Goal: Information Seeking & Learning: Learn about a topic

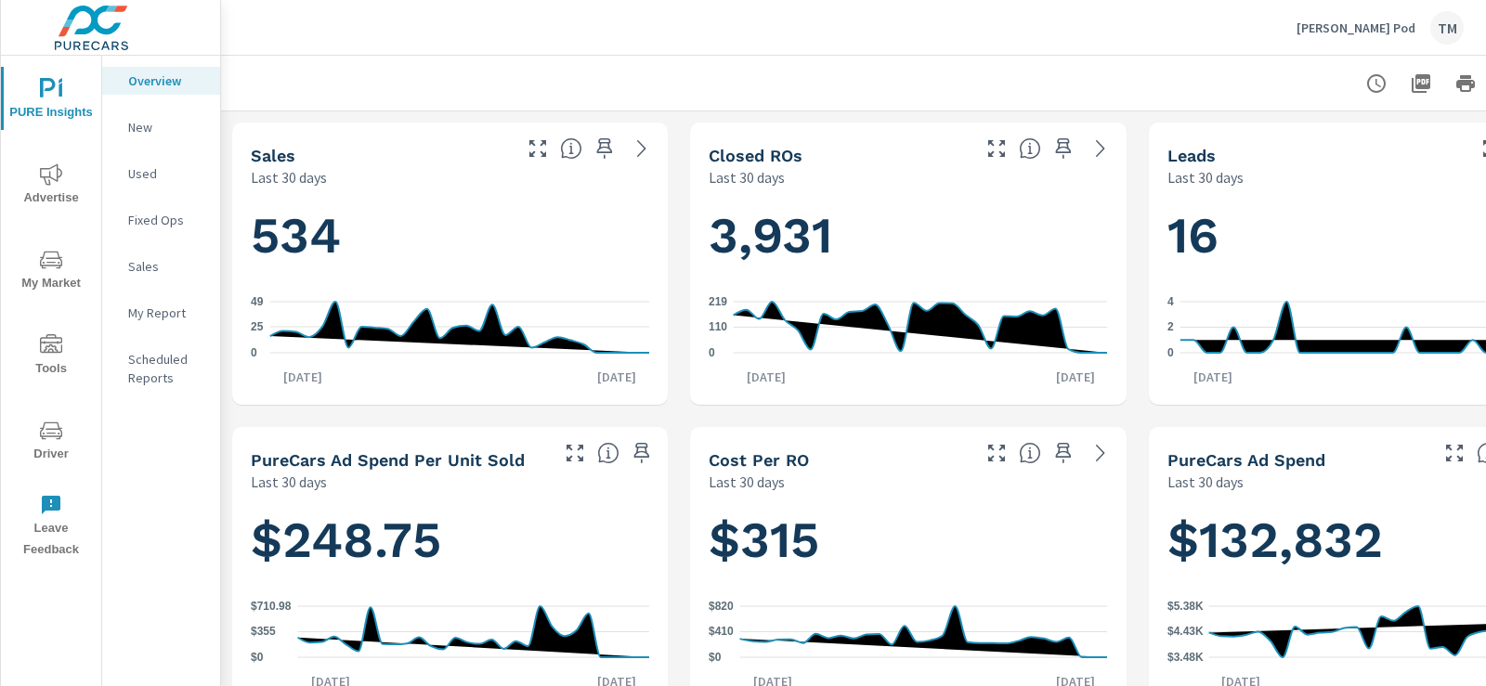
click at [60, 168] on icon "nav menu" at bounding box center [51, 174] width 22 height 22
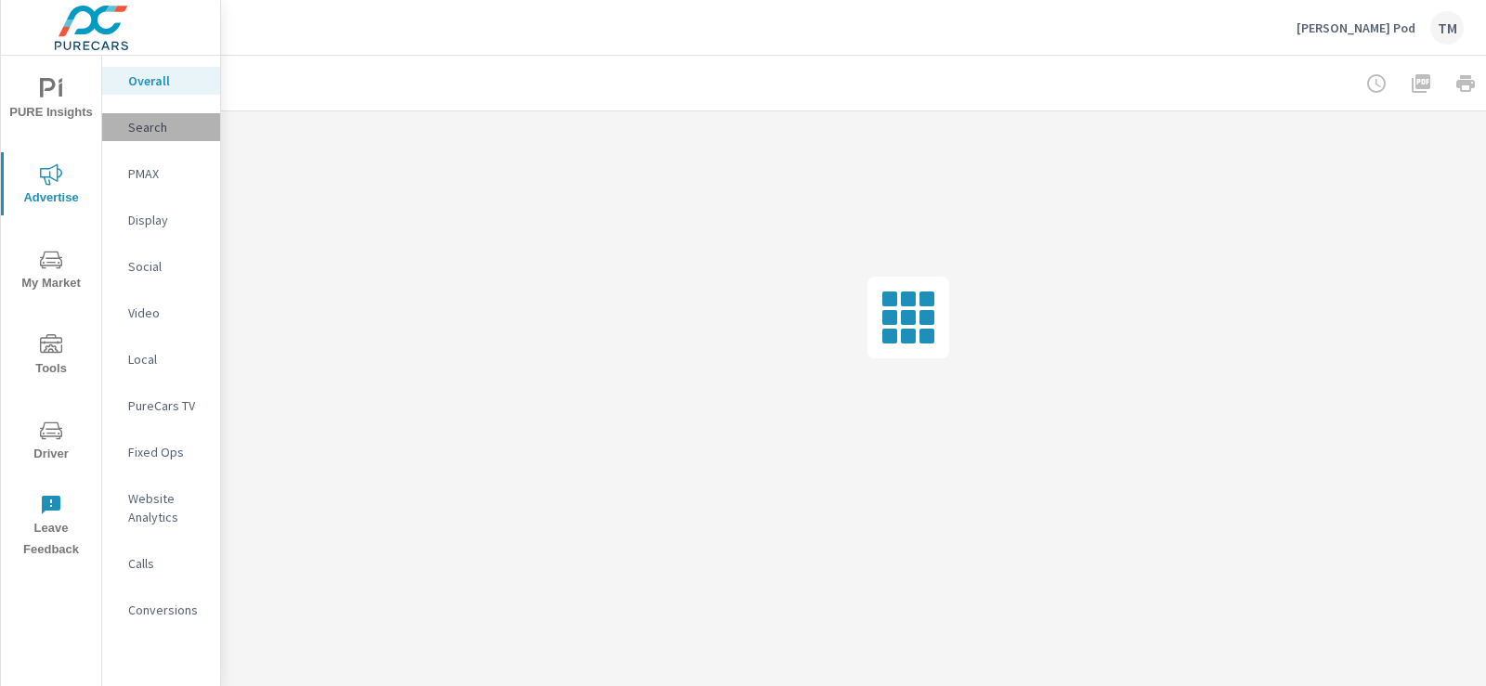
click at [150, 129] on p "Search" at bounding box center [166, 127] width 77 height 19
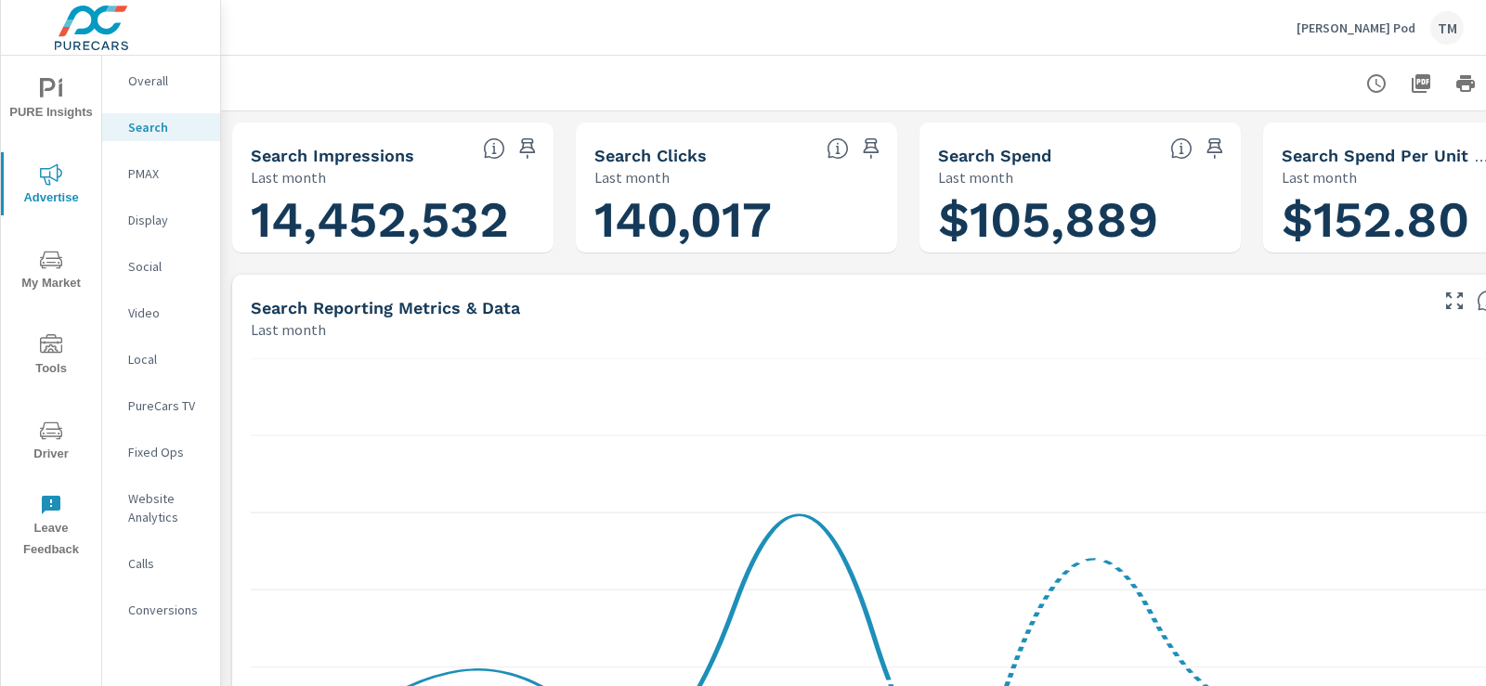
click at [1371, 87] on icon "button" at bounding box center [1376, 83] width 22 height 22
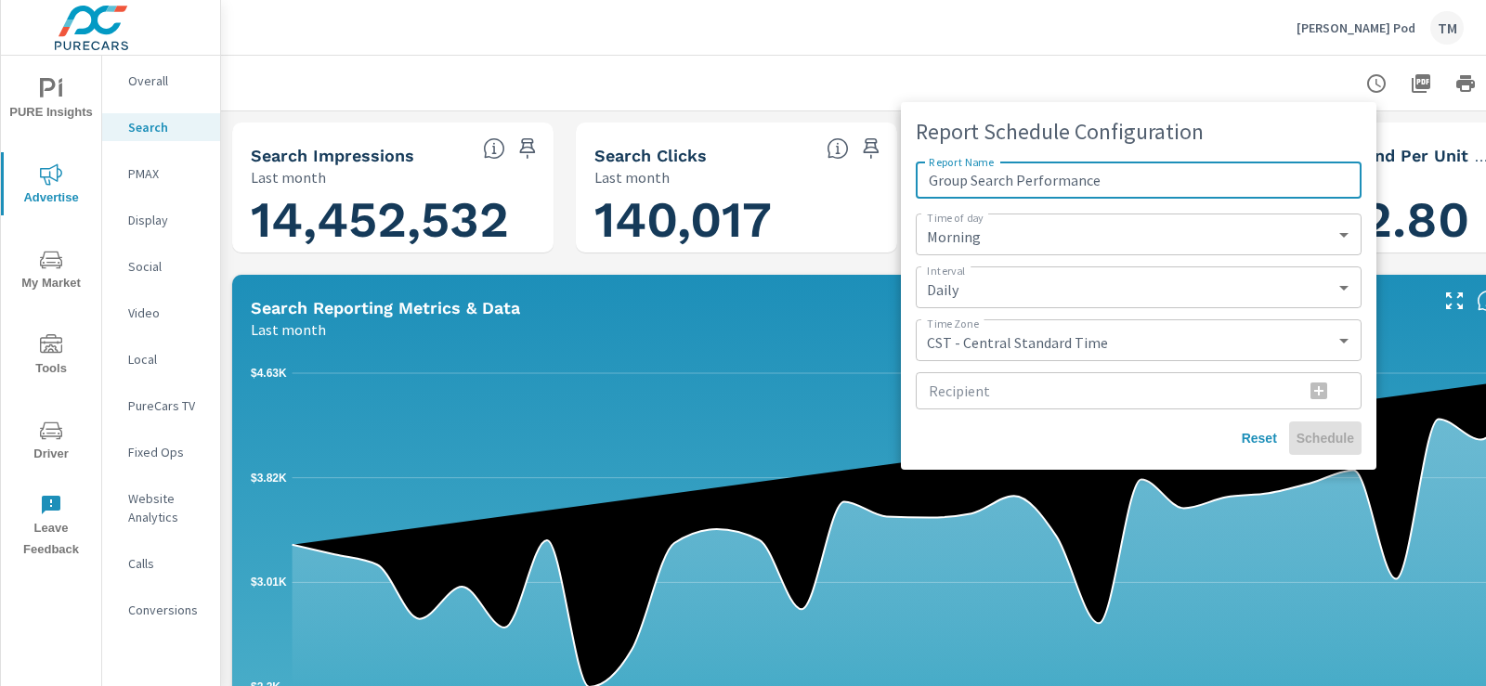
click at [1187, 52] on div at bounding box center [743, 343] width 1486 height 686
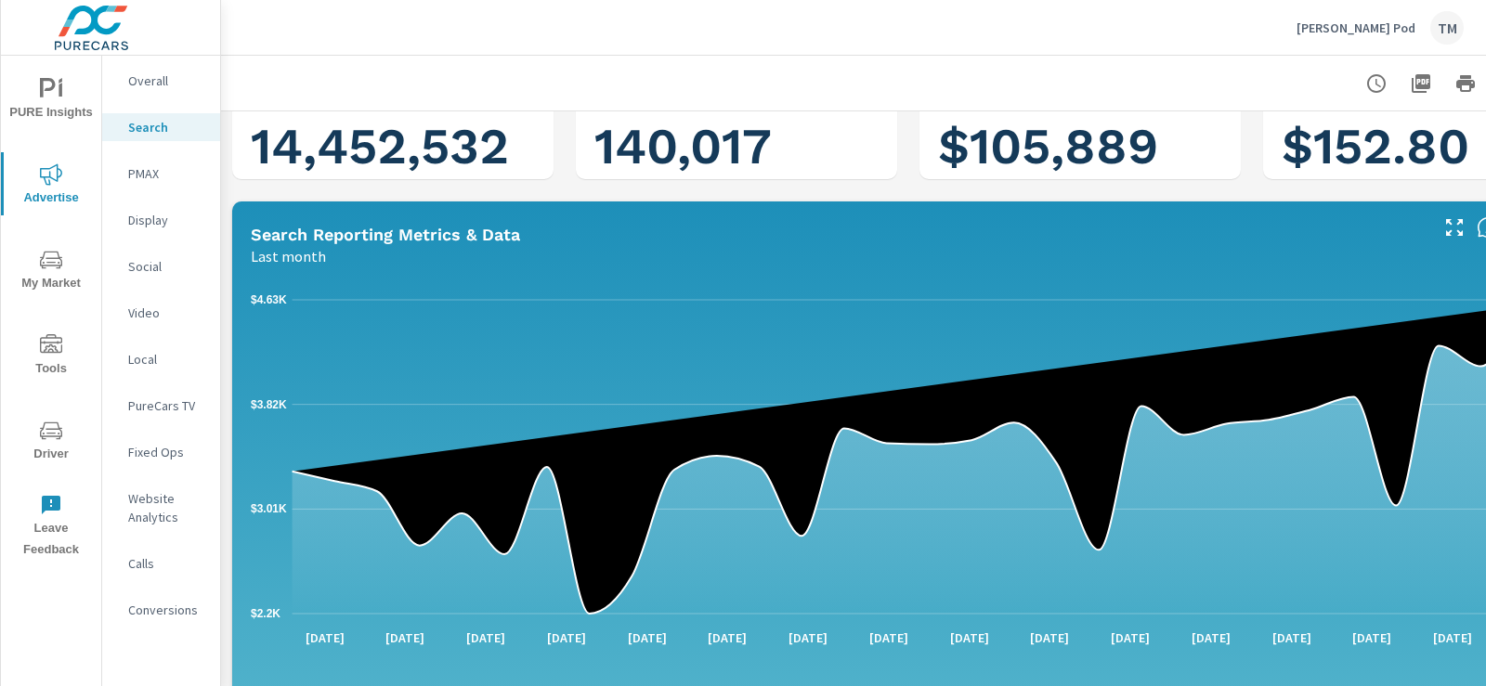
scroll to position [186, 0]
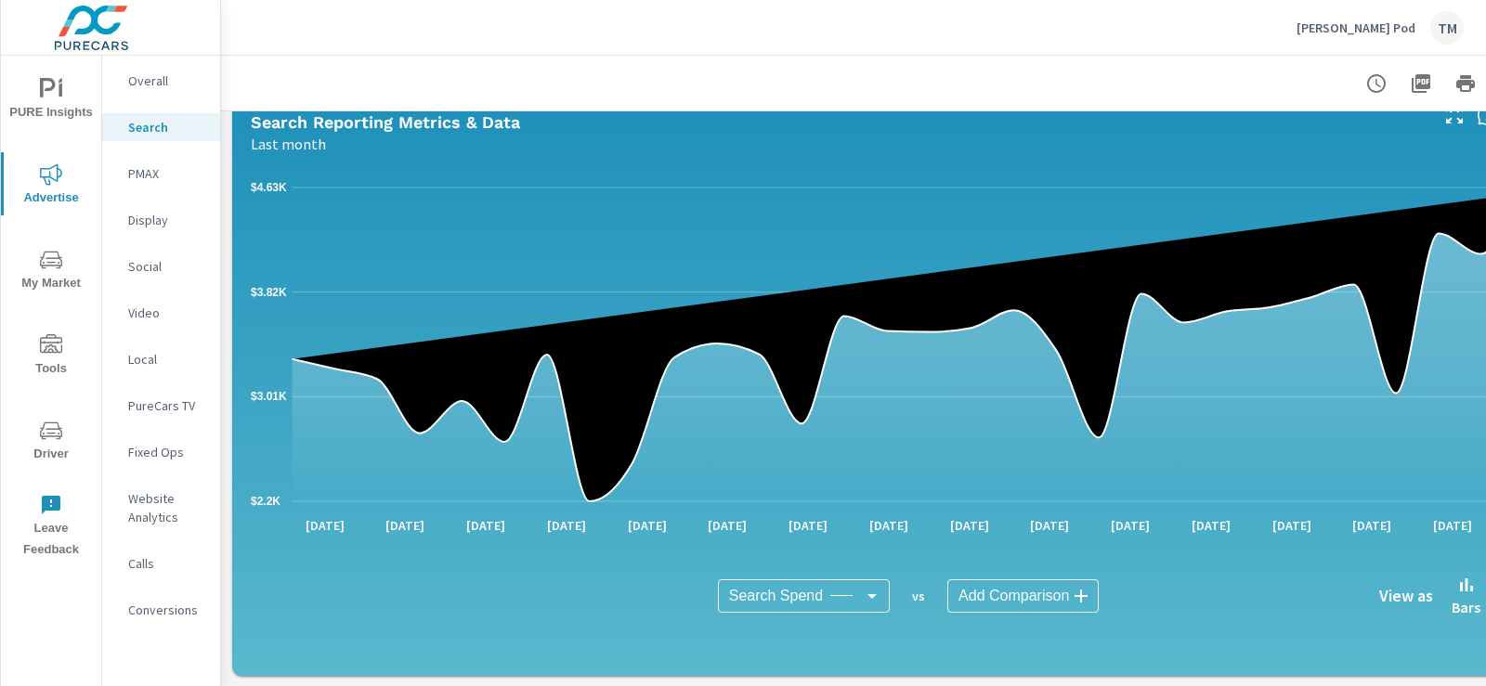
click at [305, 151] on p "Last month" at bounding box center [288, 144] width 75 height 22
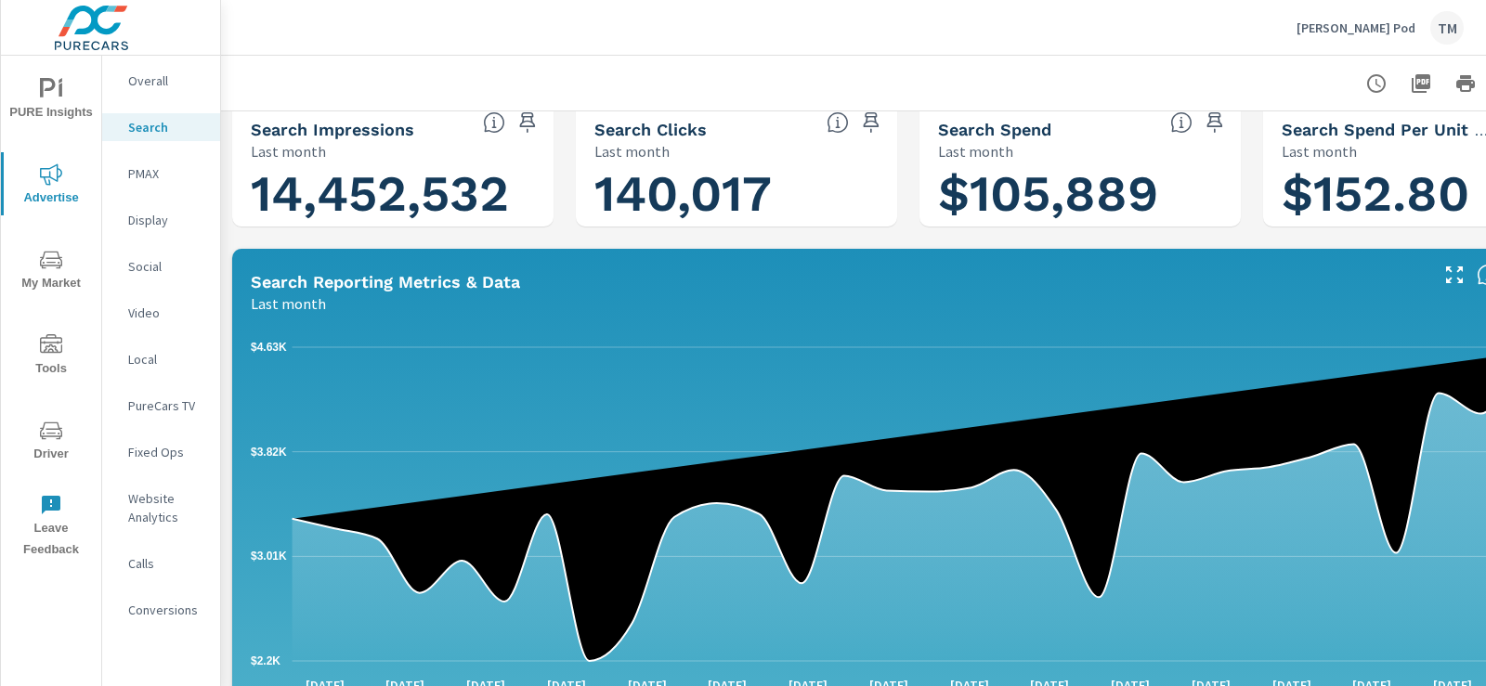
scroll to position [0, 0]
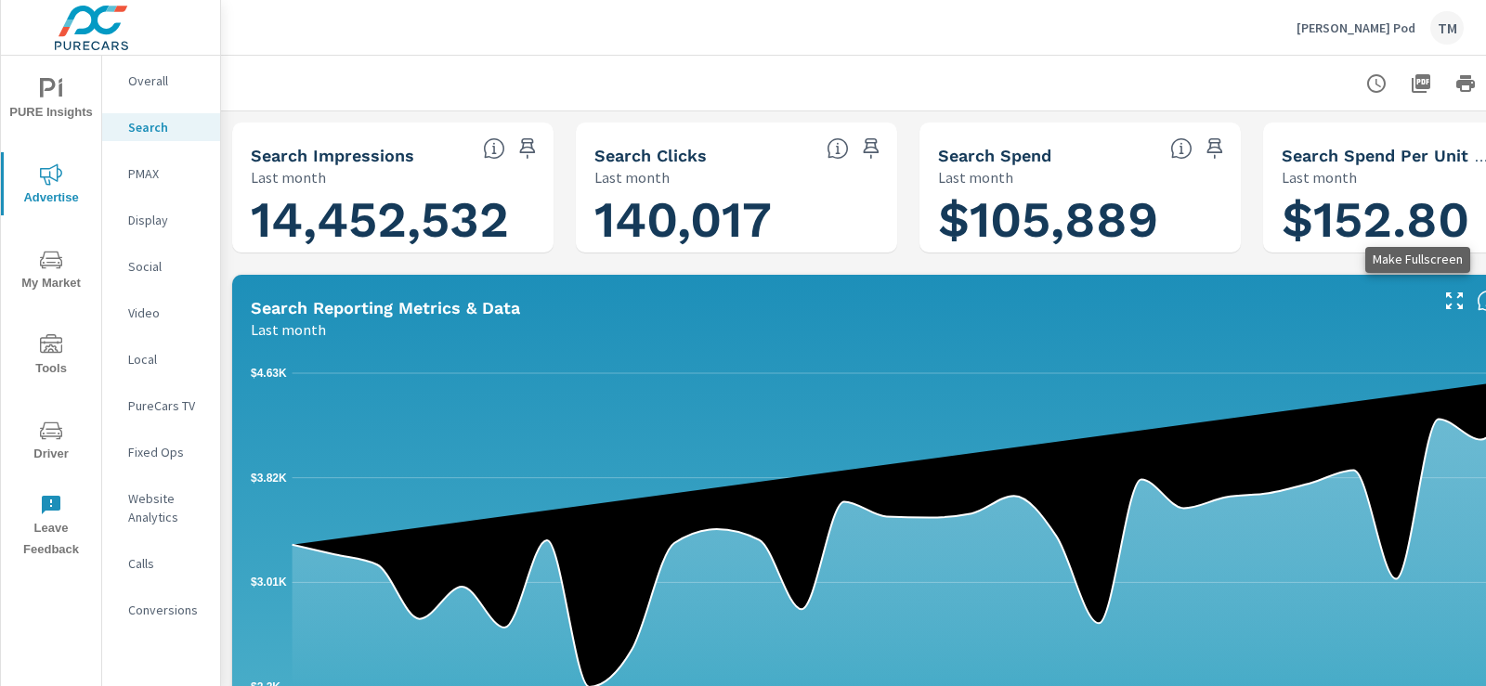
click at [1446, 309] on icon "button" at bounding box center [1454, 300] width 17 height 17
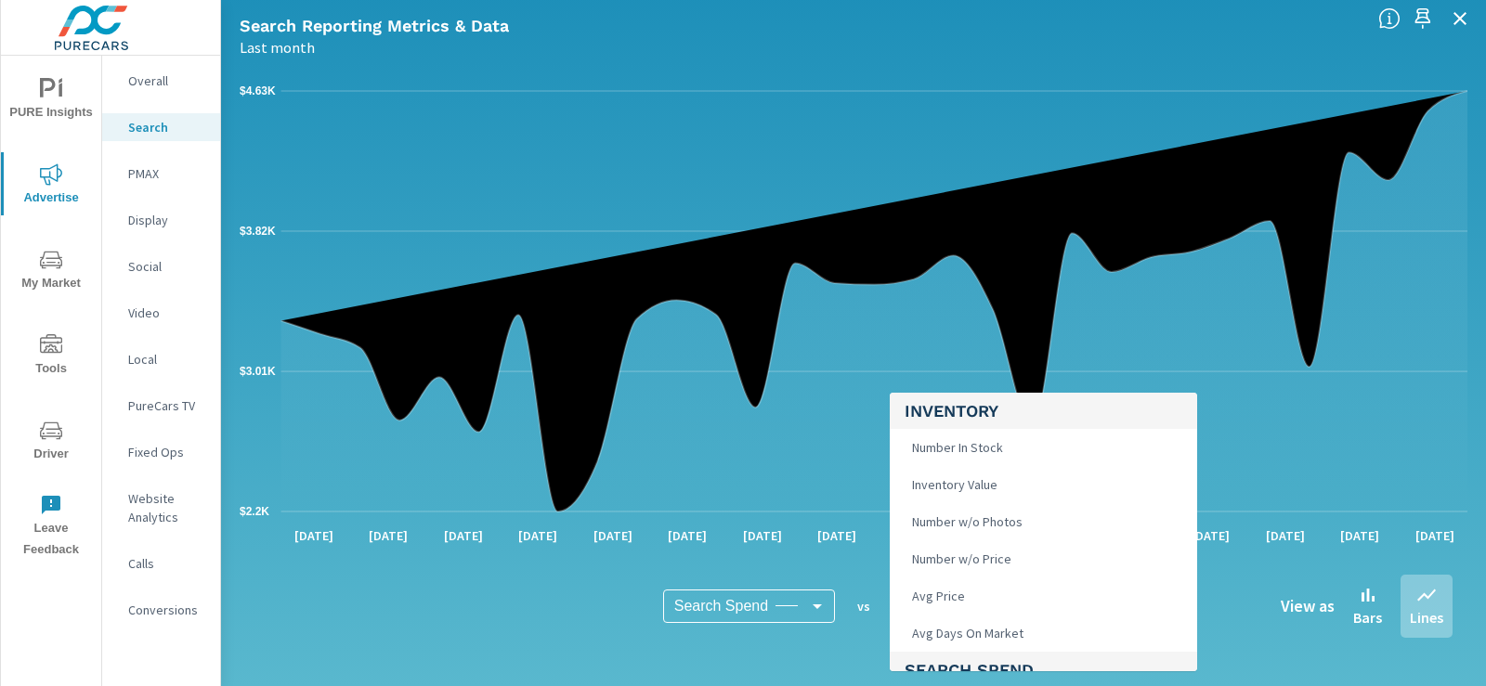
click at [954, 609] on body "PURE Insights Advertise My Market Tools Driver Leave Feedback Overall Search PM…" at bounding box center [743, 343] width 1486 height 686
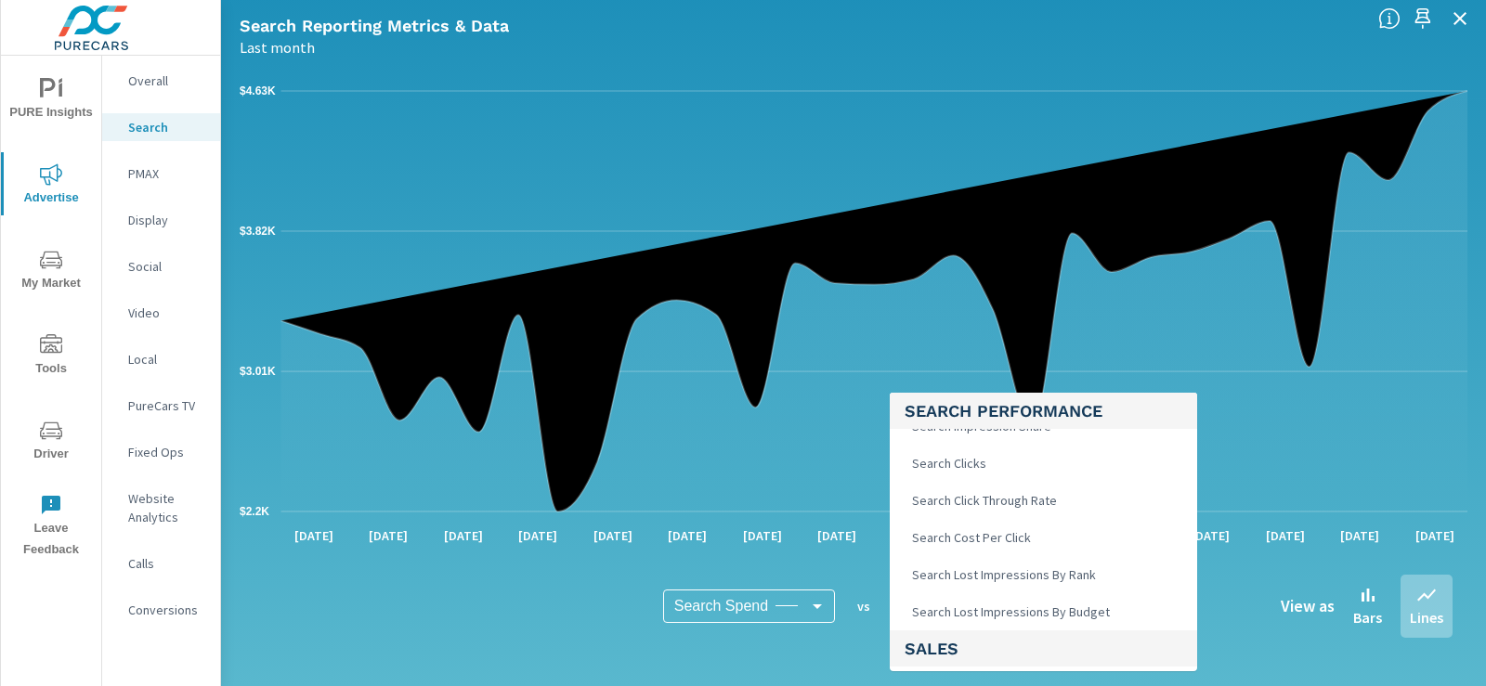
scroll to position [1054, 0]
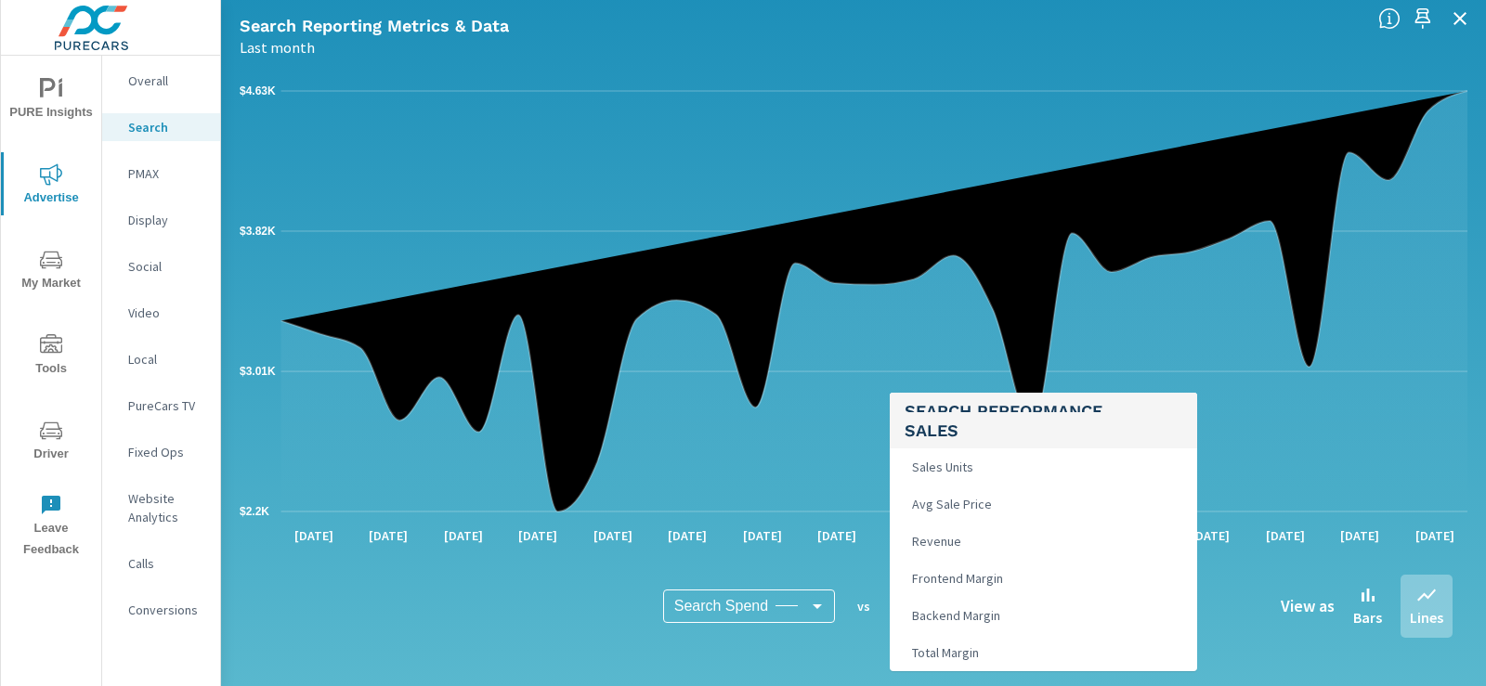
click at [607, 638] on div at bounding box center [743, 343] width 1486 height 686
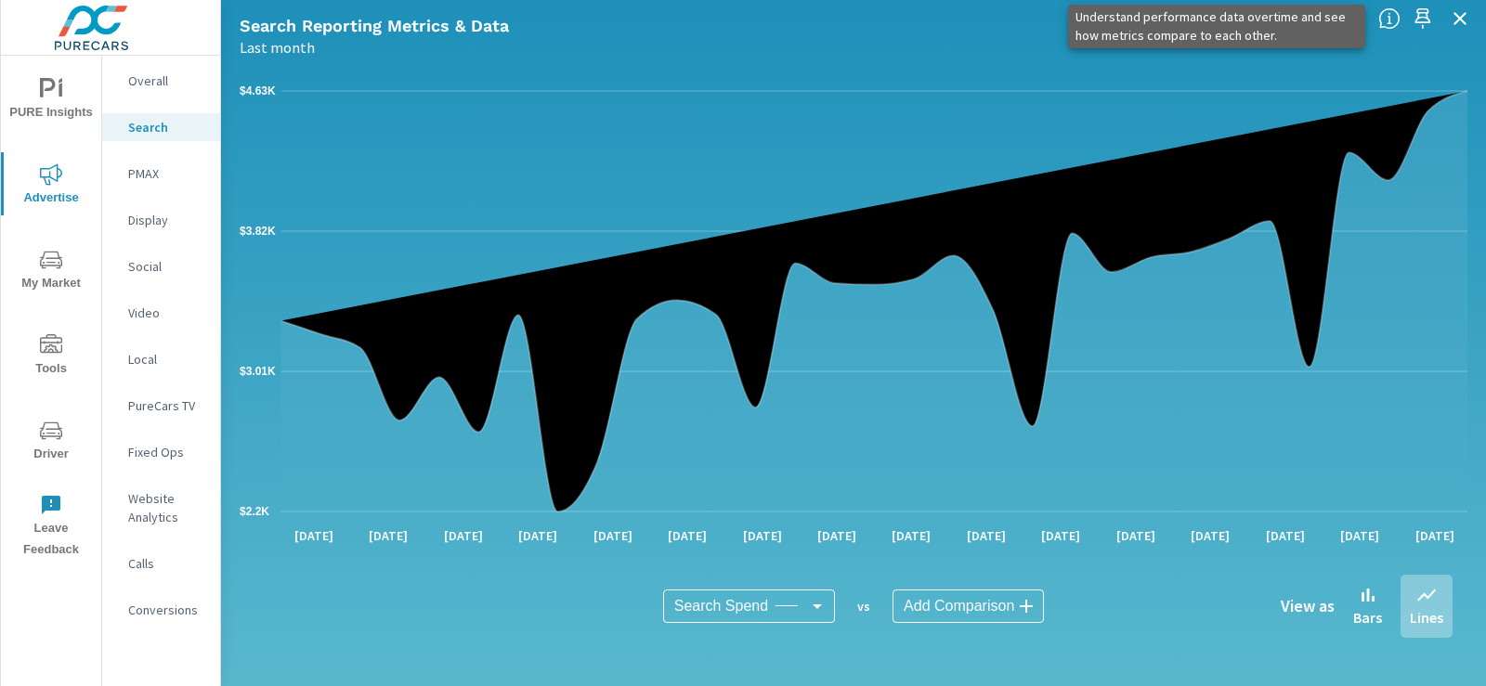
click at [1384, 20] on icon at bounding box center [1389, 18] width 22 height 22
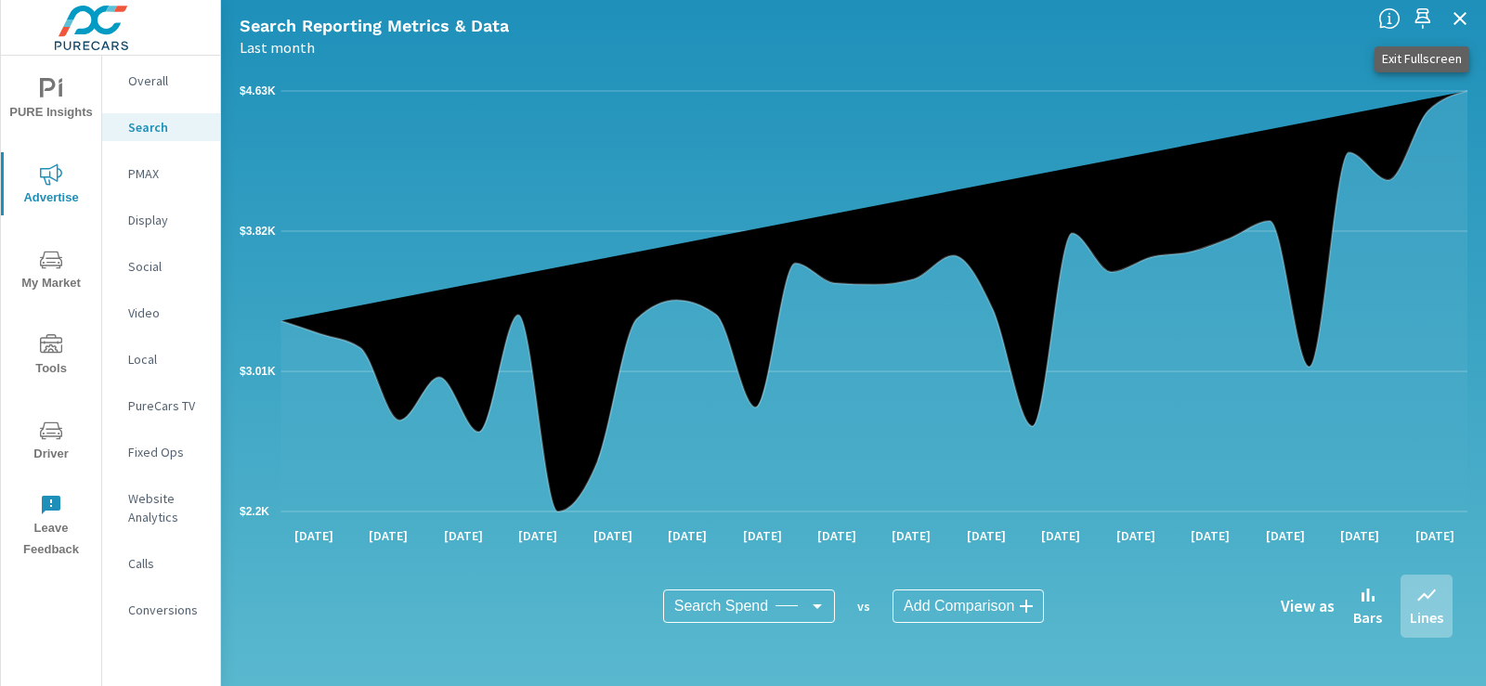
click at [1467, 19] on icon "button" at bounding box center [1460, 18] width 22 height 22
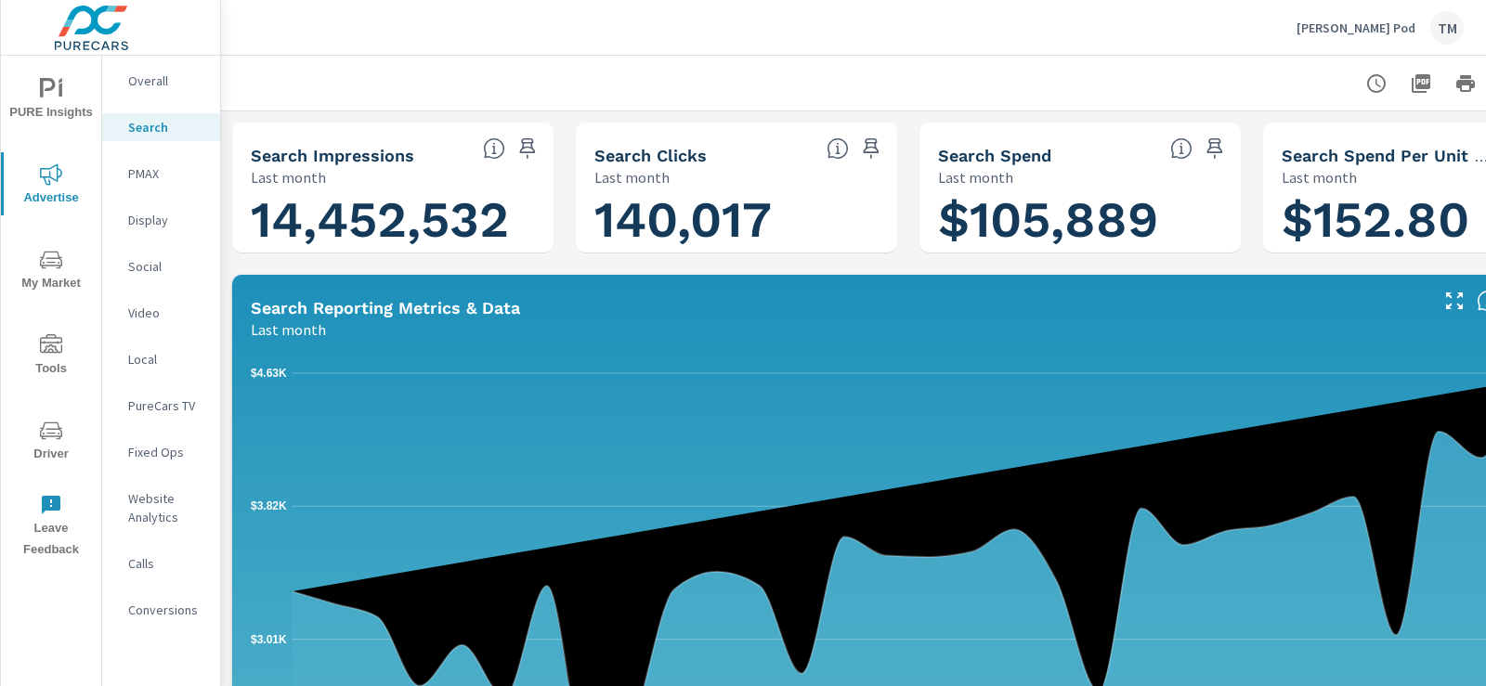
click at [68, 348] on span "Tools" at bounding box center [50, 356] width 89 height 45
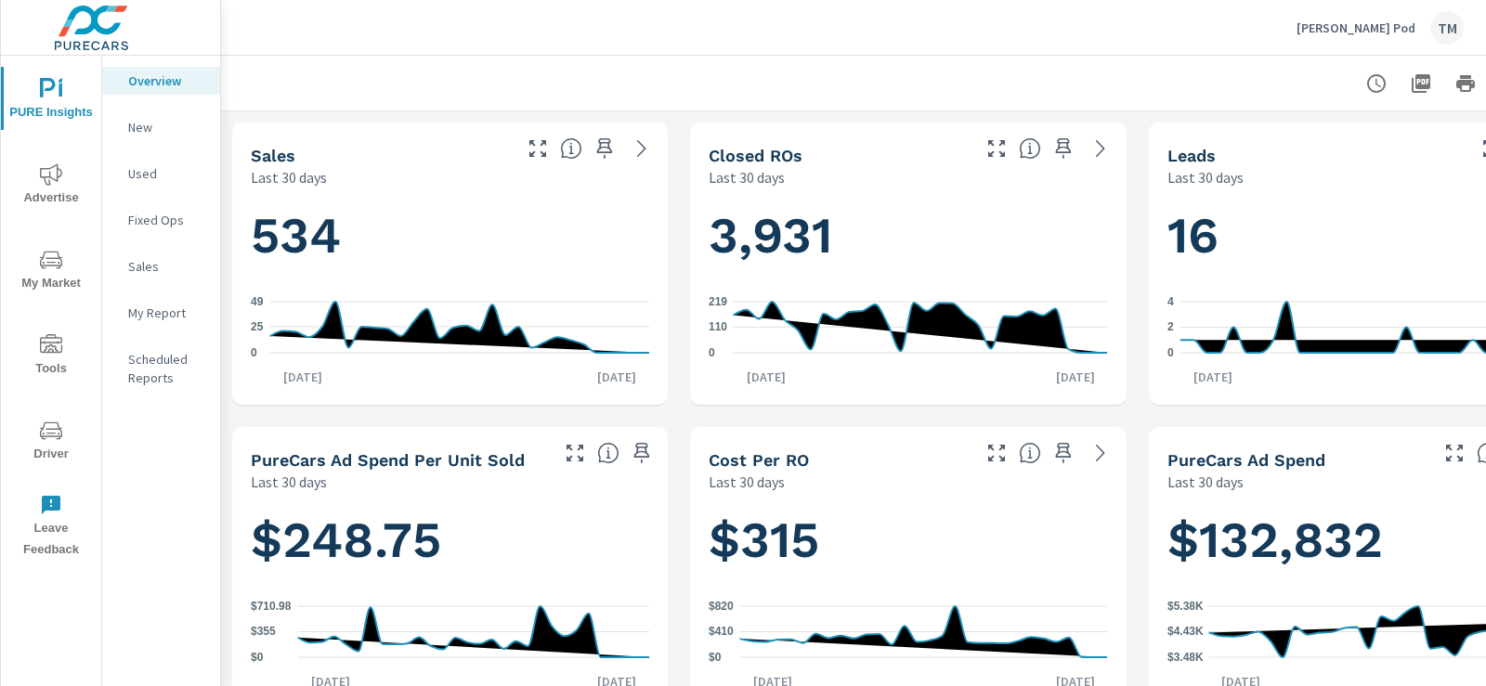
click at [30, 223] on div "PURE Insights Advertise My Market Tools Driver Leave Feedback" at bounding box center [51, 312] width 100 height 513
click at [49, 197] on span "Advertise" at bounding box center [50, 185] width 89 height 45
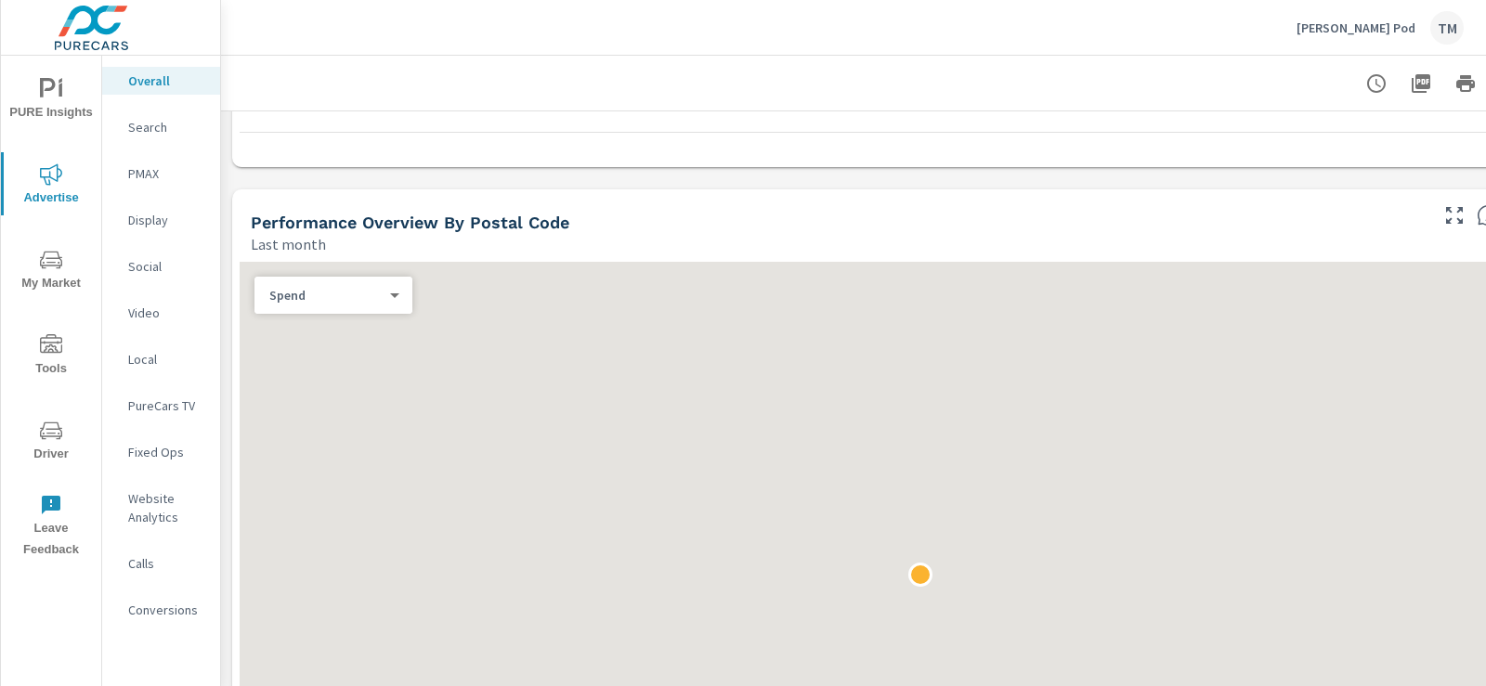
scroll to position [557, 0]
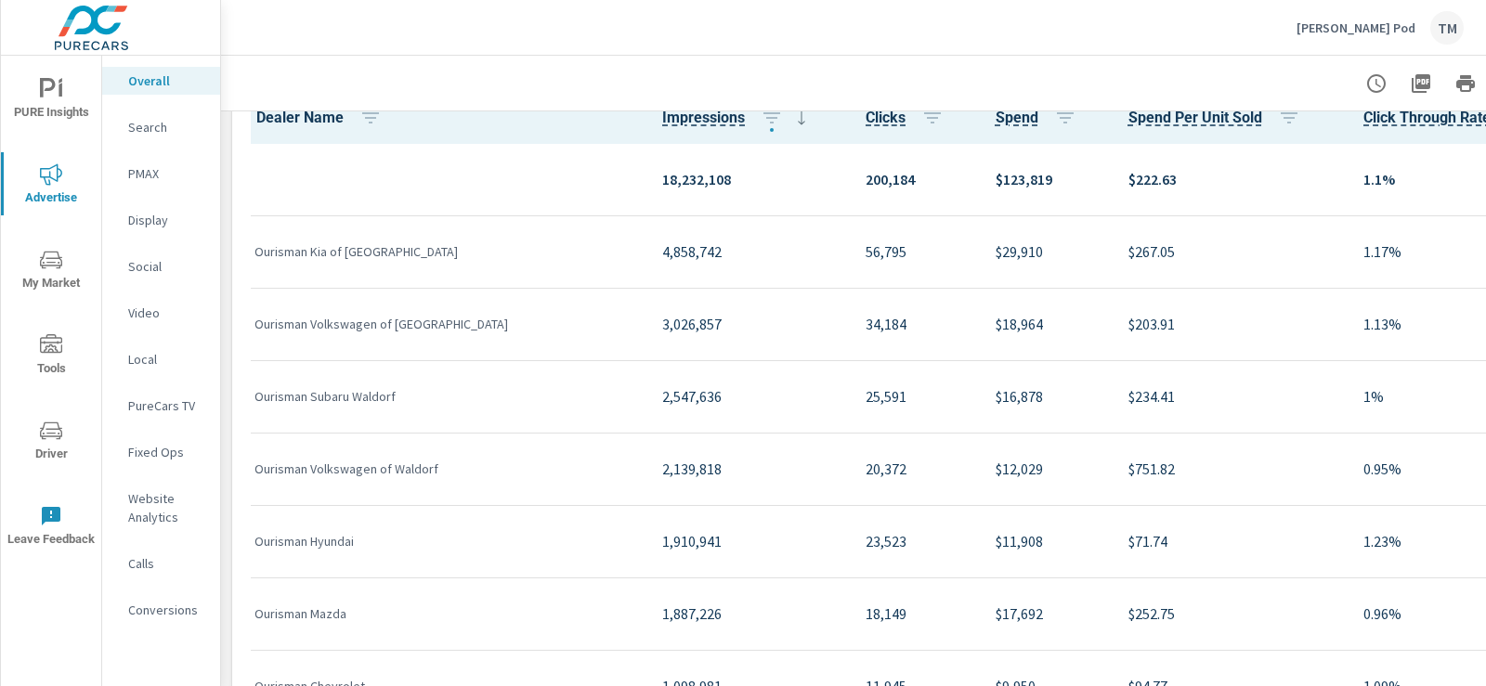
scroll to position [2043, 0]
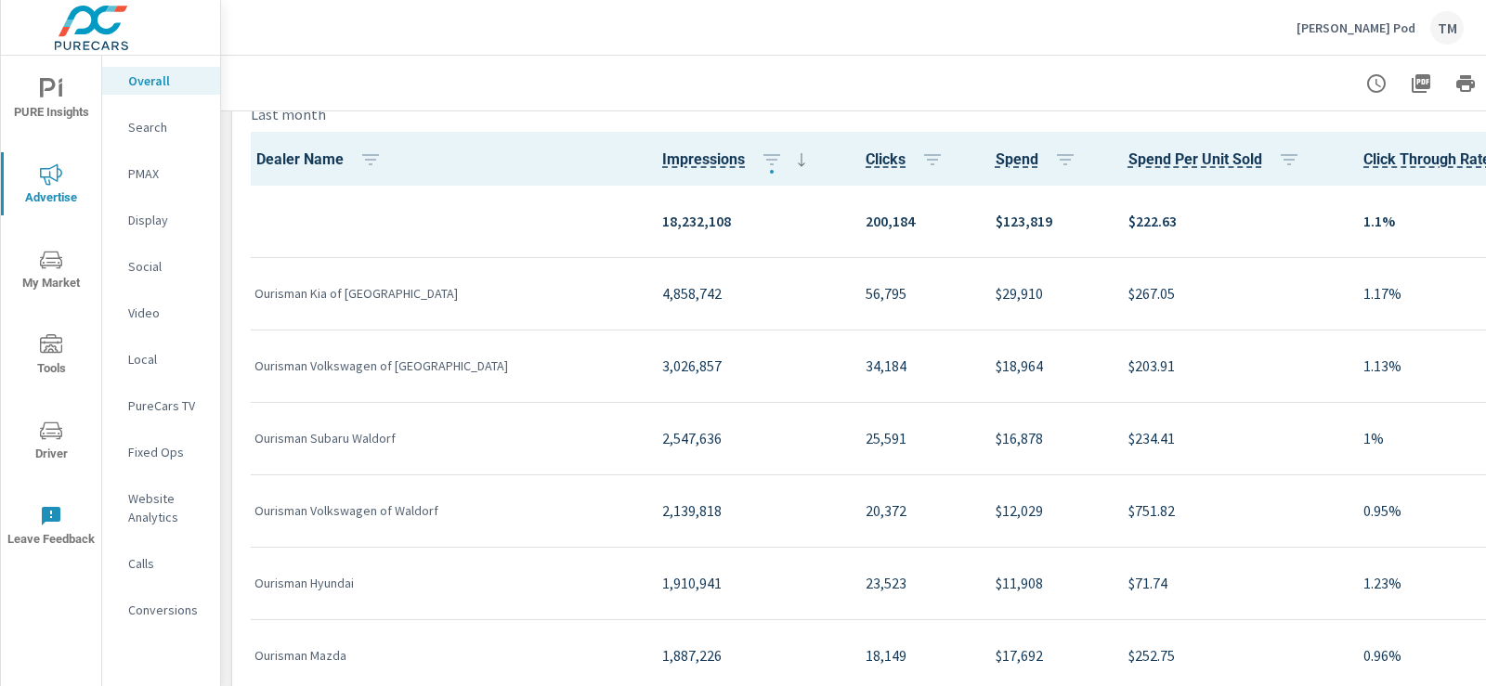
click at [363, 288] on p "Ourisman Kia of [GEOGRAPHIC_DATA]" at bounding box center [443, 293] width 378 height 19
click at [362, 288] on p "Ourisman Kia of [GEOGRAPHIC_DATA]" at bounding box center [443, 293] width 378 height 19
click at [662, 292] on p "4,858,742" at bounding box center [749, 293] width 174 height 22
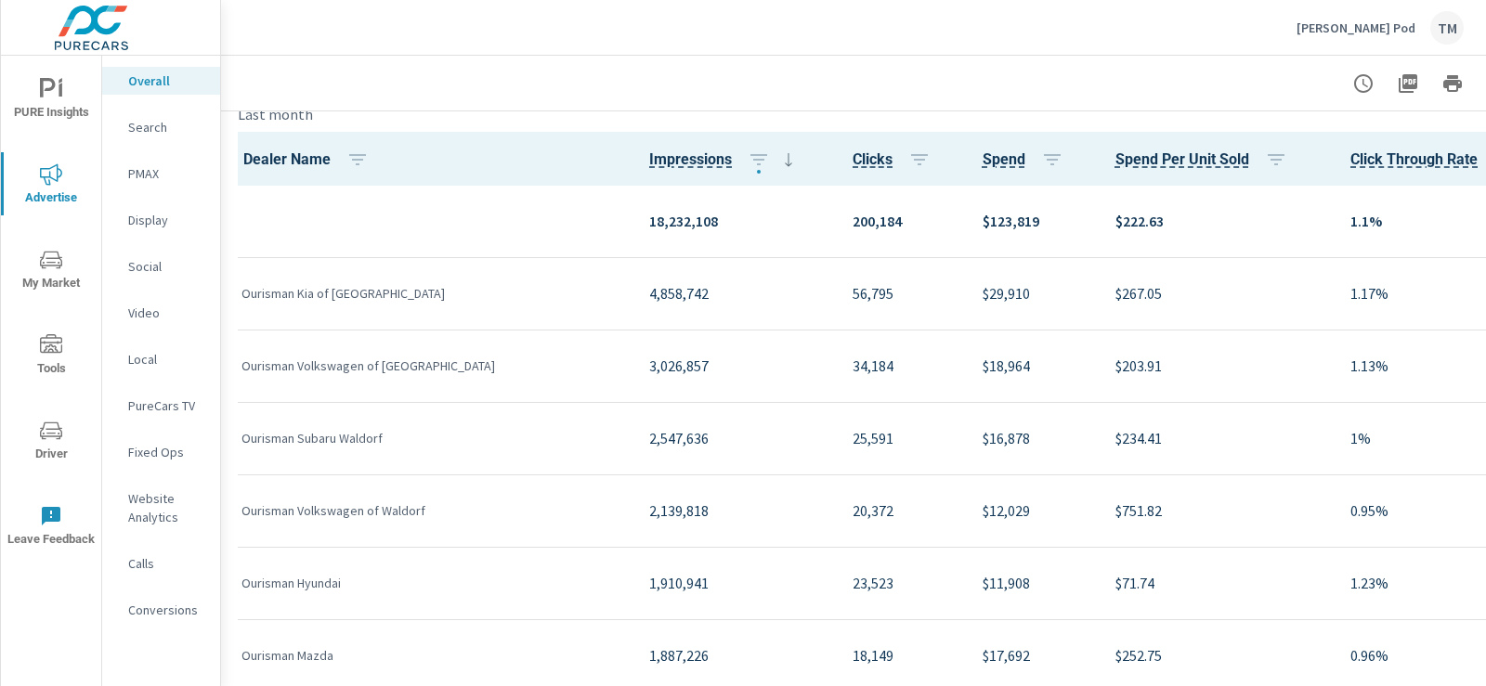
scroll to position [2043, 123]
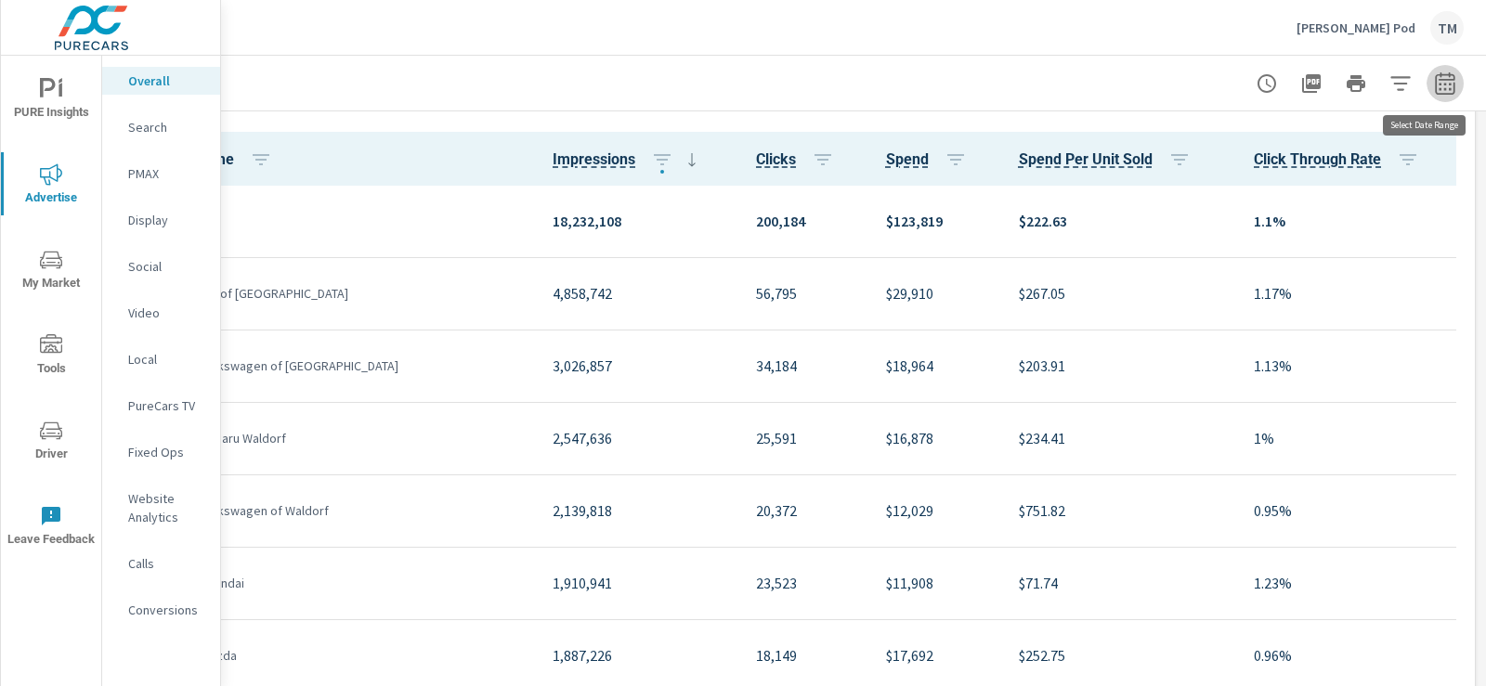
click at [1435, 94] on icon "button" at bounding box center [1444, 82] width 19 height 22
select select "Last month"
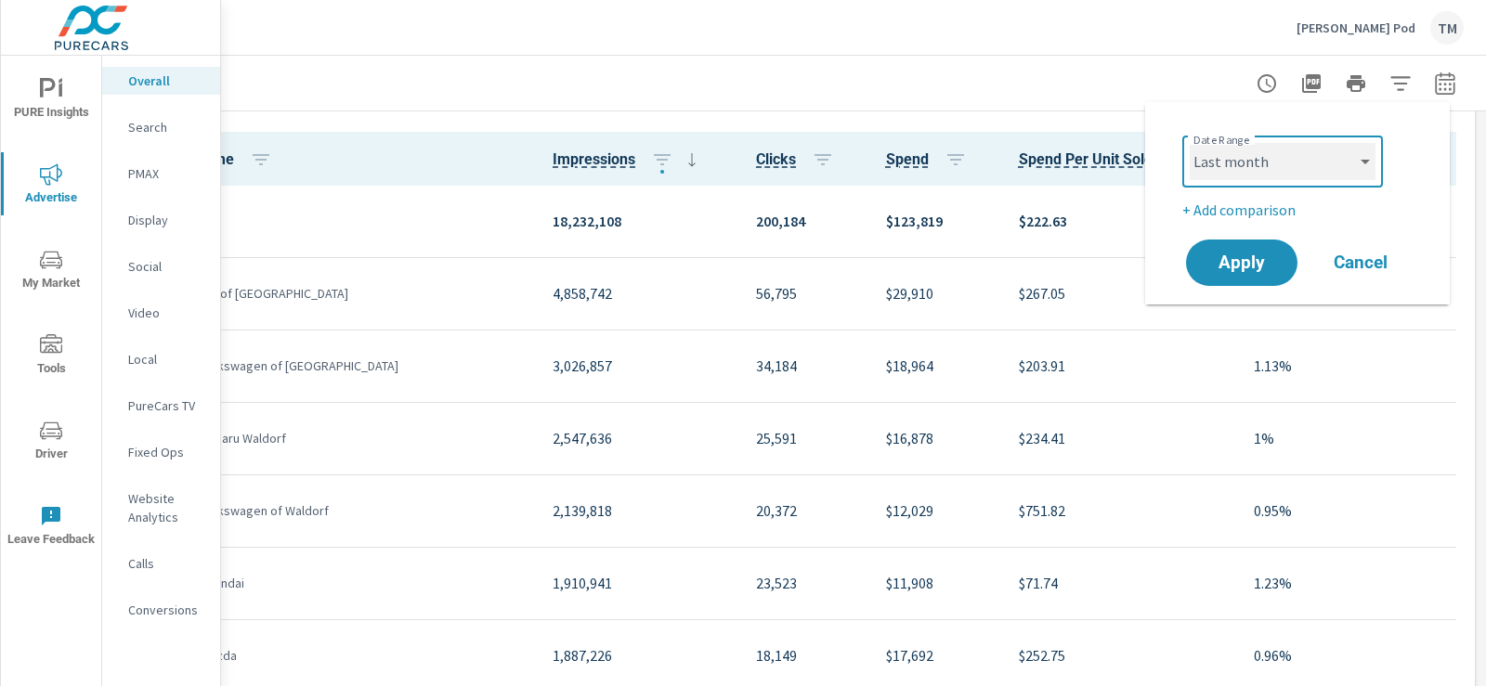
click at [1332, 162] on select "Custom [DATE] Last week Last 7 days Last 14 days Last 30 days Last 45 days Last…" at bounding box center [1282, 161] width 186 height 37
click at [1148, 60] on div at bounding box center [799, 83] width 1330 height 55
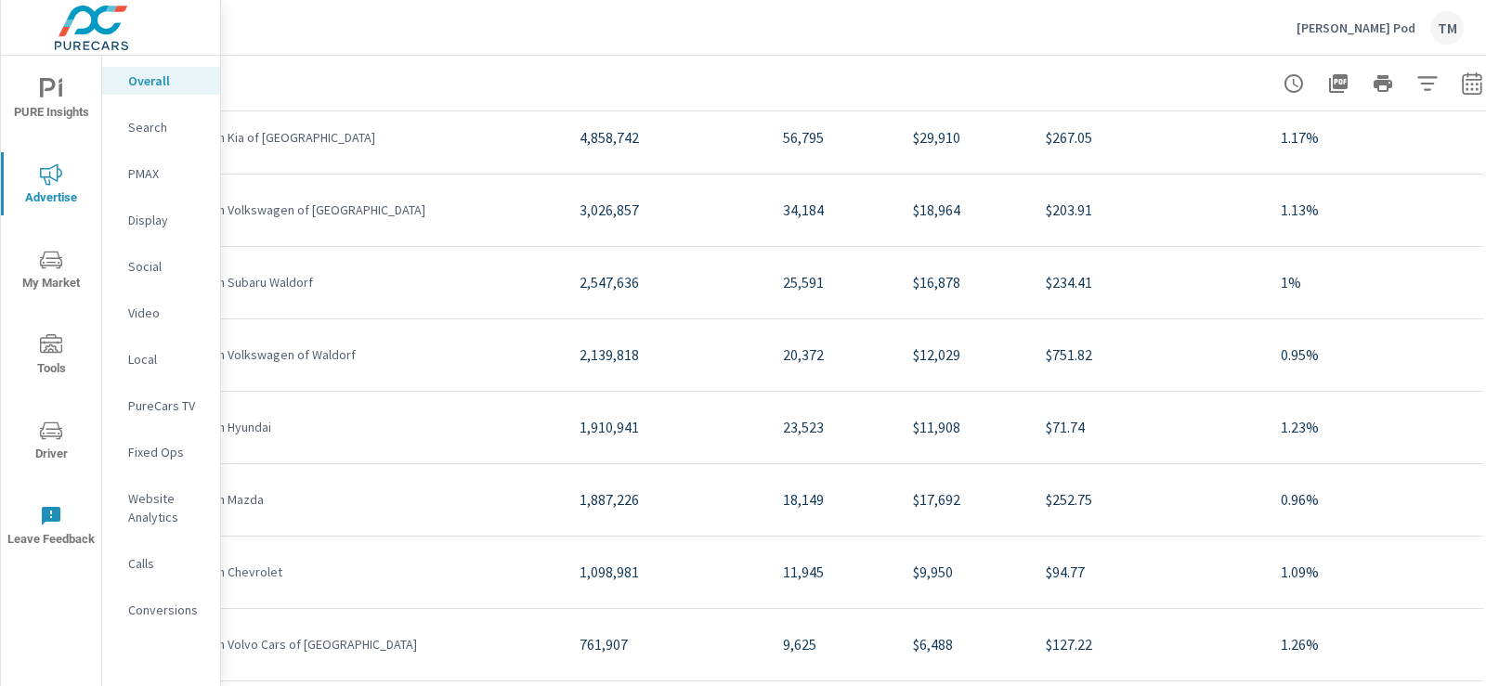
scroll to position [2199, 123]
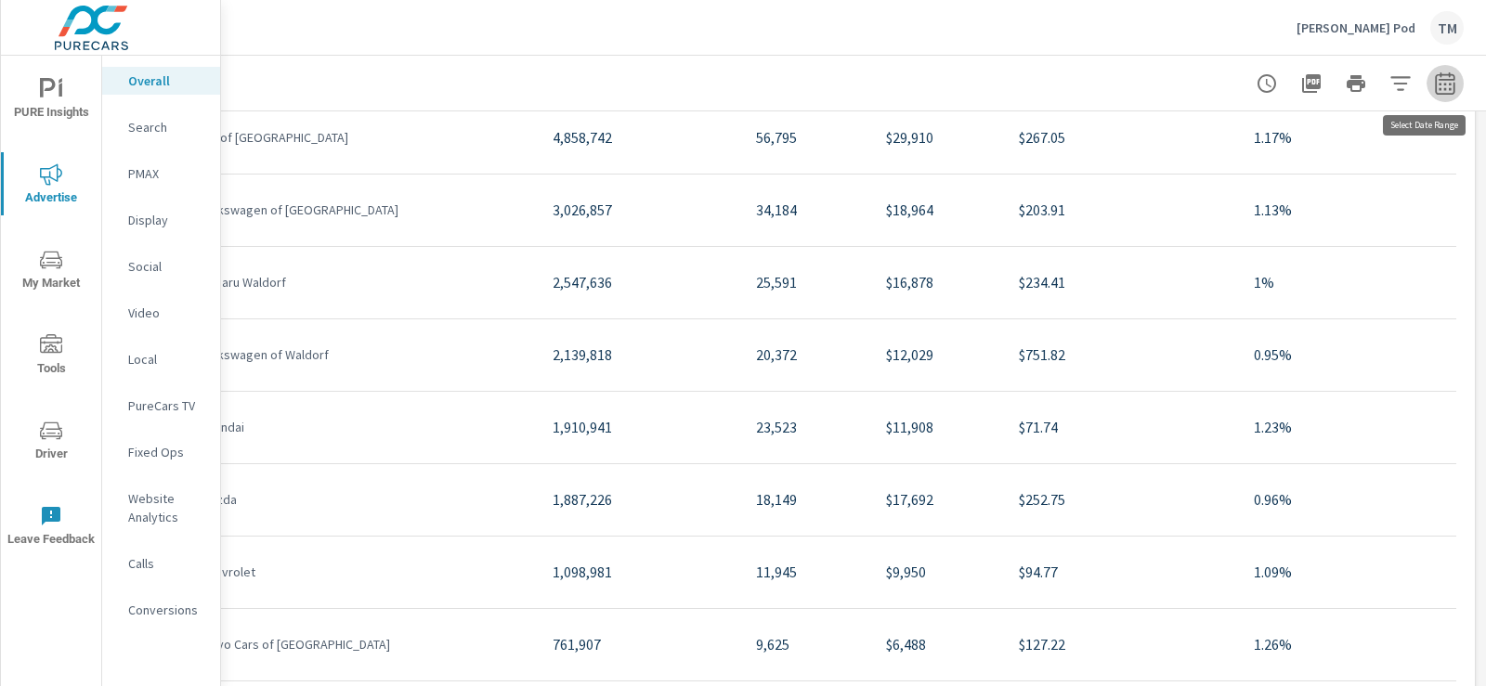
click at [1436, 82] on icon "button" at bounding box center [1445, 83] width 22 height 22
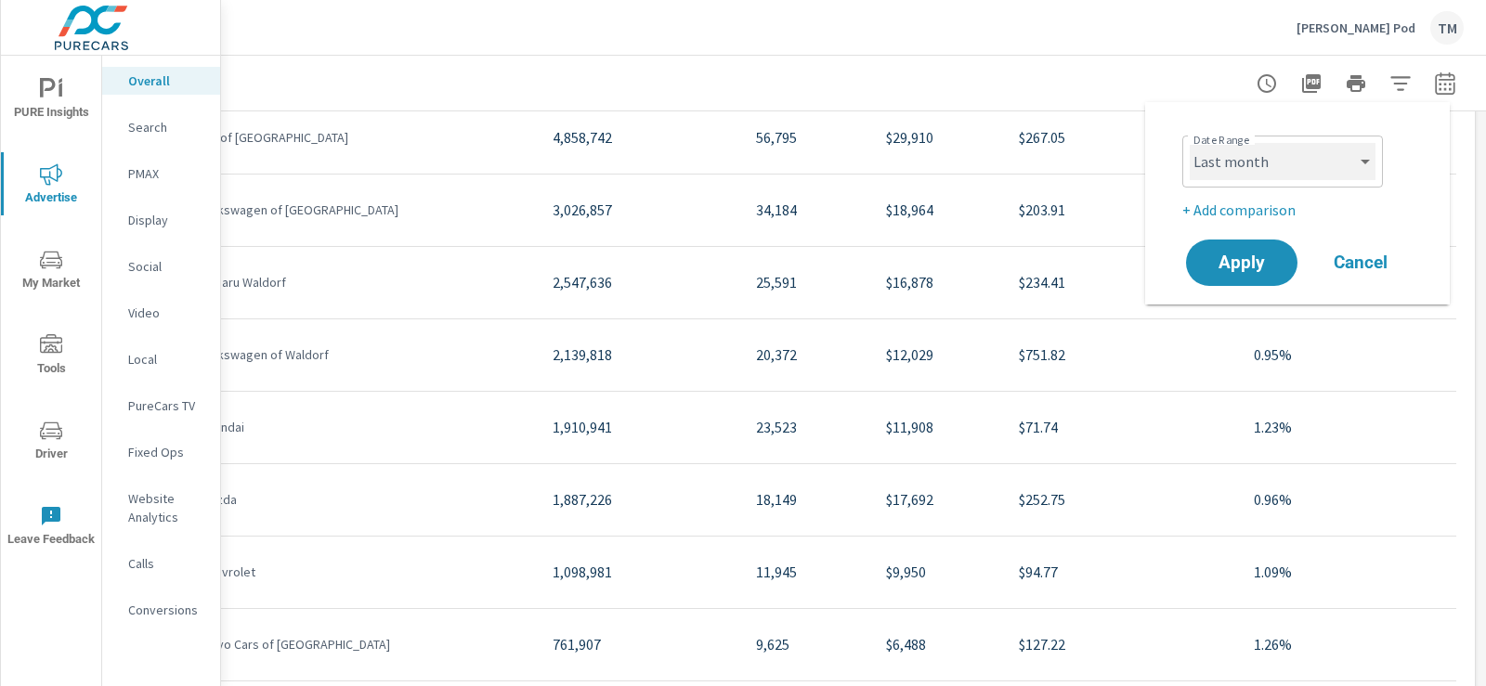
click at [1278, 175] on select "Custom [DATE] Last week Last 7 days Last 14 days Last 30 days Last 45 days Last…" at bounding box center [1282, 161] width 186 height 37
click at [1189, 143] on select "Custom [DATE] Last week Last 7 days Last 14 days Last 30 days Last 45 days Last…" at bounding box center [1282, 161] width 186 height 37
select select "custom"
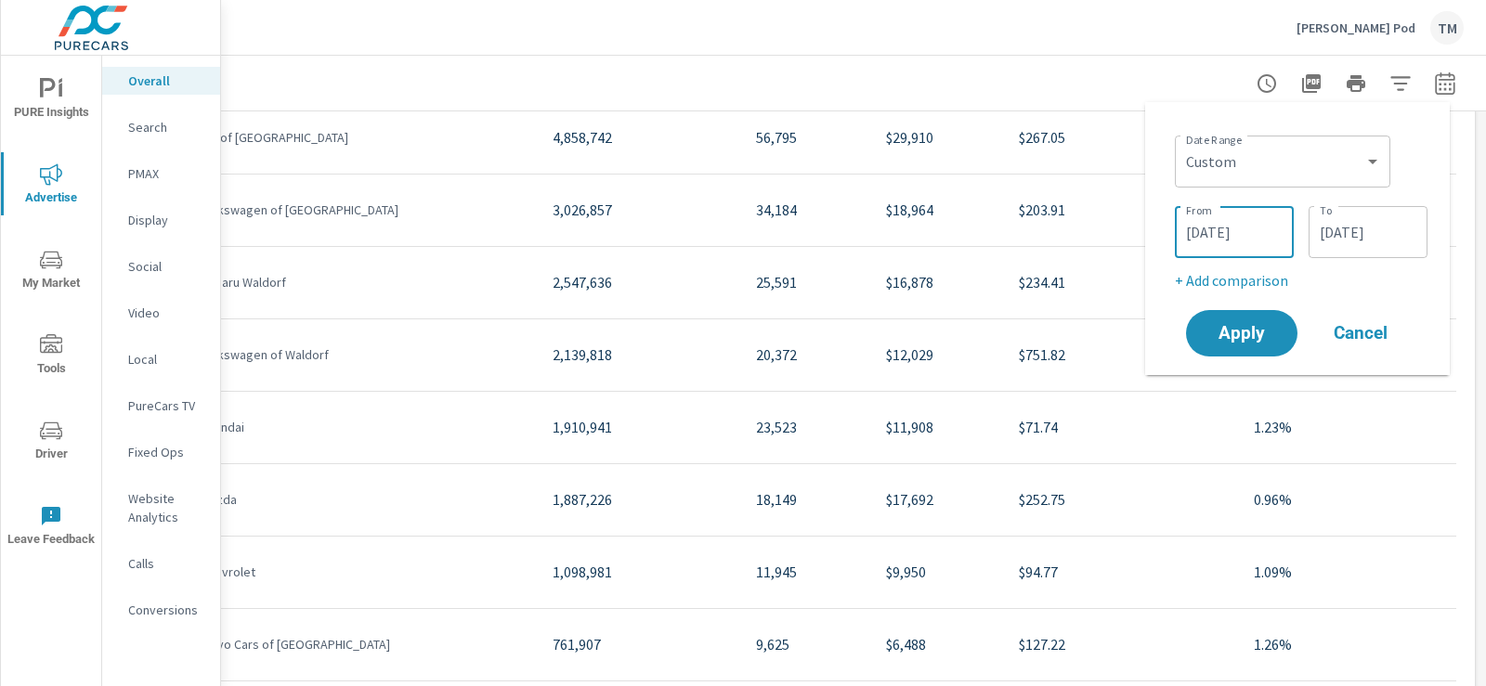
click at [1268, 246] on input "[DATE]" at bounding box center [1234, 232] width 104 height 37
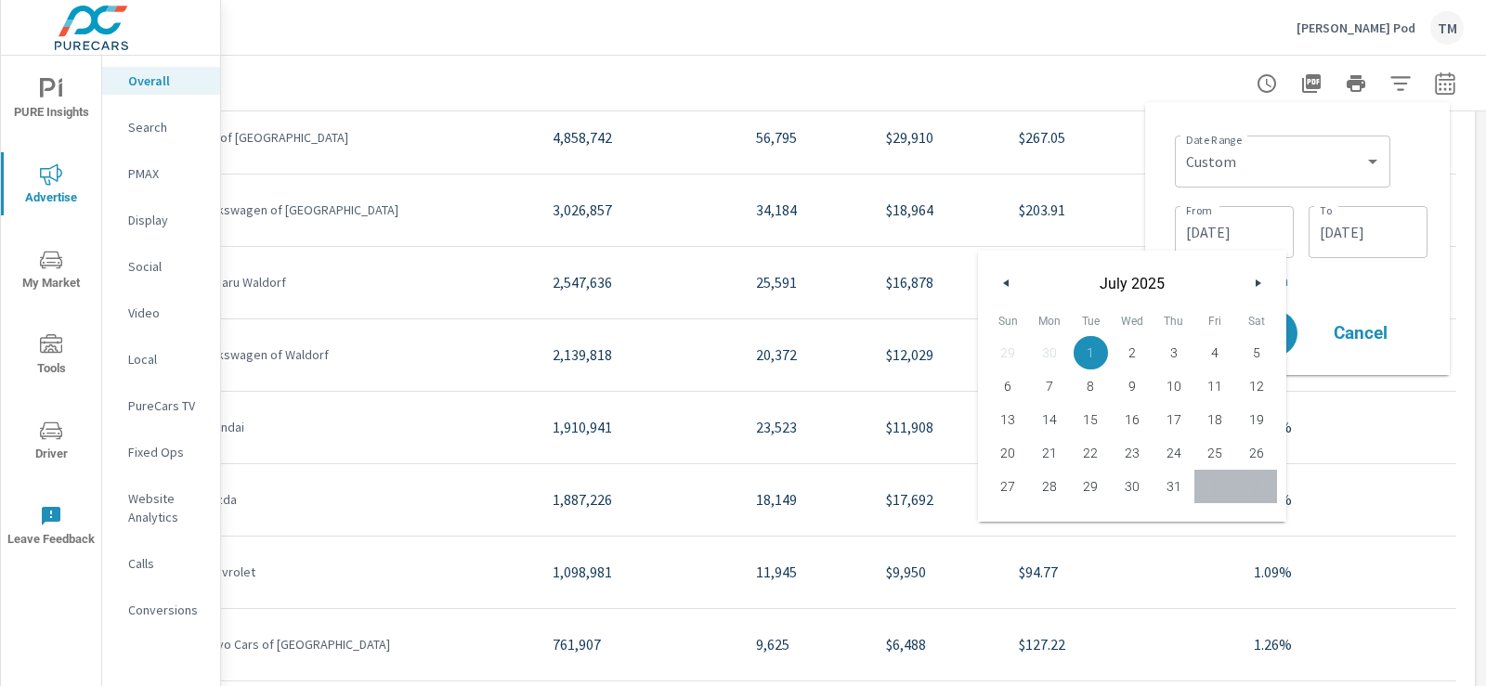
click at [1010, 282] on button "button" at bounding box center [1006, 283] width 22 height 22
click at [1008, 353] on span "1" at bounding box center [1008, 353] width 42 height 24
type input "[DATE]"
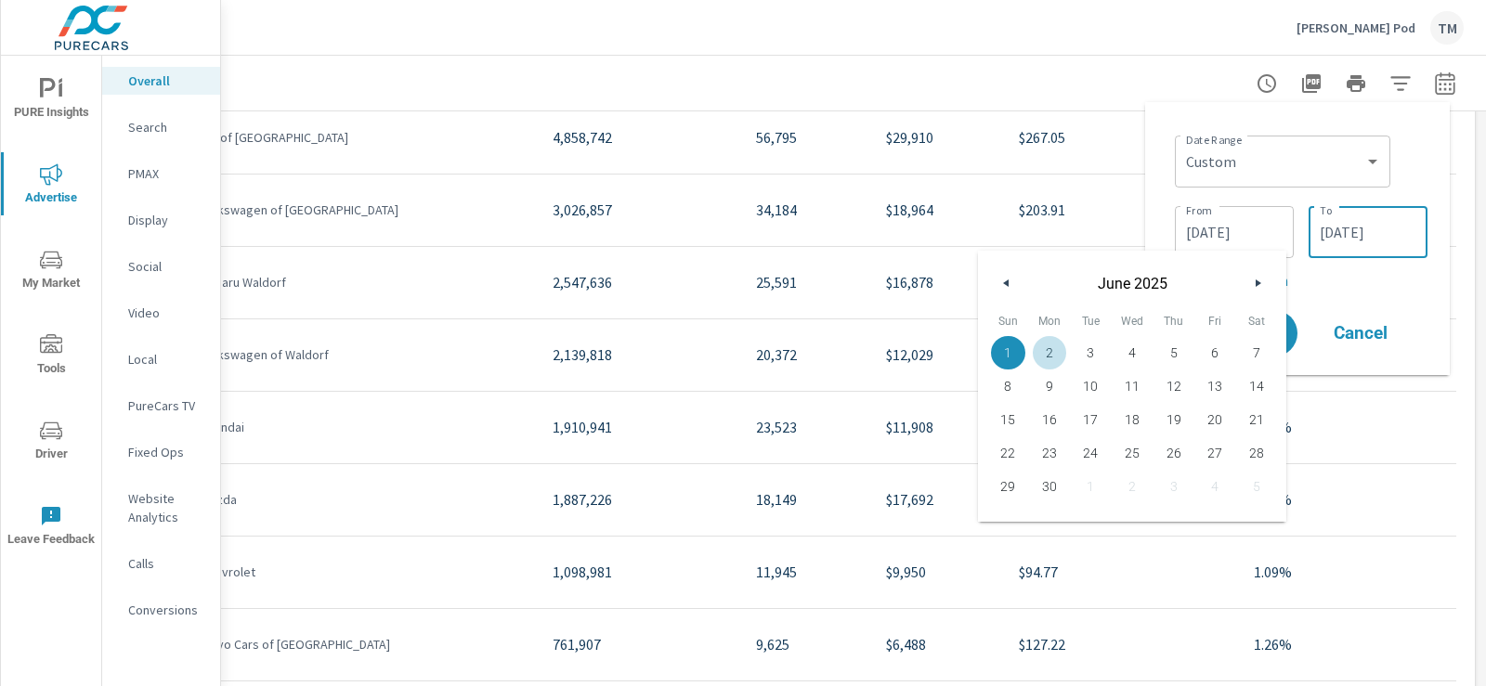
click at [1387, 232] on input "[DATE]" at bounding box center [1368, 232] width 104 height 37
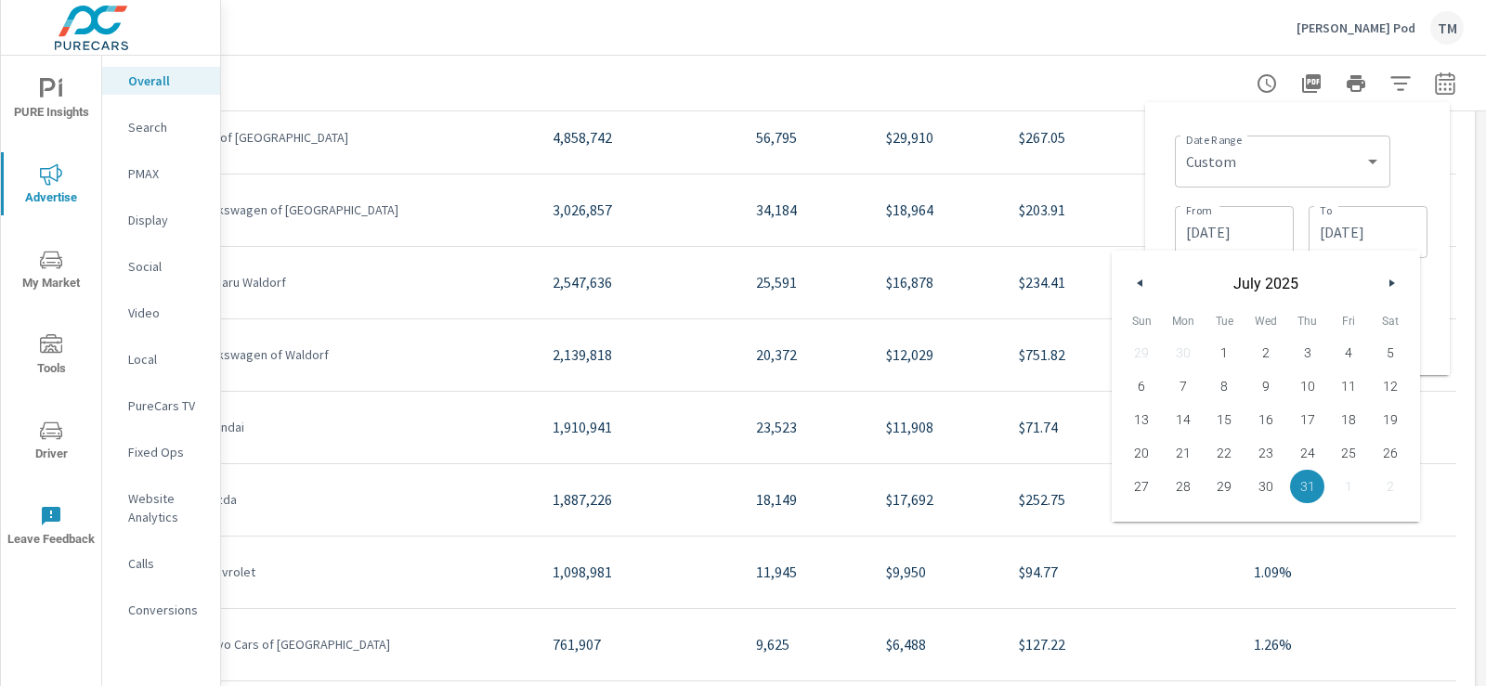
click at [1141, 284] on icon "button" at bounding box center [1137, 282] width 9 height 7
click at [1176, 487] on span "30" at bounding box center [1184, 486] width 42 height 24
type input "[DATE]"
click at [1423, 166] on div "Date Range Custom [DATE] Last week Last 7 days Last 14 days Last 30 days Last 4…" at bounding box center [1301, 159] width 253 height 63
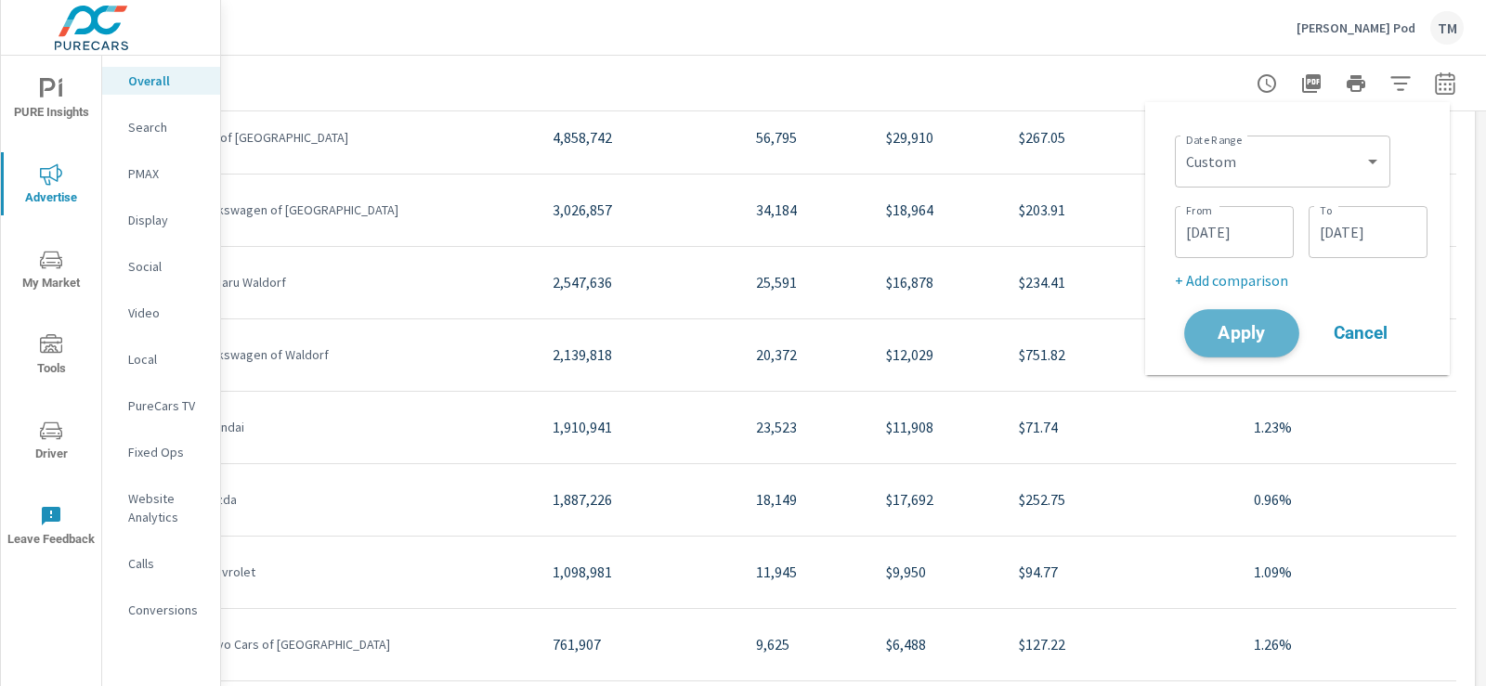
click at [1263, 331] on span "Apply" at bounding box center [1241, 334] width 76 height 18
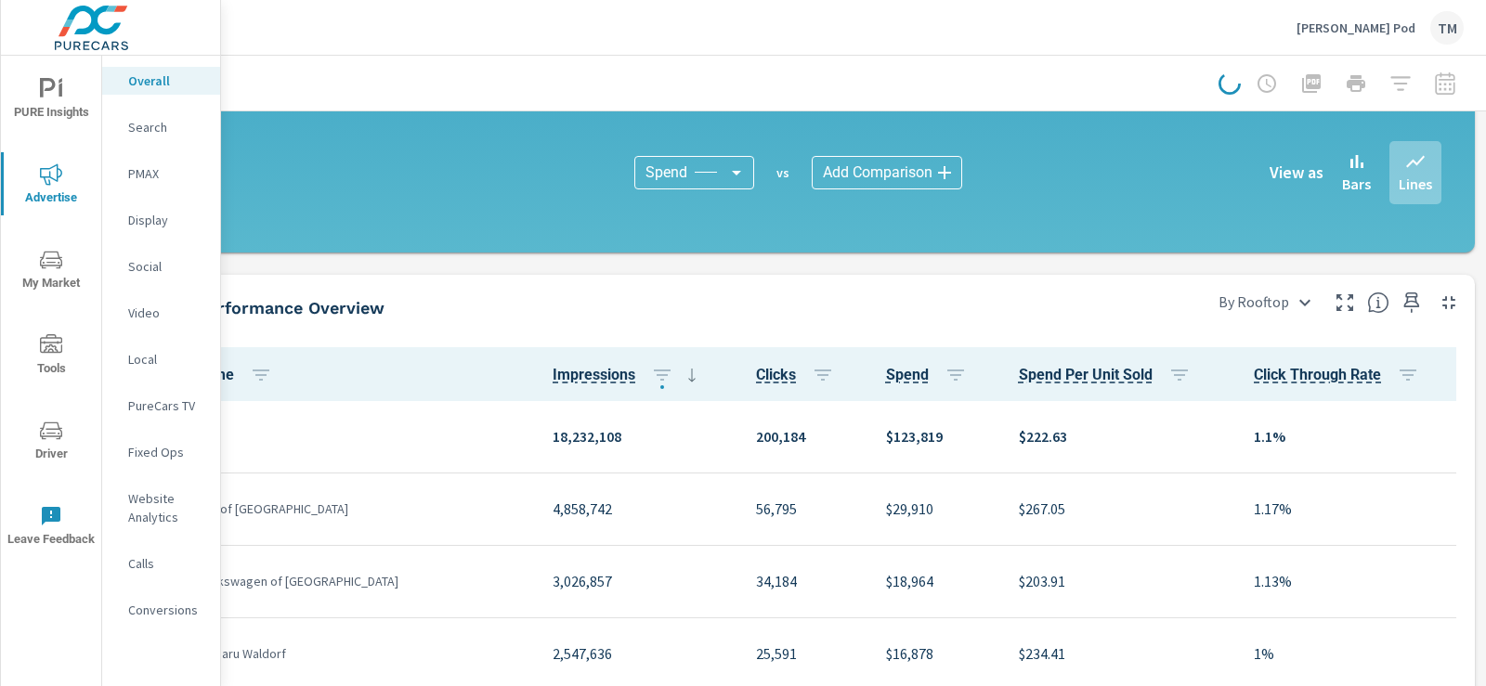
scroll to position [1920, 123]
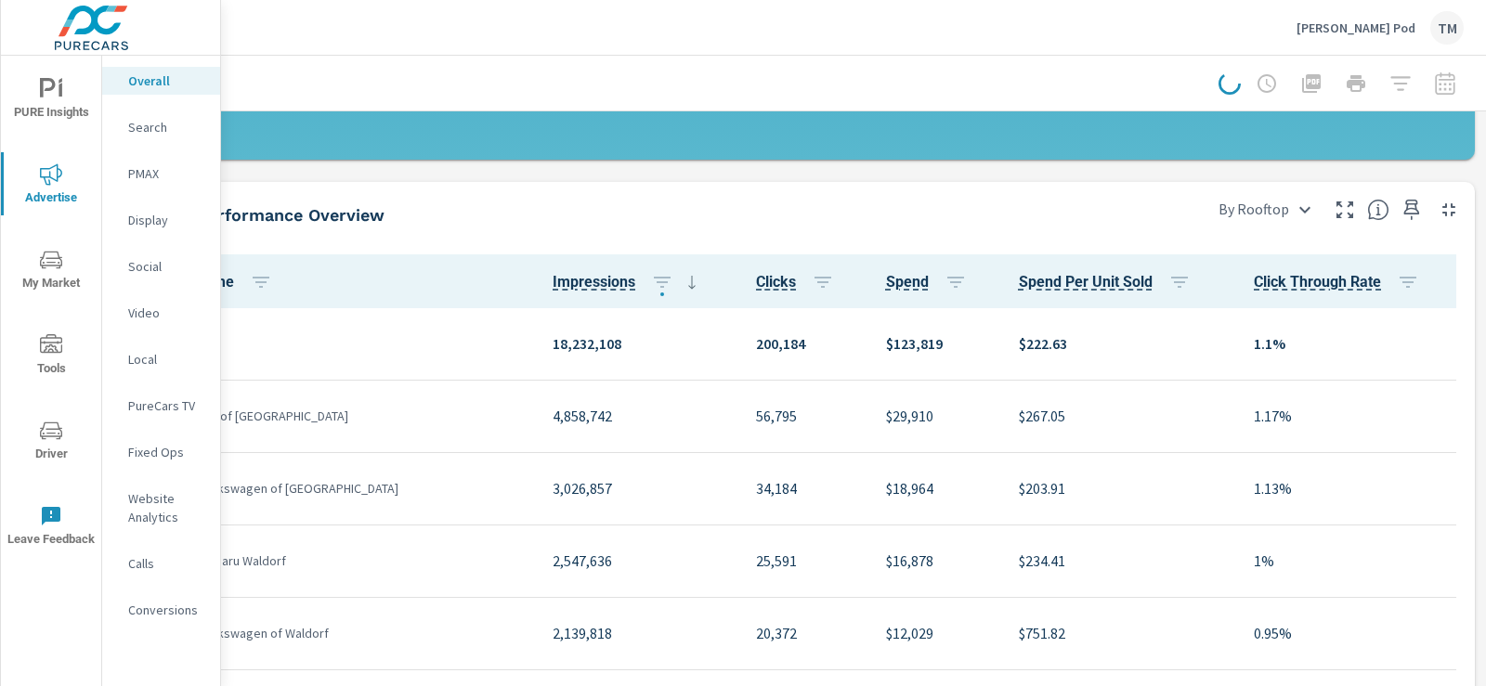
scroll to position [0, 110]
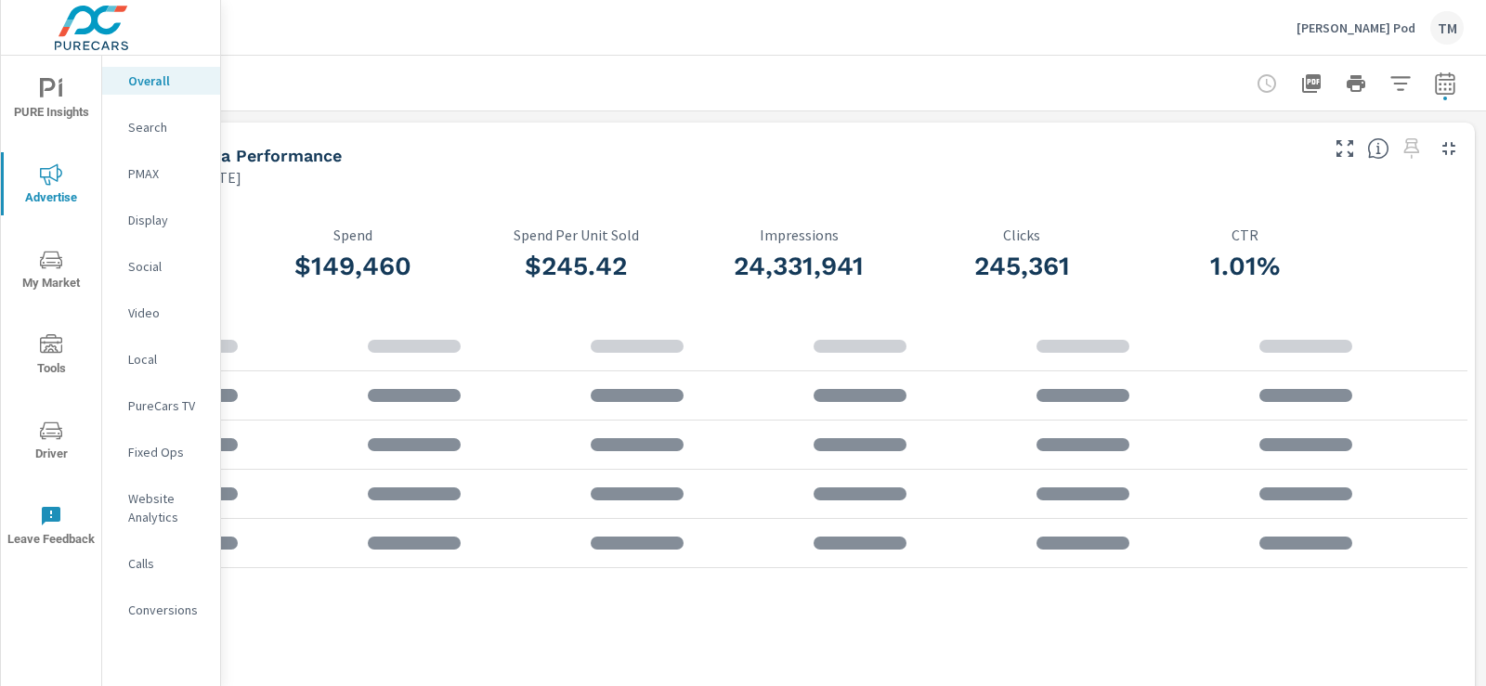
scroll to position [70, 0]
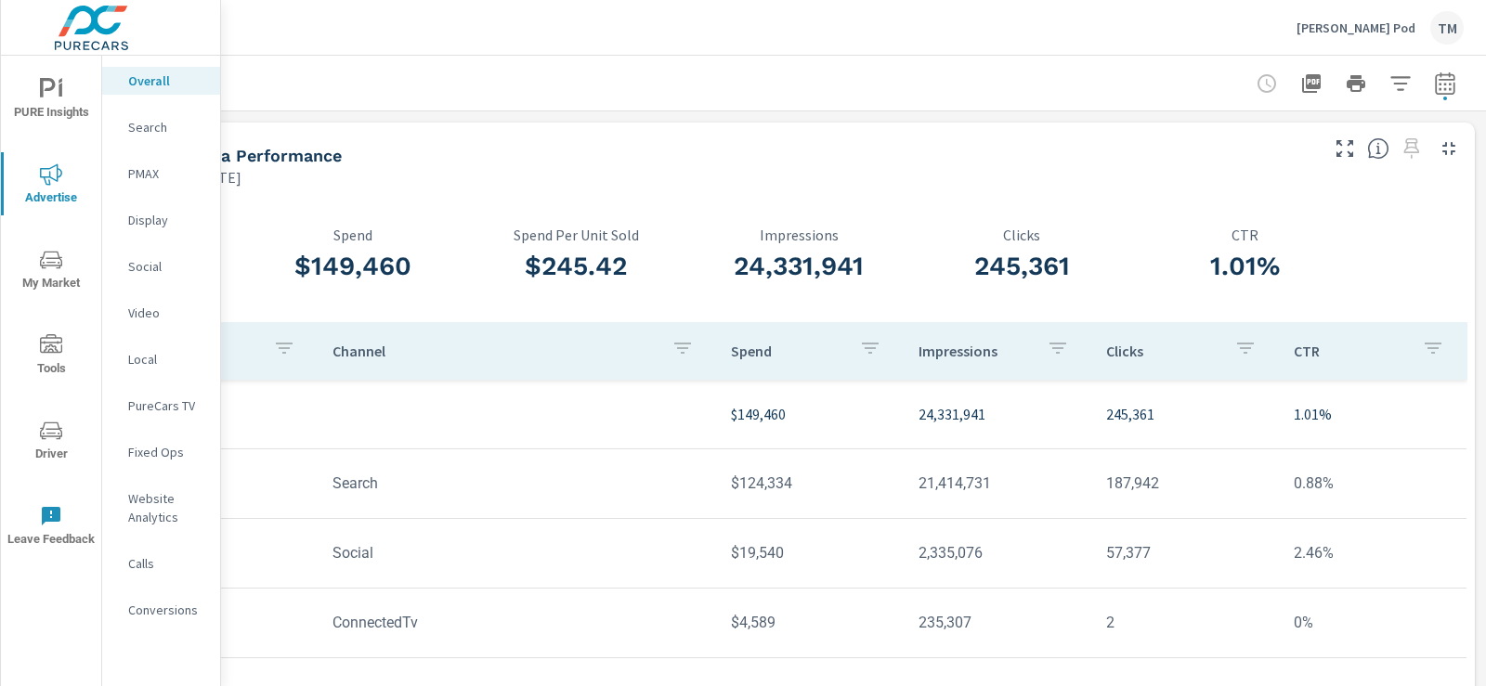
click at [1184, 134] on div "Paid Media Performance [DATE] - [DATE]" at bounding box center [723, 156] width 1200 height 66
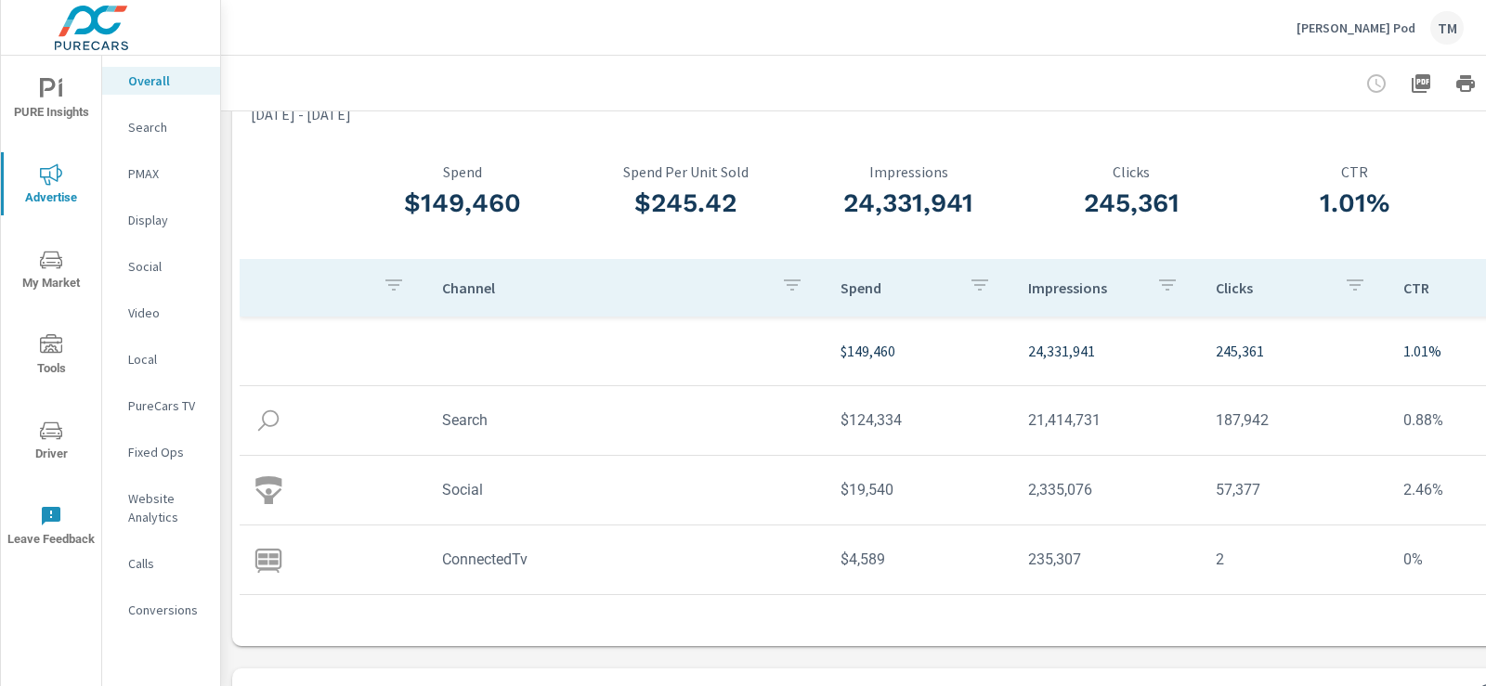
scroll to position [93, 0]
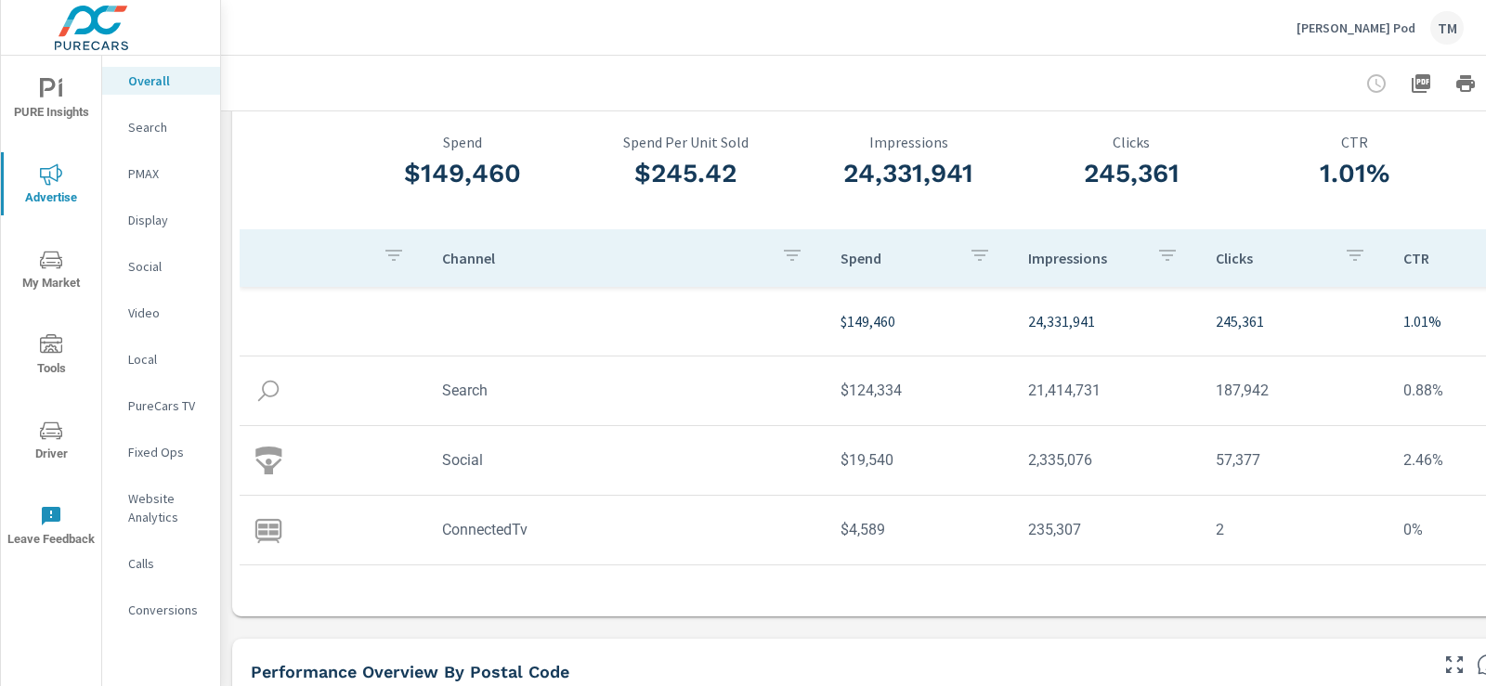
click at [157, 136] on div "Search" at bounding box center [161, 127] width 118 height 28
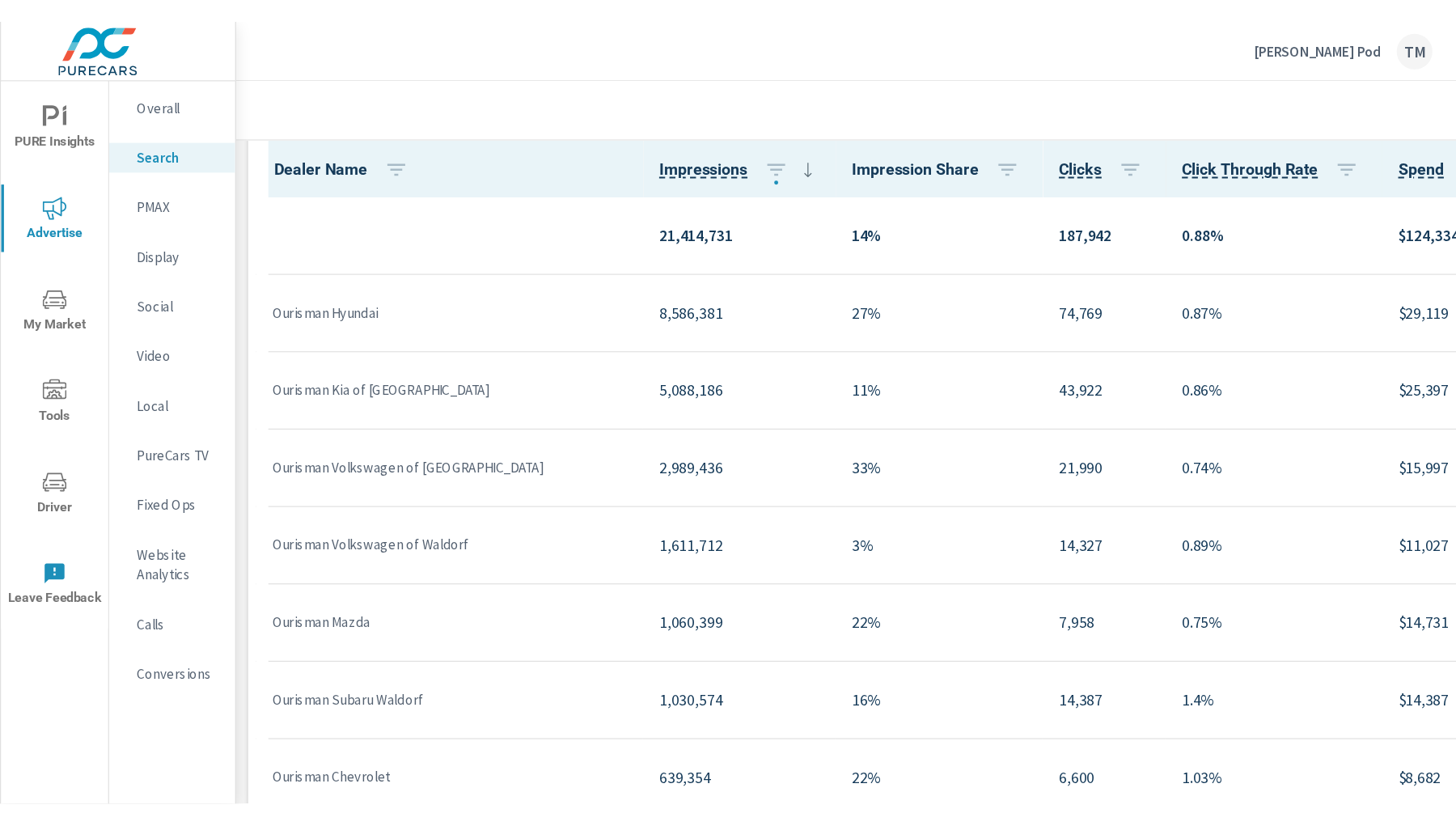
scroll to position [730, 0]
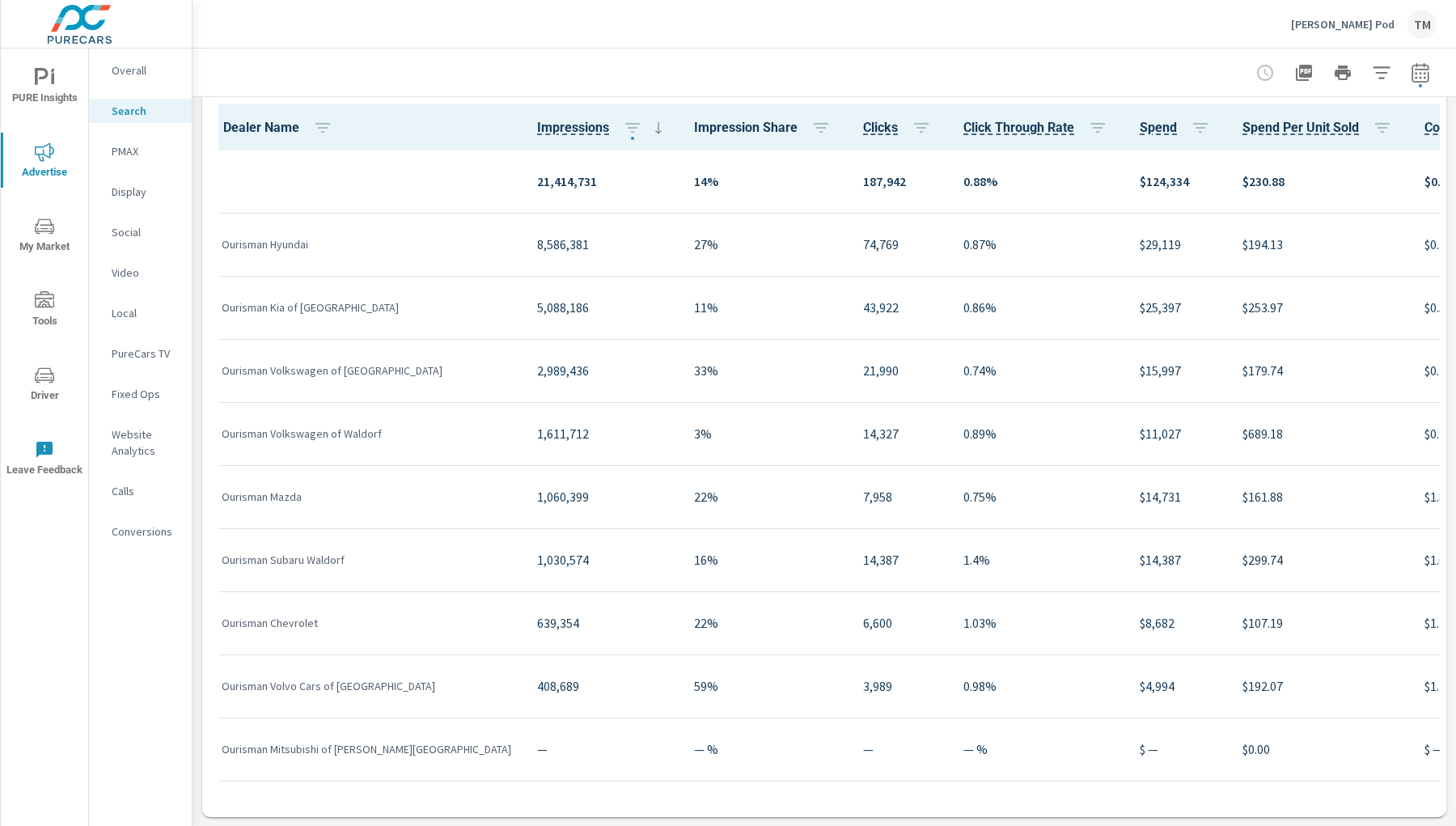
click at [1140, 243] on p "$29,119" at bounding box center [1178, 244] width 77 height 19
copy p "29,119"
click at [1140, 304] on p "$25,397" at bounding box center [1178, 308] width 77 height 19
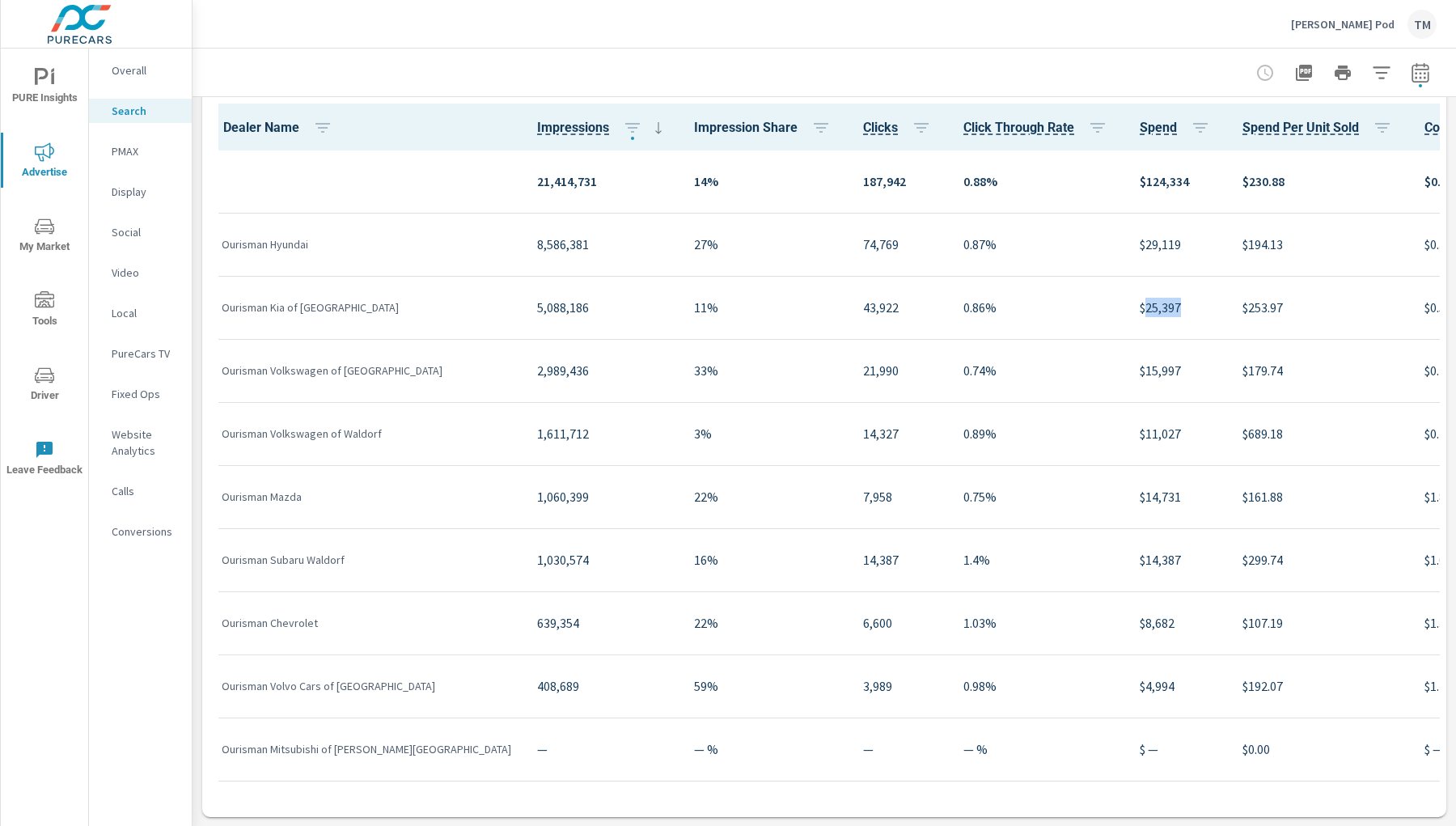
click at [1140, 304] on p "$25,397" at bounding box center [1178, 308] width 77 height 19
copy p "25,397"
click at [1140, 369] on p "$15,997" at bounding box center [1178, 370] width 77 height 19
copy p "15,997"
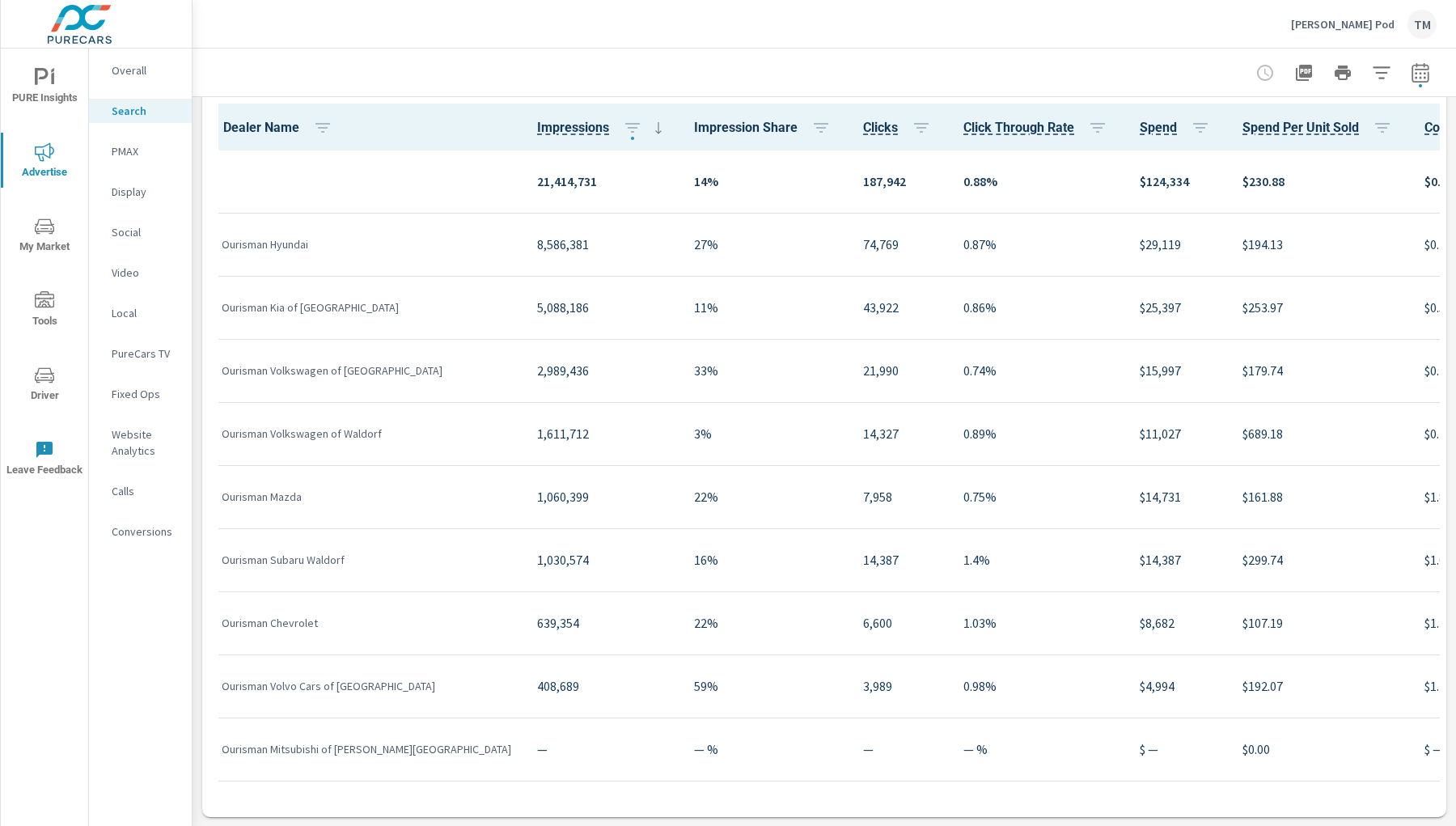
click at [1140, 432] on p "$11,027" at bounding box center [1178, 434] width 77 height 19
copy p "11,027"
click at [1140, 498] on p "$14,731" at bounding box center [1178, 497] width 77 height 19
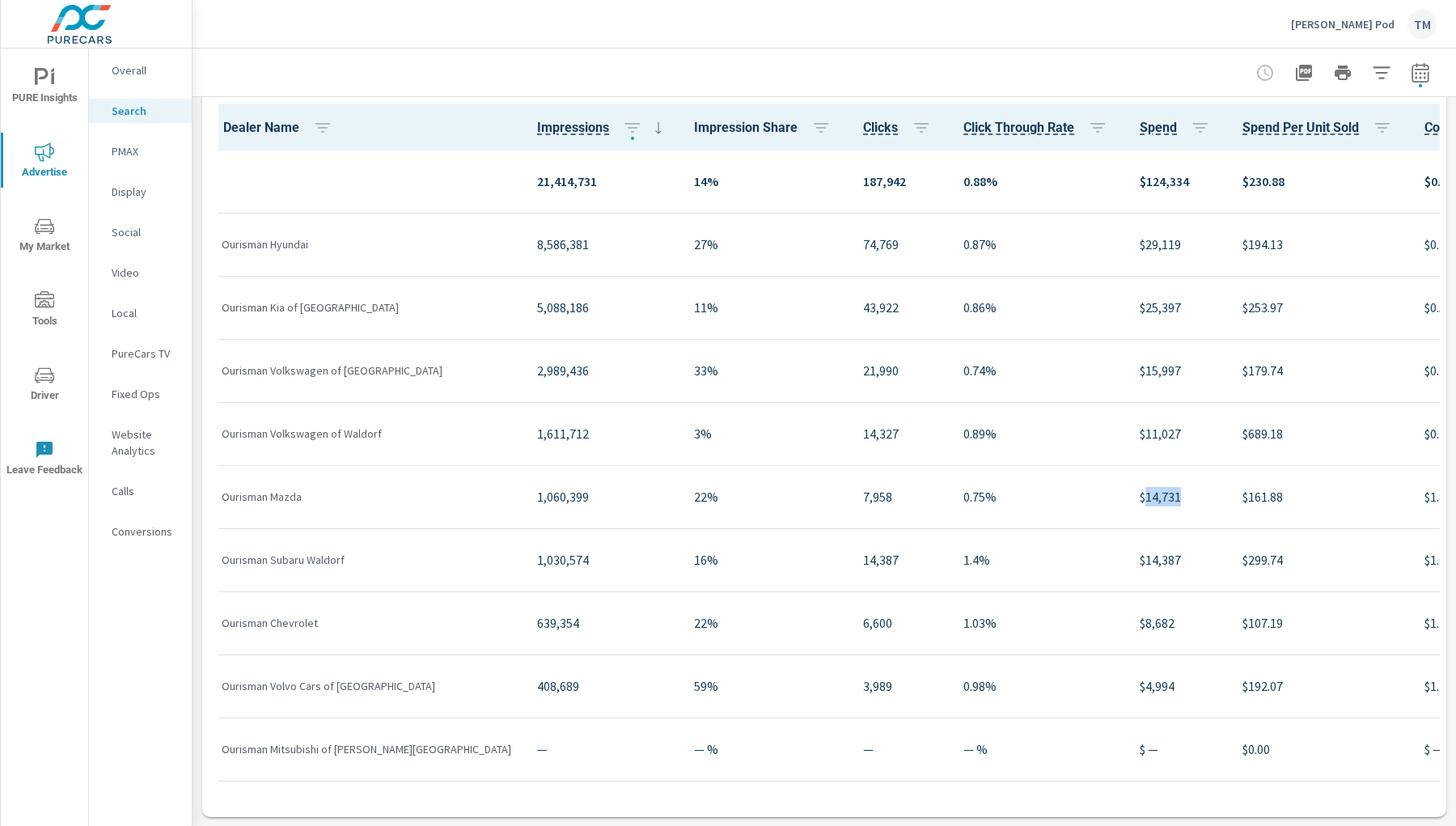
copy p "14,731"
click at [1140, 553] on p "$14,387" at bounding box center [1178, 559] width 77 height 19
copy p "14,387"
click at [1140, 597] on p "$8,682" at bounding box center [1178, 623] width 77 height 19
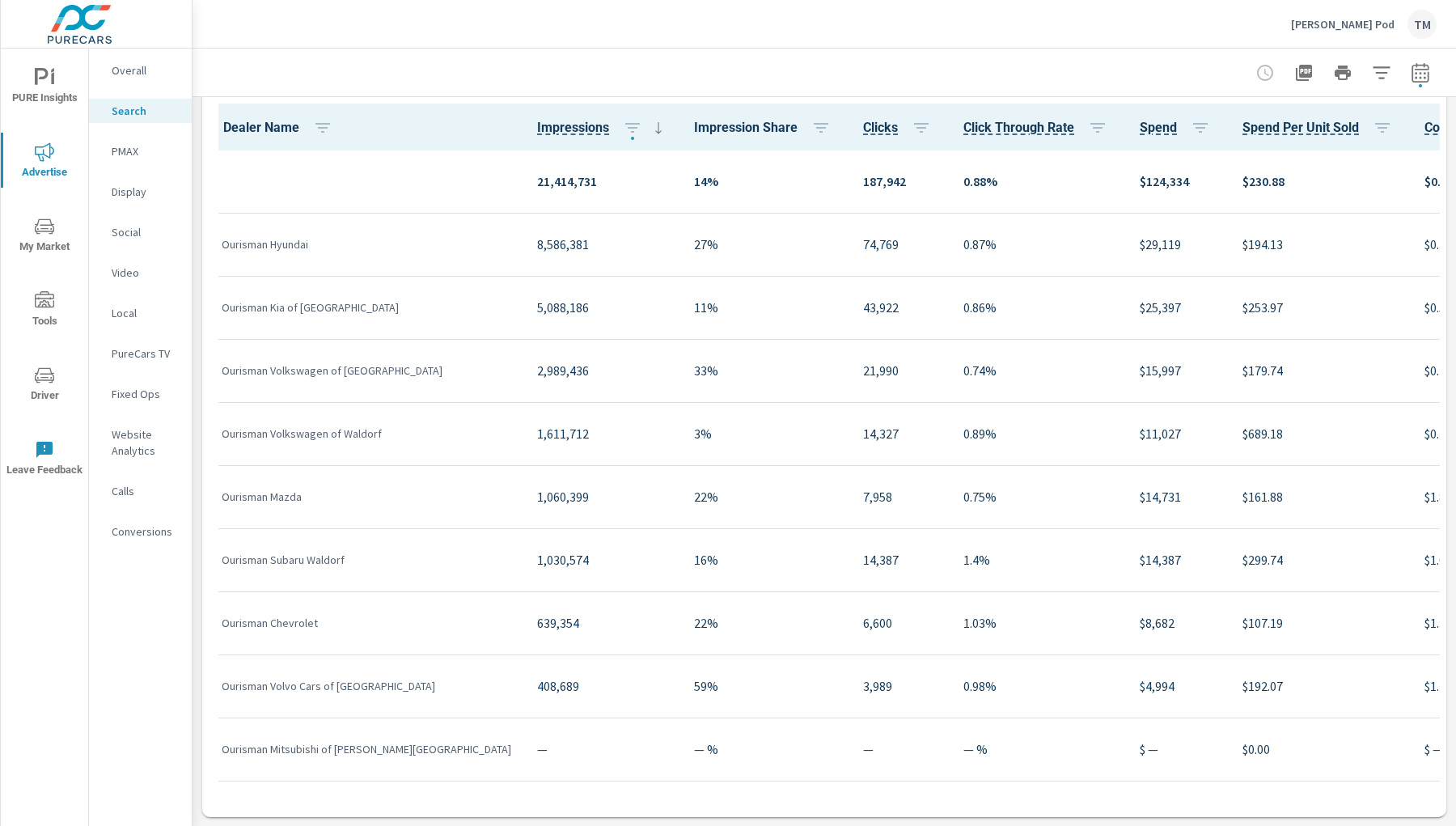
click at [143, 148] on p "PMAX" at bounding box center [145, 151] width 67 height 17
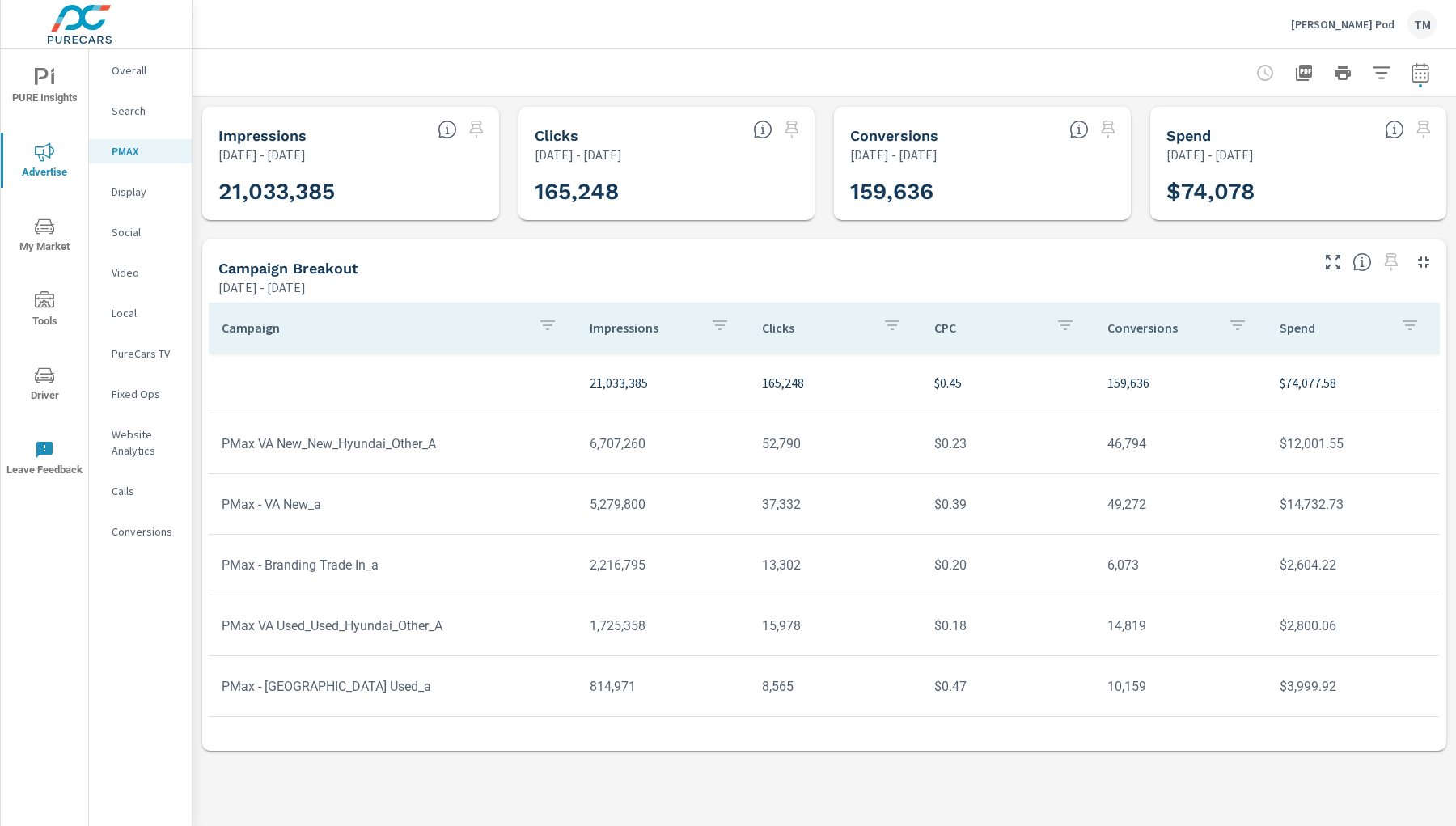
click at [1294, 447] on td "$12,001.55" at bounding box center [1353, 443] width 173 height 41
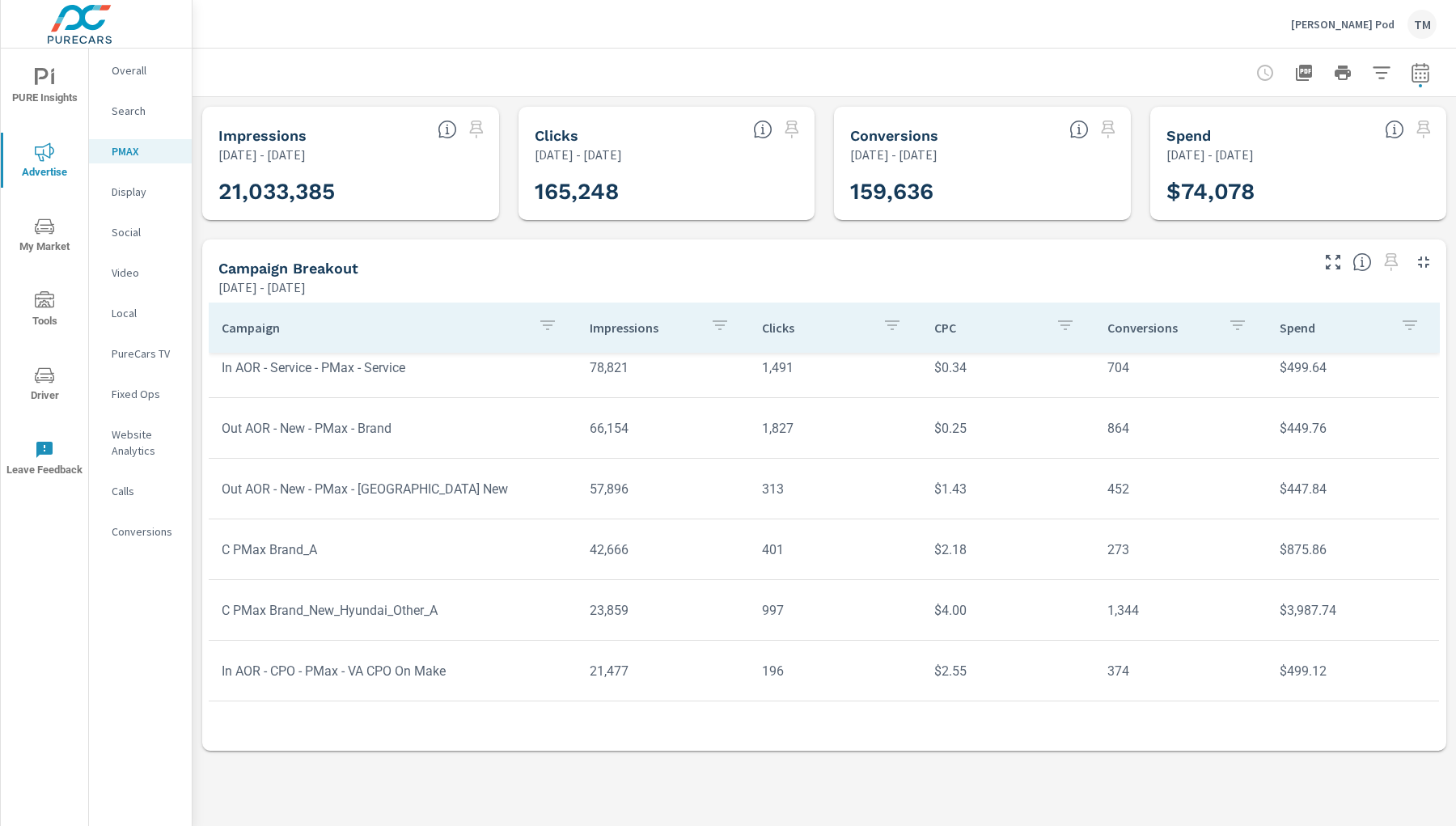
scroll to position [1212, 0]
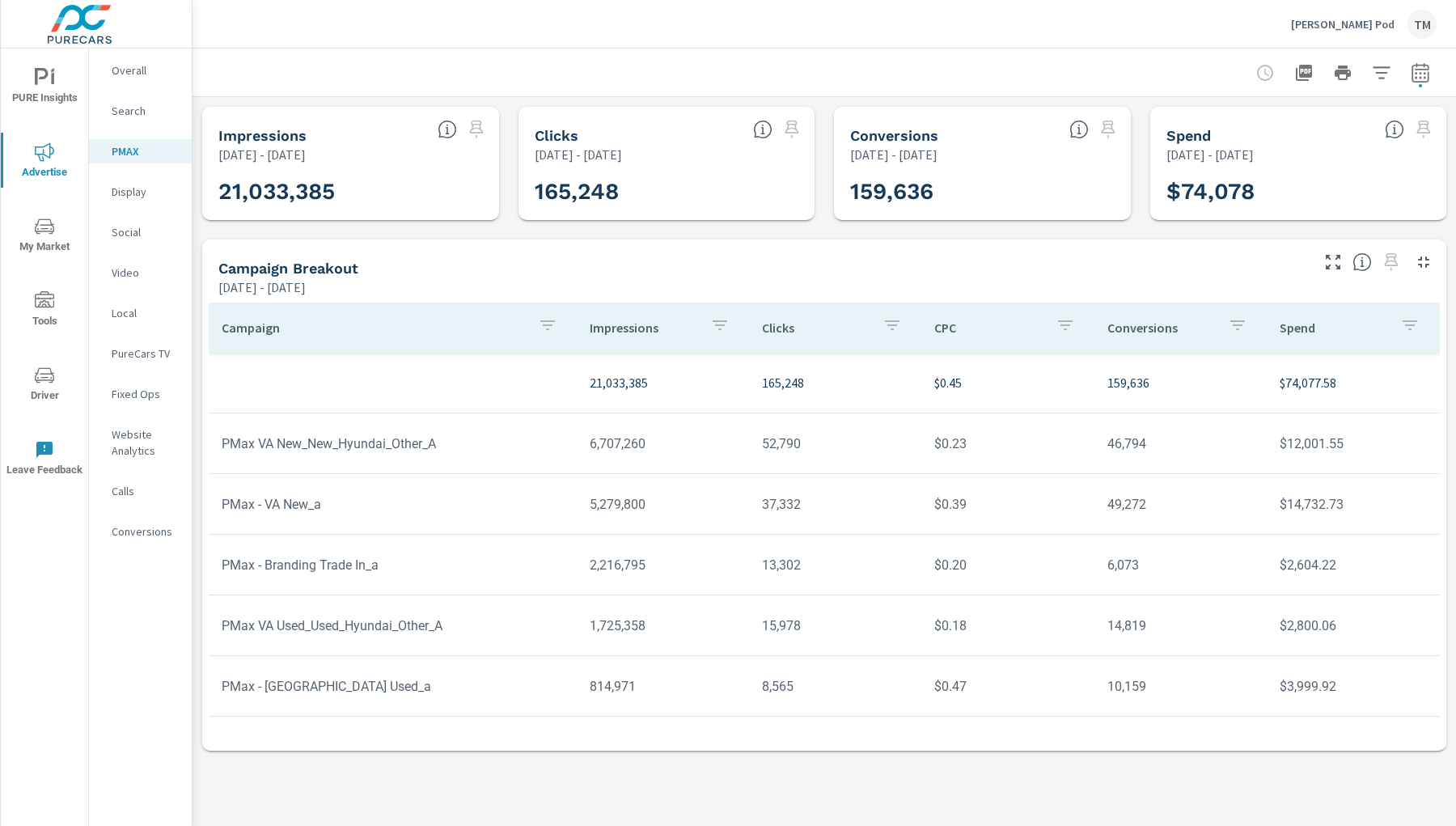
click at [337, 271] on h5 "Campaign Breakout" at bounding box center [288, 267] width 140 height 17
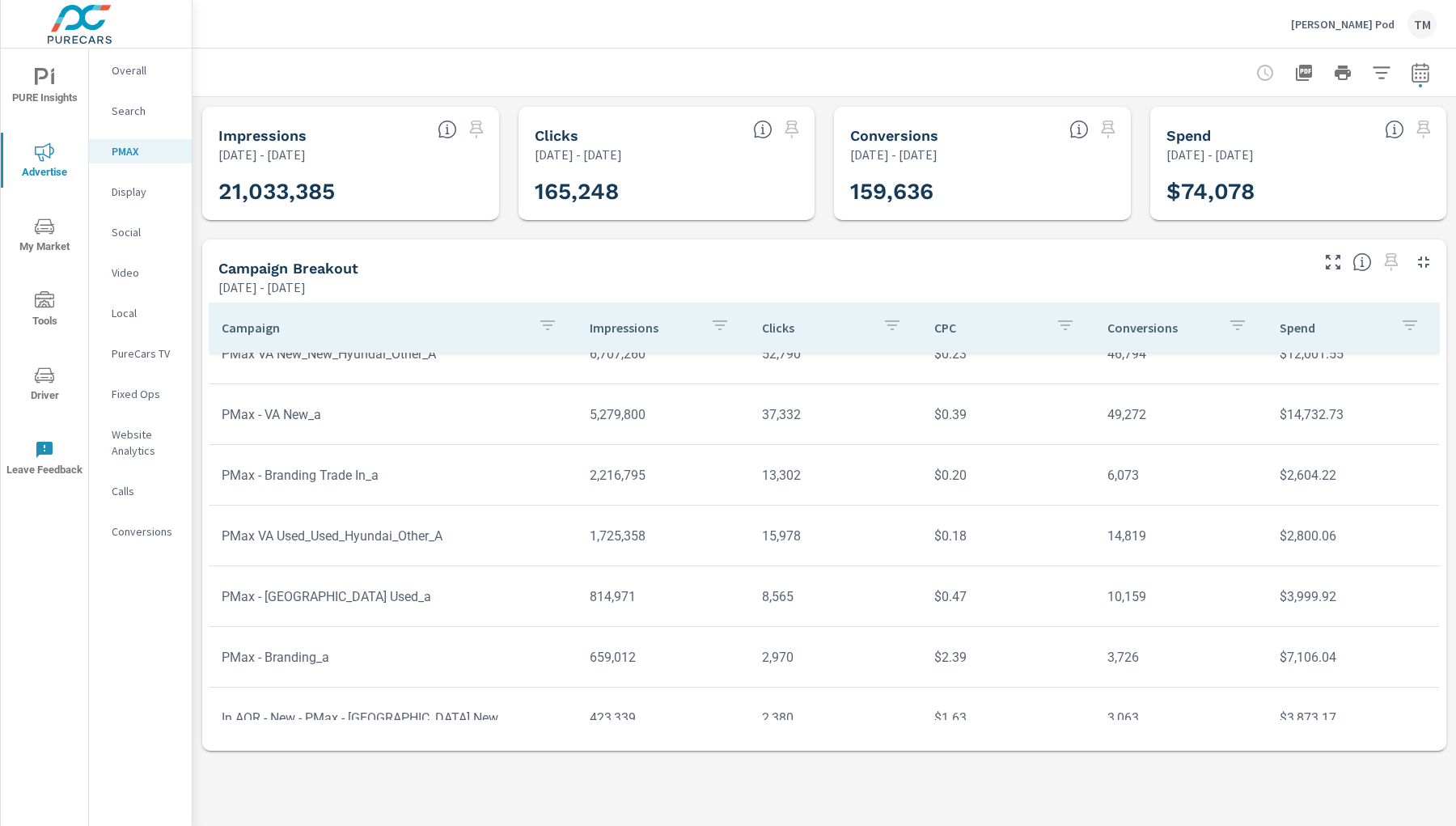
scroll to position [179, 0]
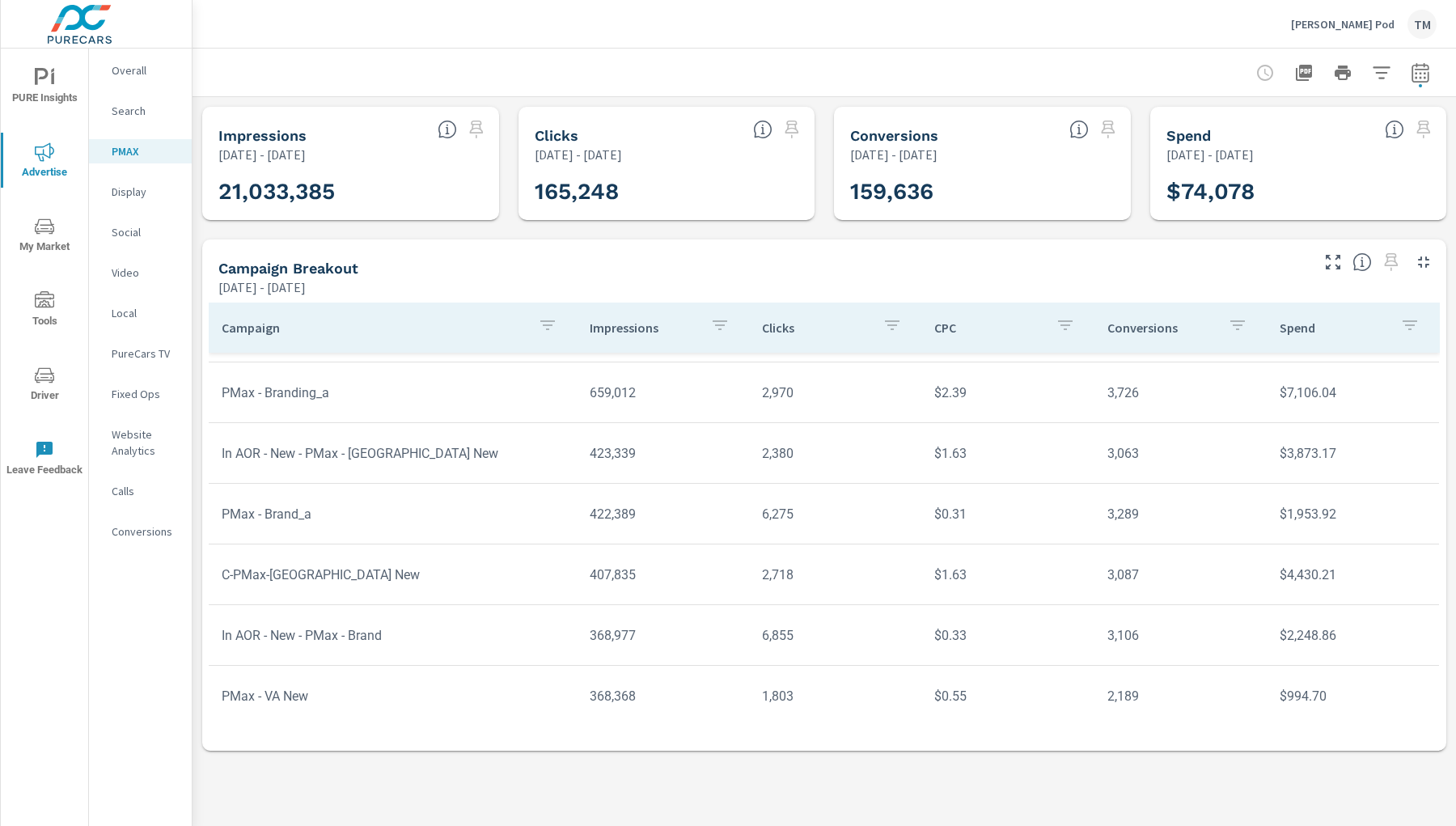
scroll to position [359, 0]
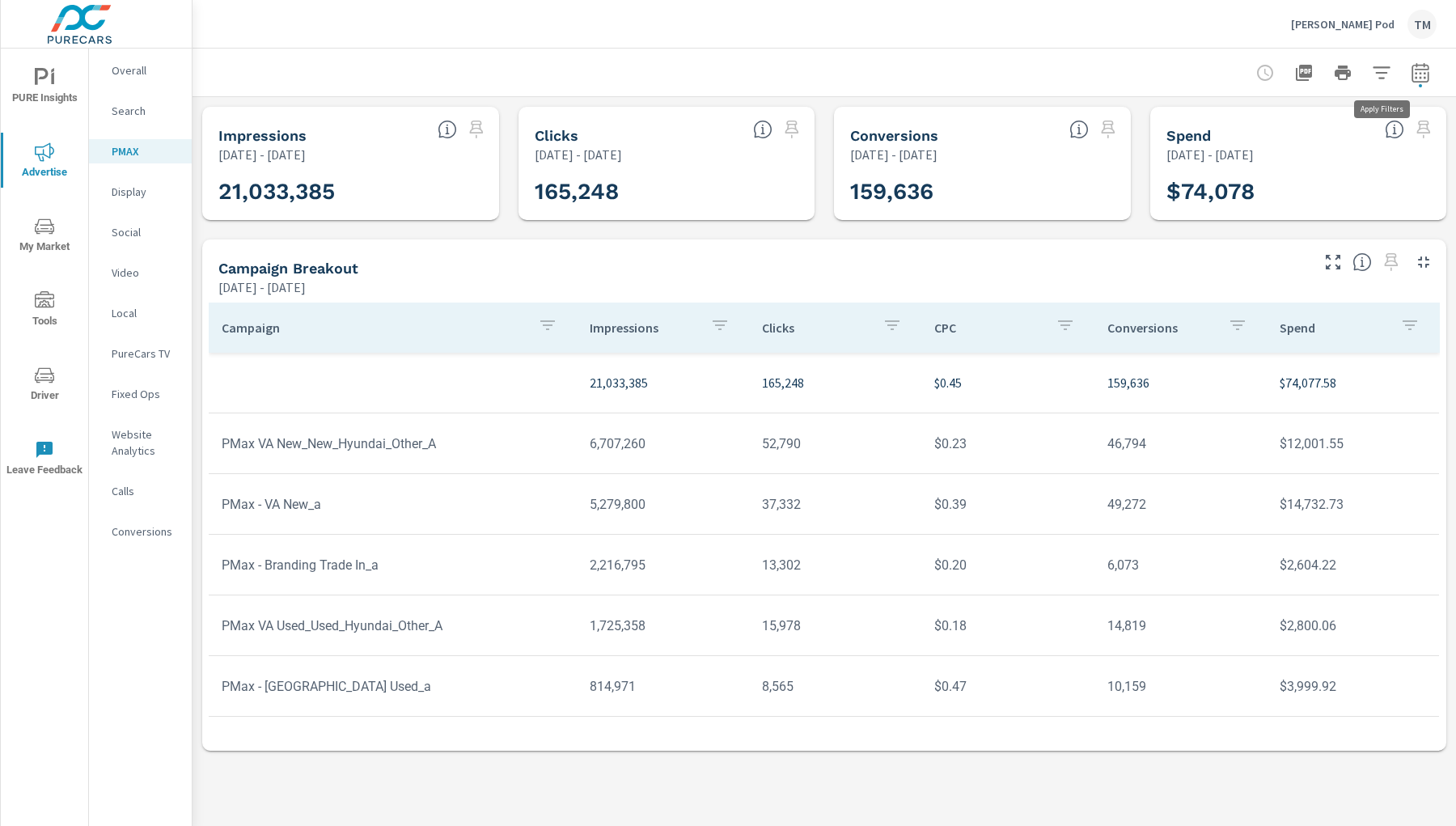
click at [1294, 75] on icon "button" at bounding box center [1382, 72] width 19 height 19
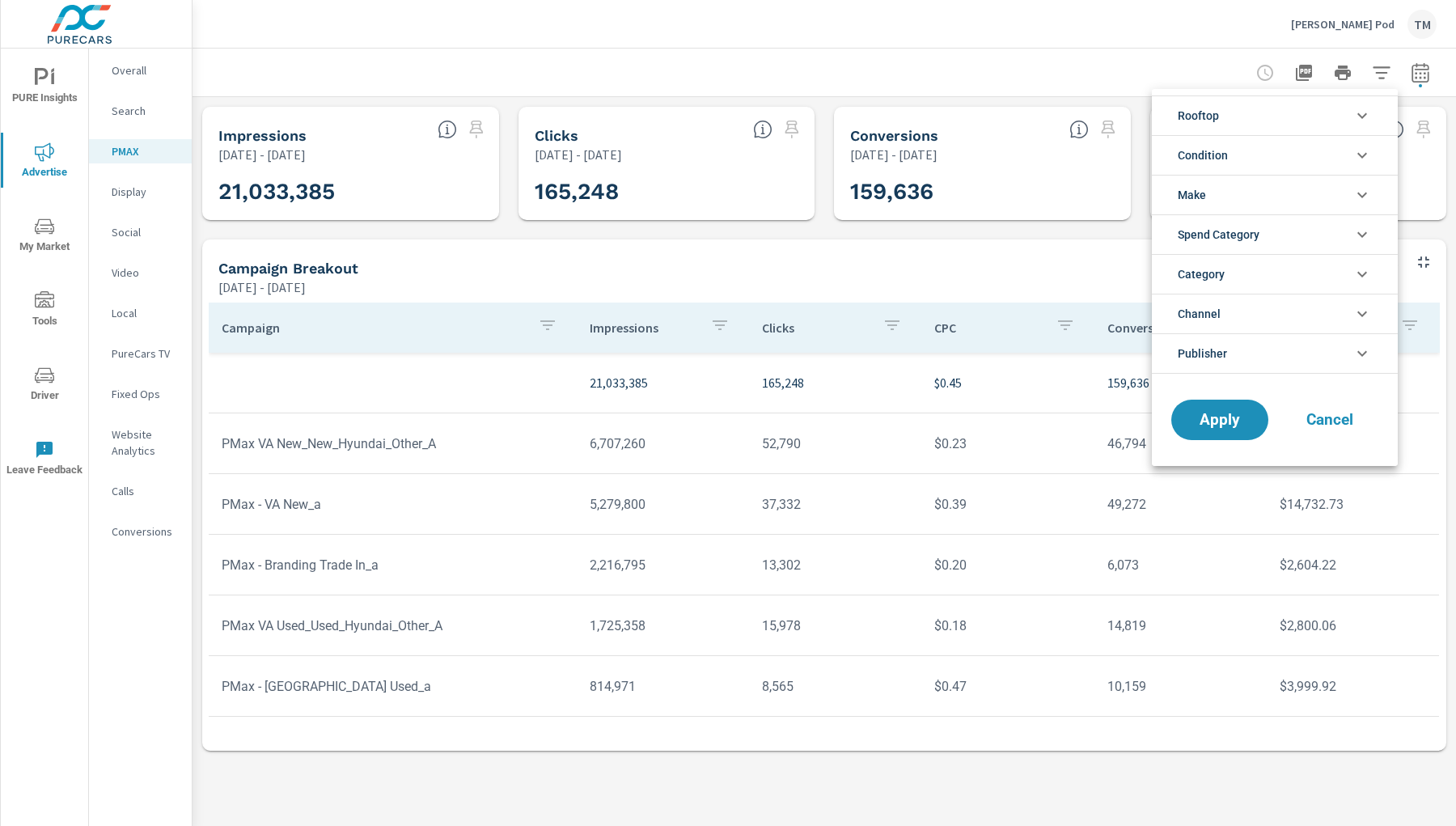
click at [1294, 112] on li "Rooftop" at bounding box center [1275, 115] width 246 height 39
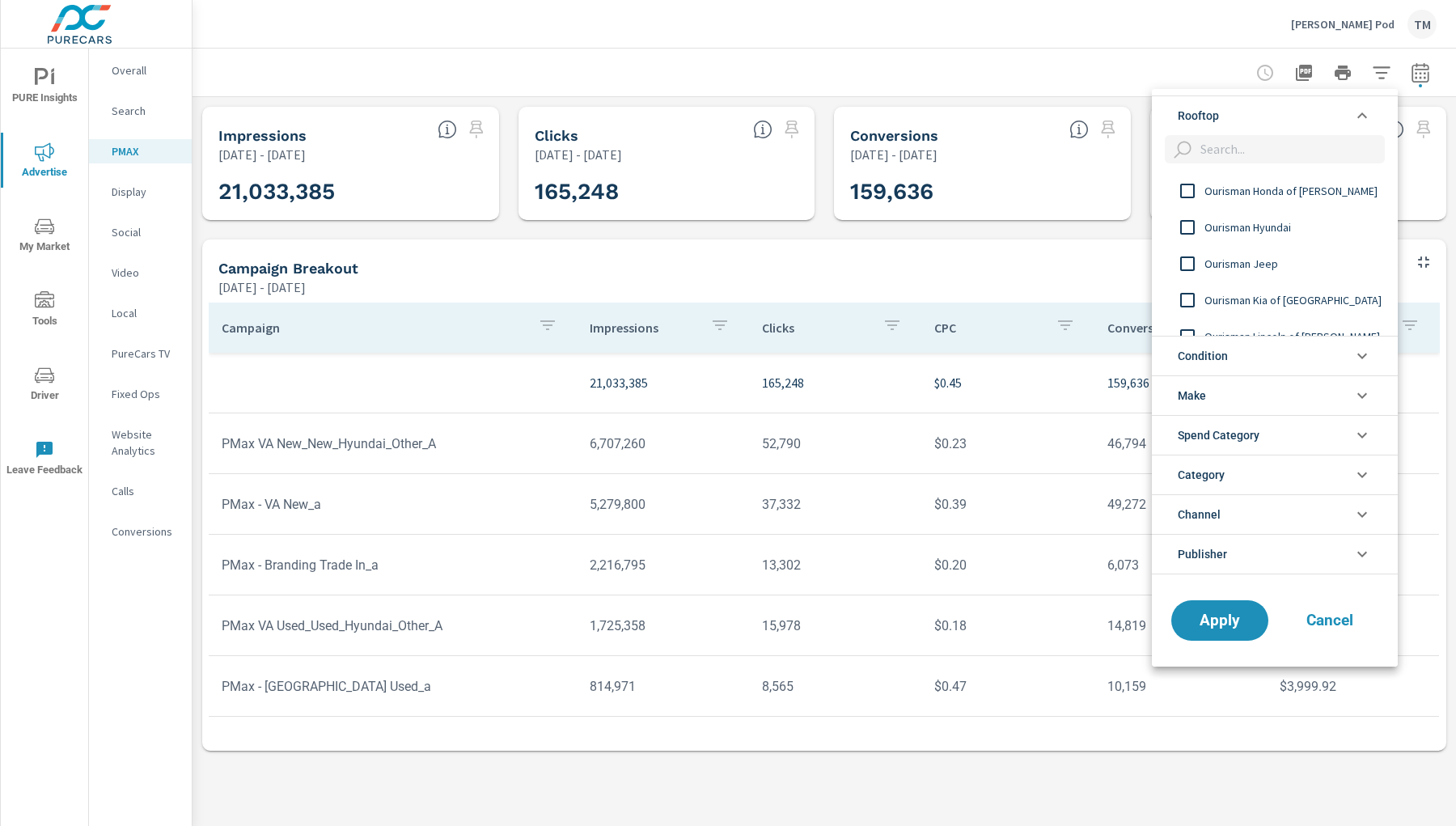
scroll to position [90, 0]
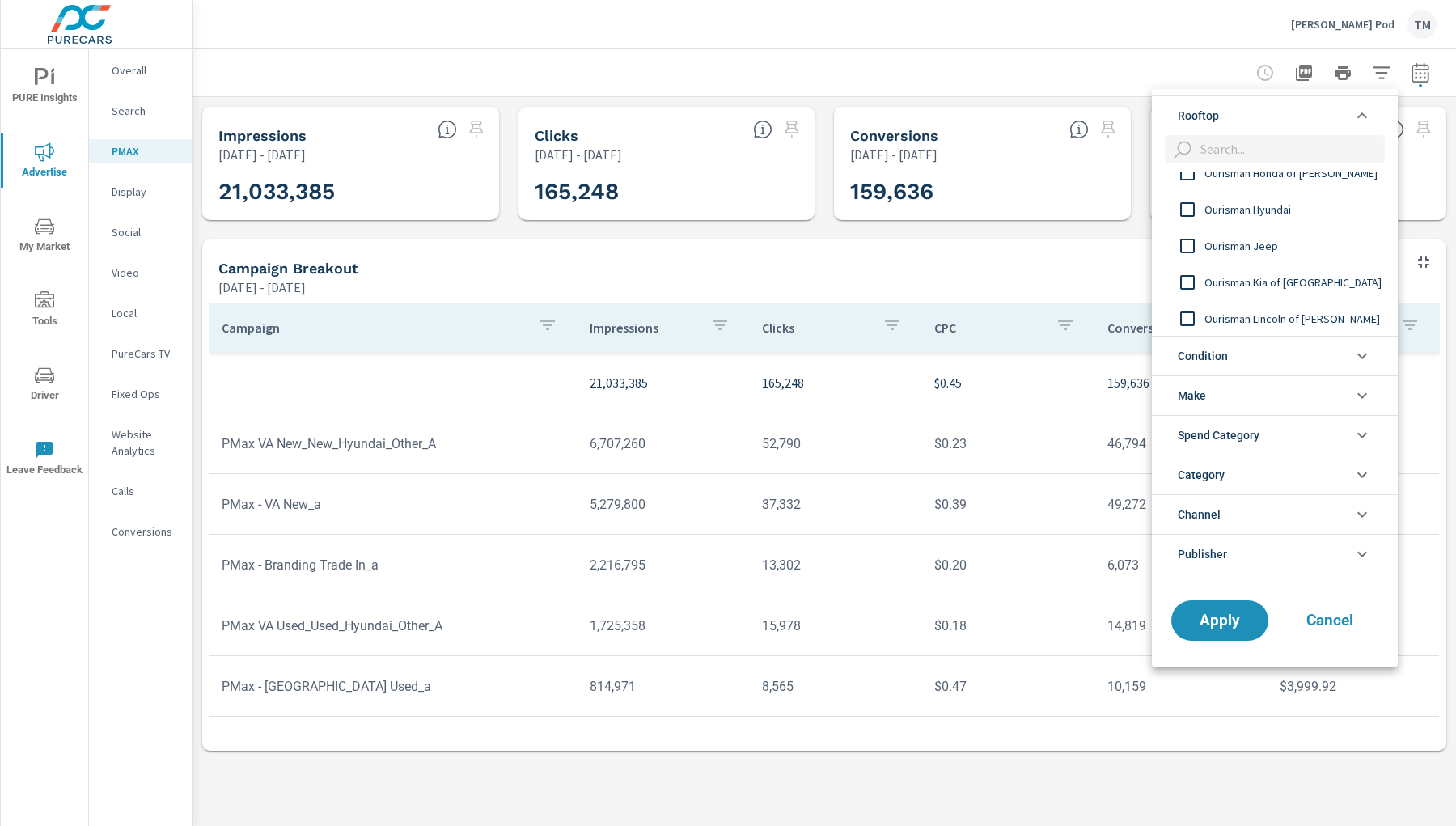
click at [1189, 206] on input "filter options" at bounding box center [1188, 209] width 34 height 34
click at [1222, 597] on span "Apply" at bounding box center [1220, 620] width 66 height 16
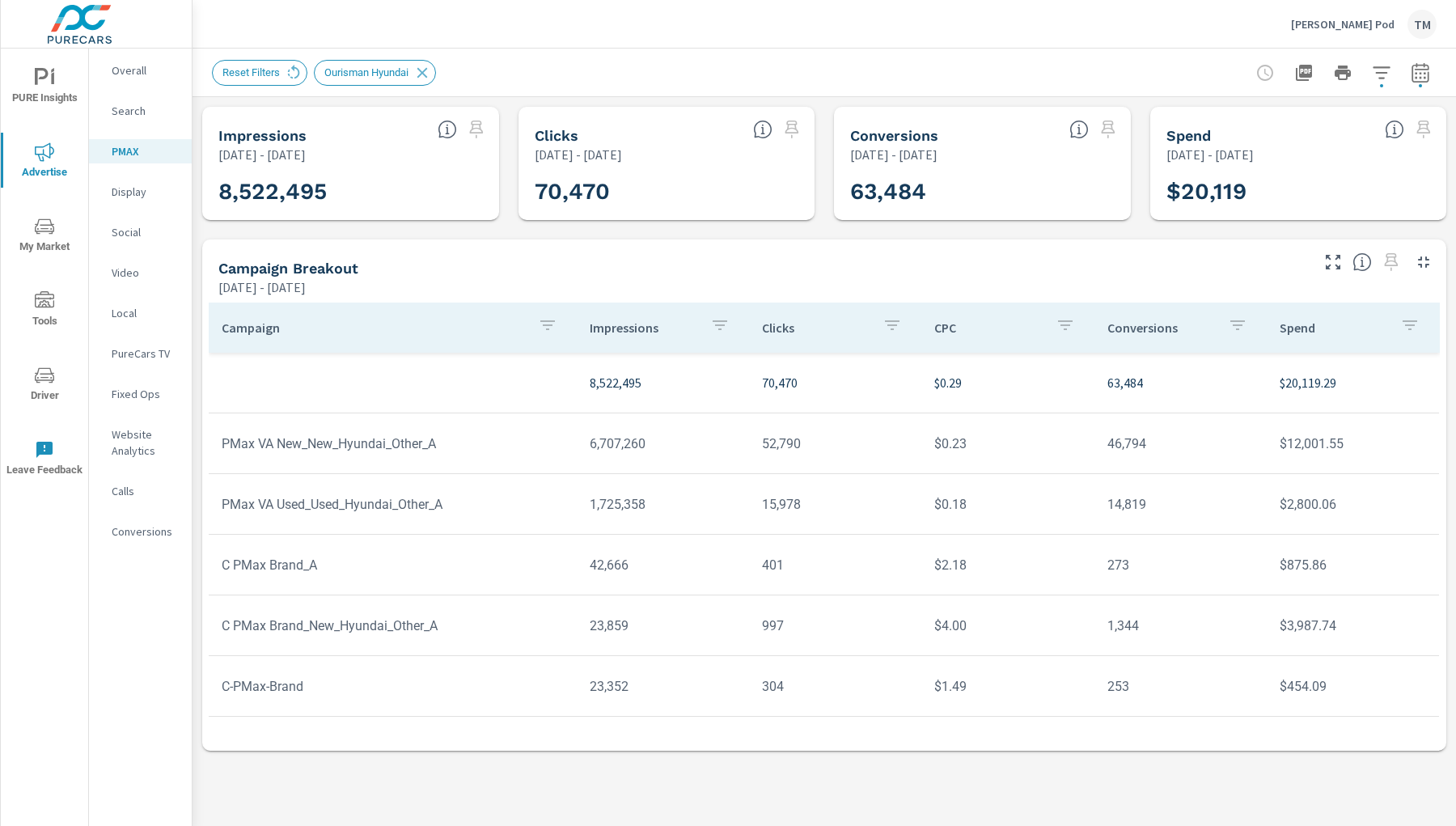
click at [1294, 386] on p "$20,119.29" at bounding box center [1353, 383] width 146 height 19
click at [143, 198] on p "Display" at bounding box center [145, 192] width 67 height 17
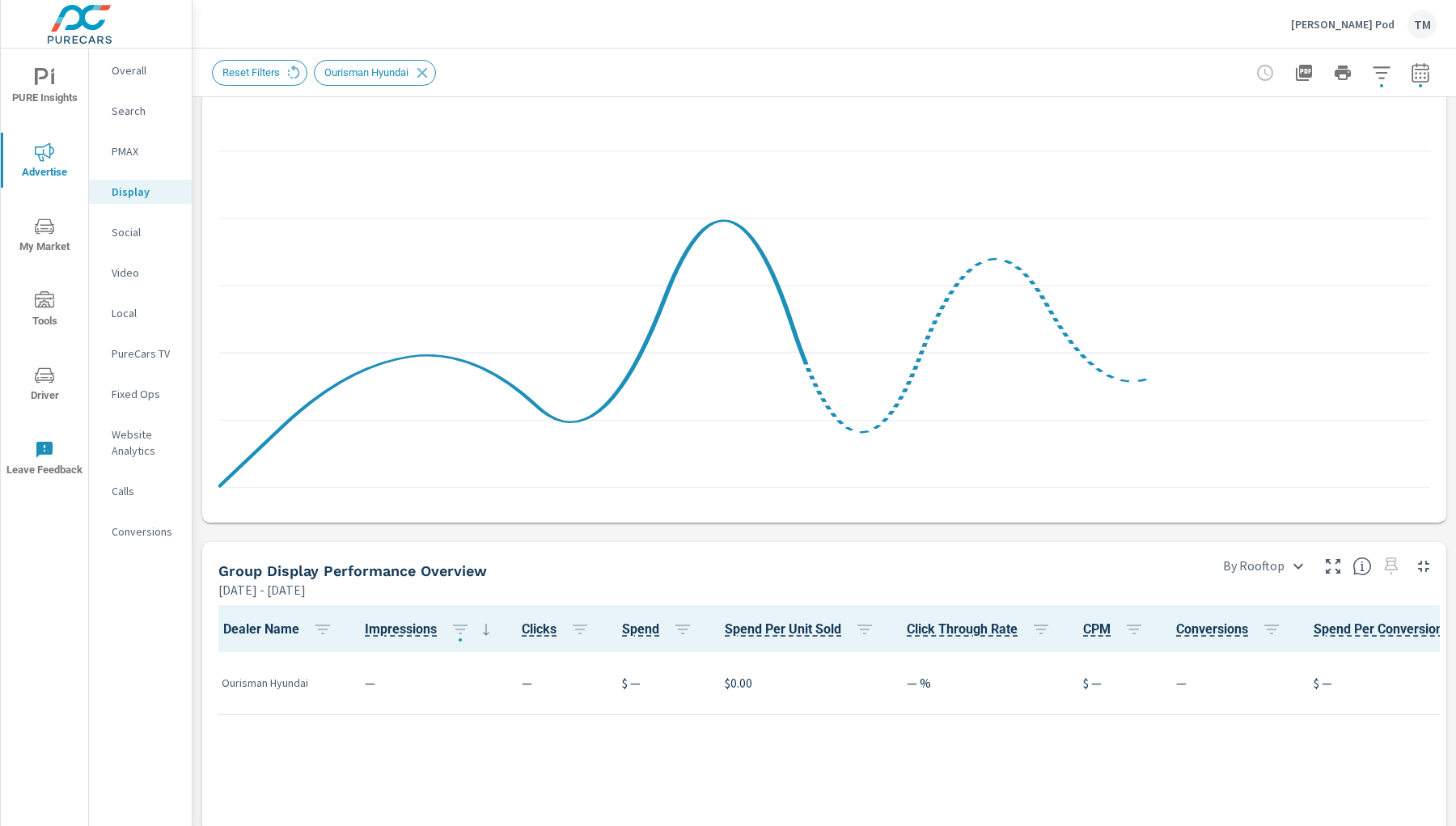
scroll to position [359, 0]
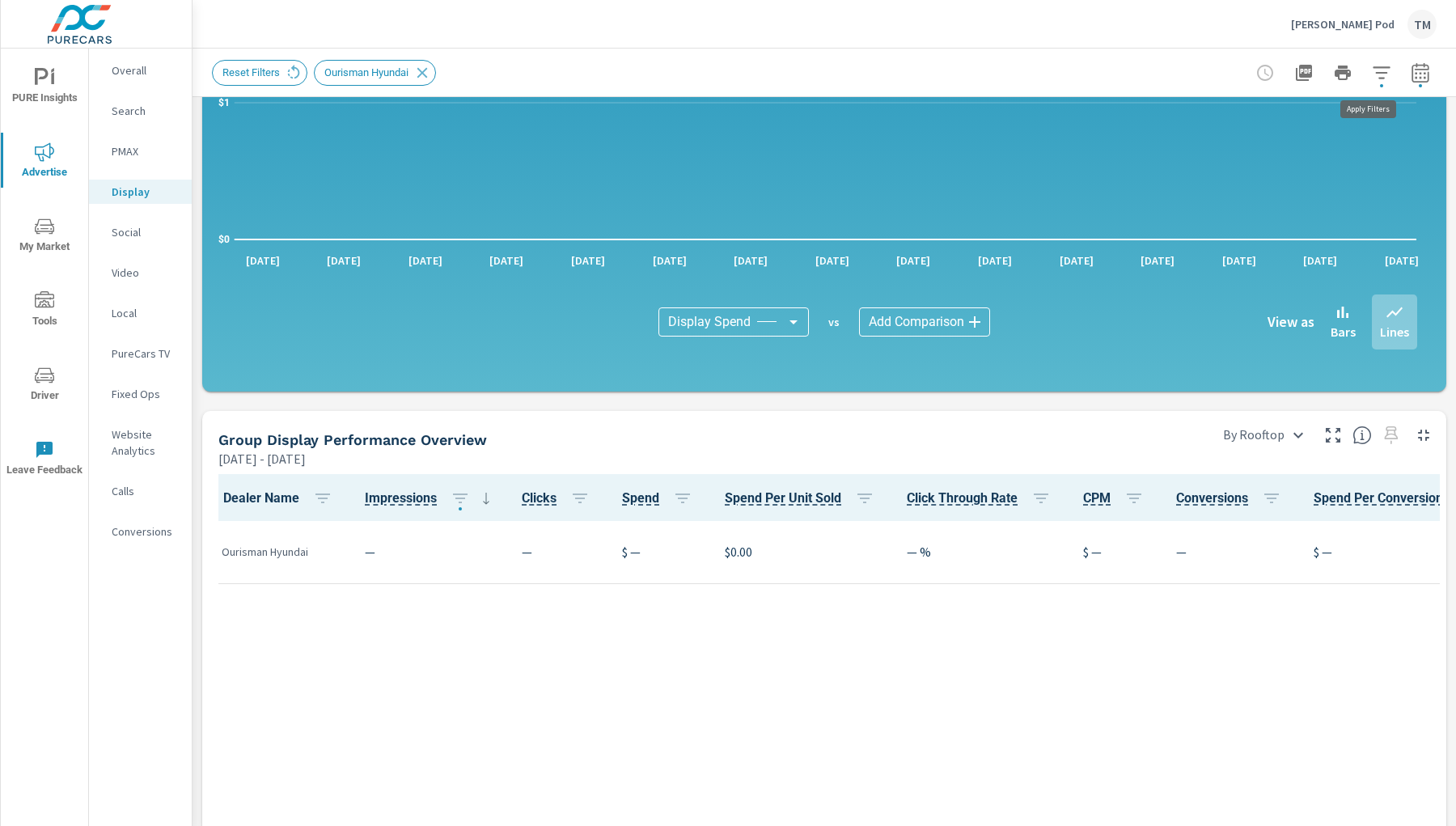
click at [1294, 78] on icon "button" at bounding box center [1382, 72] width 19 height 19
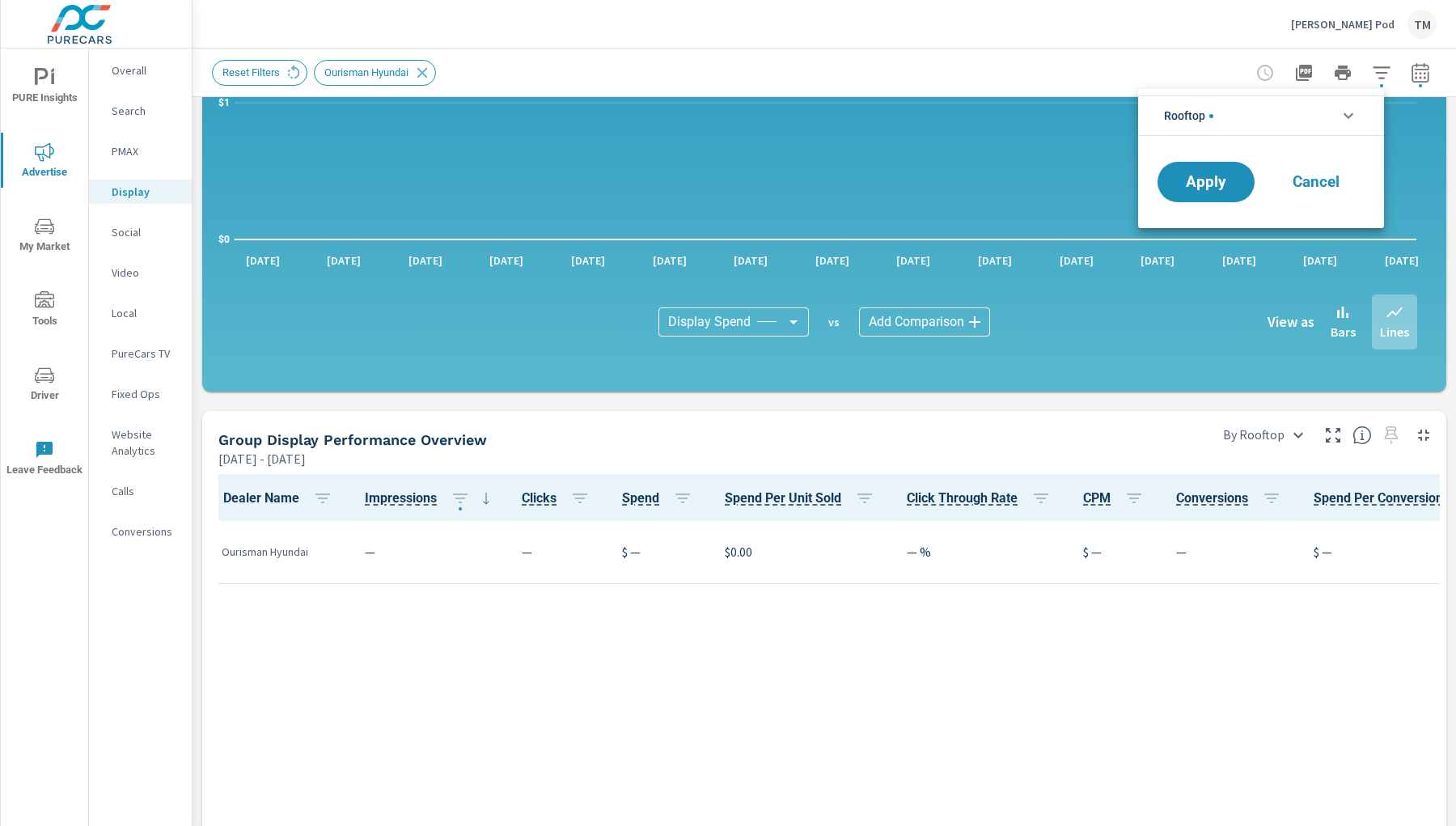
scroll to position [146, 0]
click at [1294, 107] on icon "filter options" at bounding box center [1349, 116] width 19 height 19
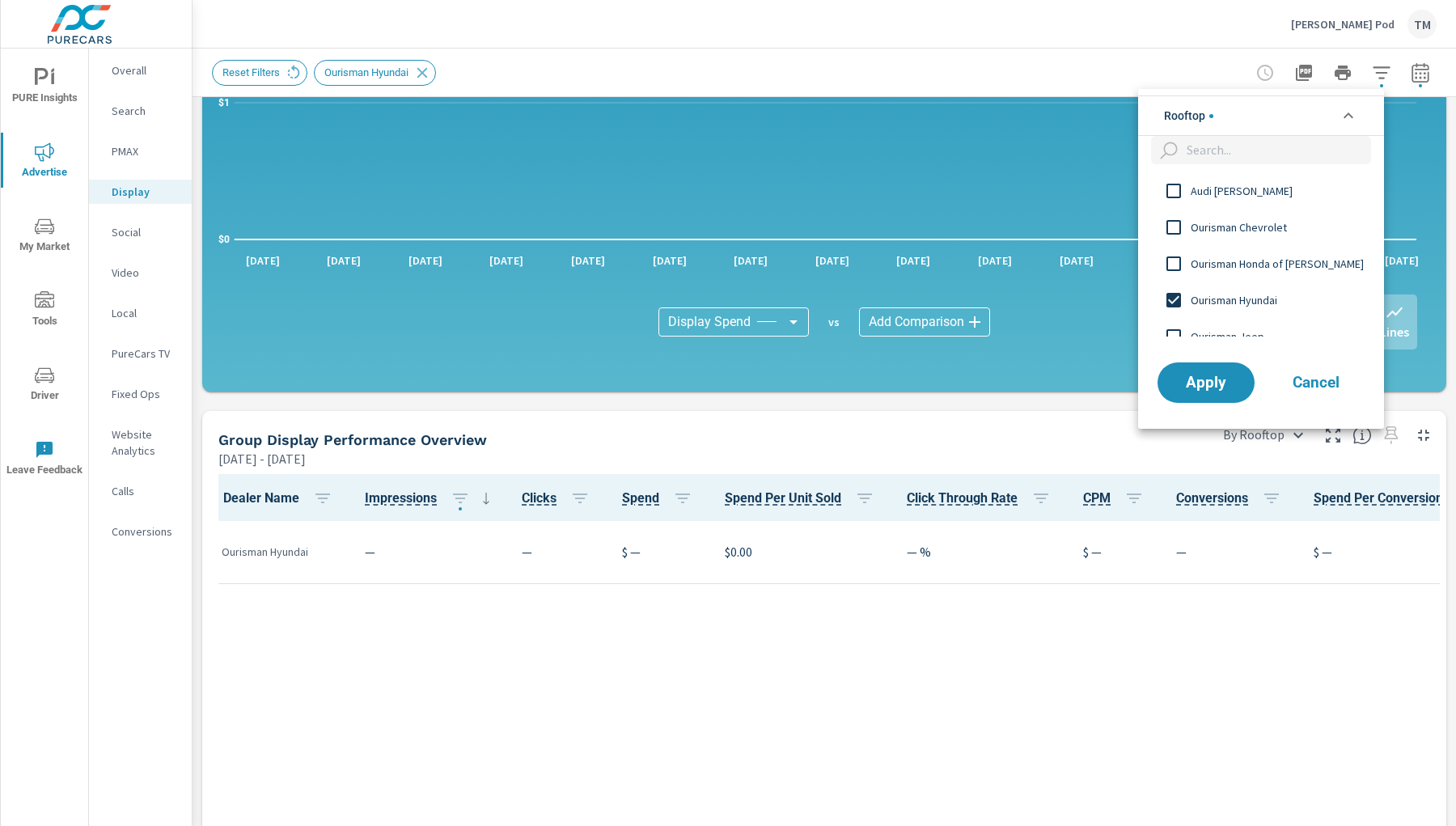
scroll to position [0, 0]
click at [1175, 300] on input "filter options" at bounding box center [1174, 300] width 34 height 34
click at [1216, 384] on span "Apply" at bounding box center [1206, 383] width 66 height 16
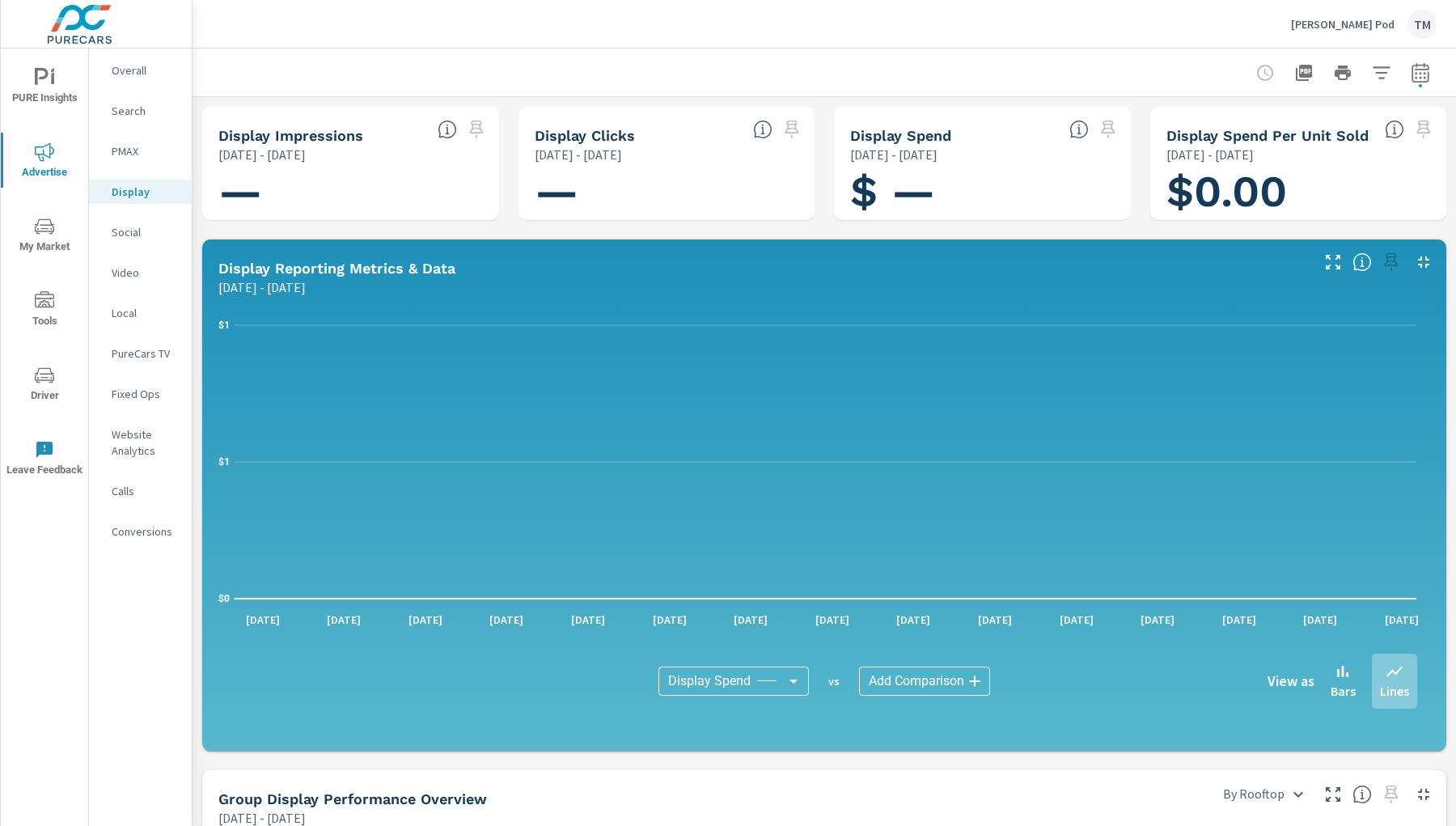
click at [142, 231] on p "Social" at bounding box center [145, 232] width 67 height 17
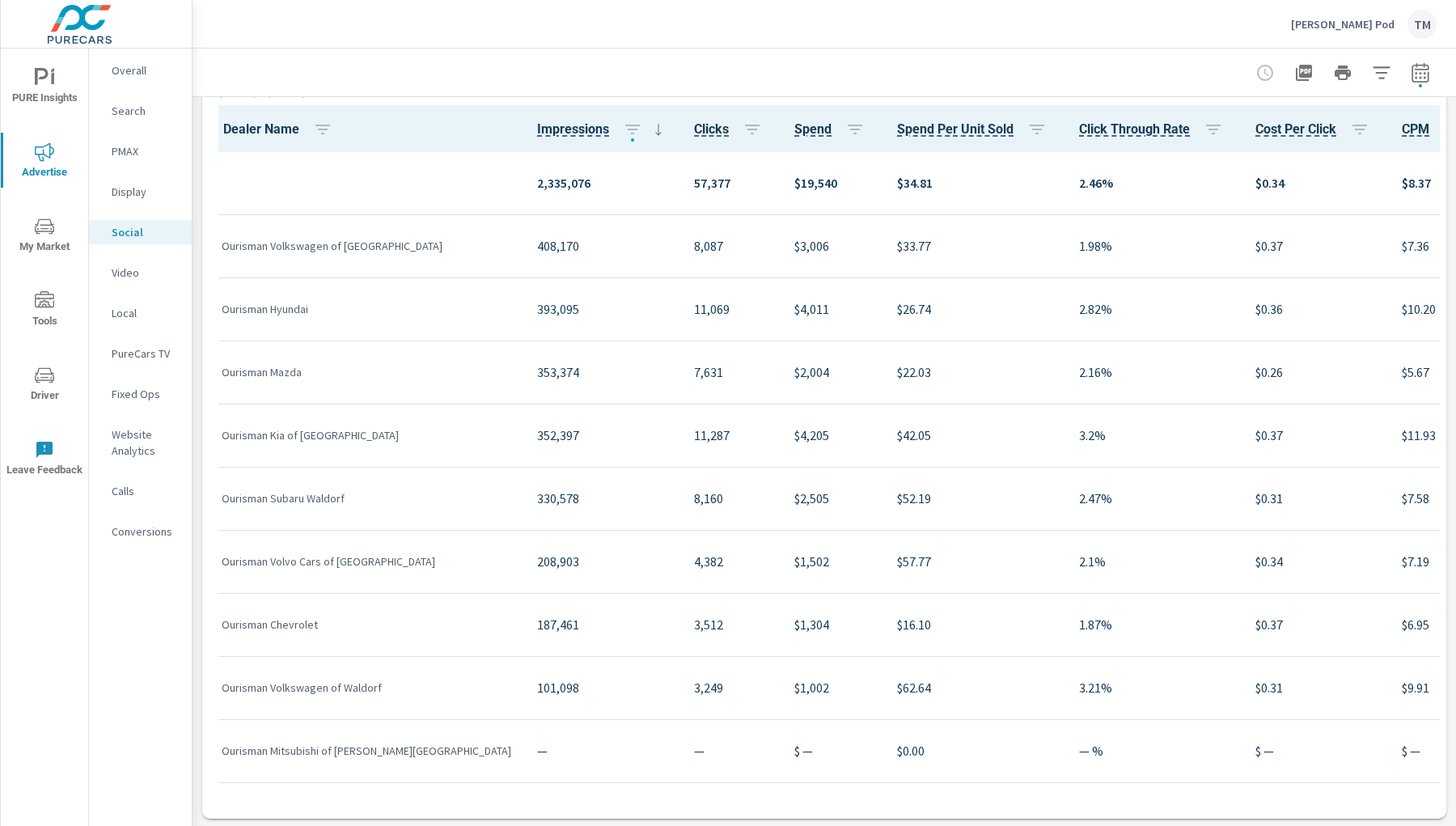
scroll to position [730, 0]
click at [795, 302] on p "$4,011" at bounding box center [833, 308] width 77 height 19
copy p "4,011"
click at [795, 374] on p "$2,004" at bounding box center [833, 370] width 77 height 19
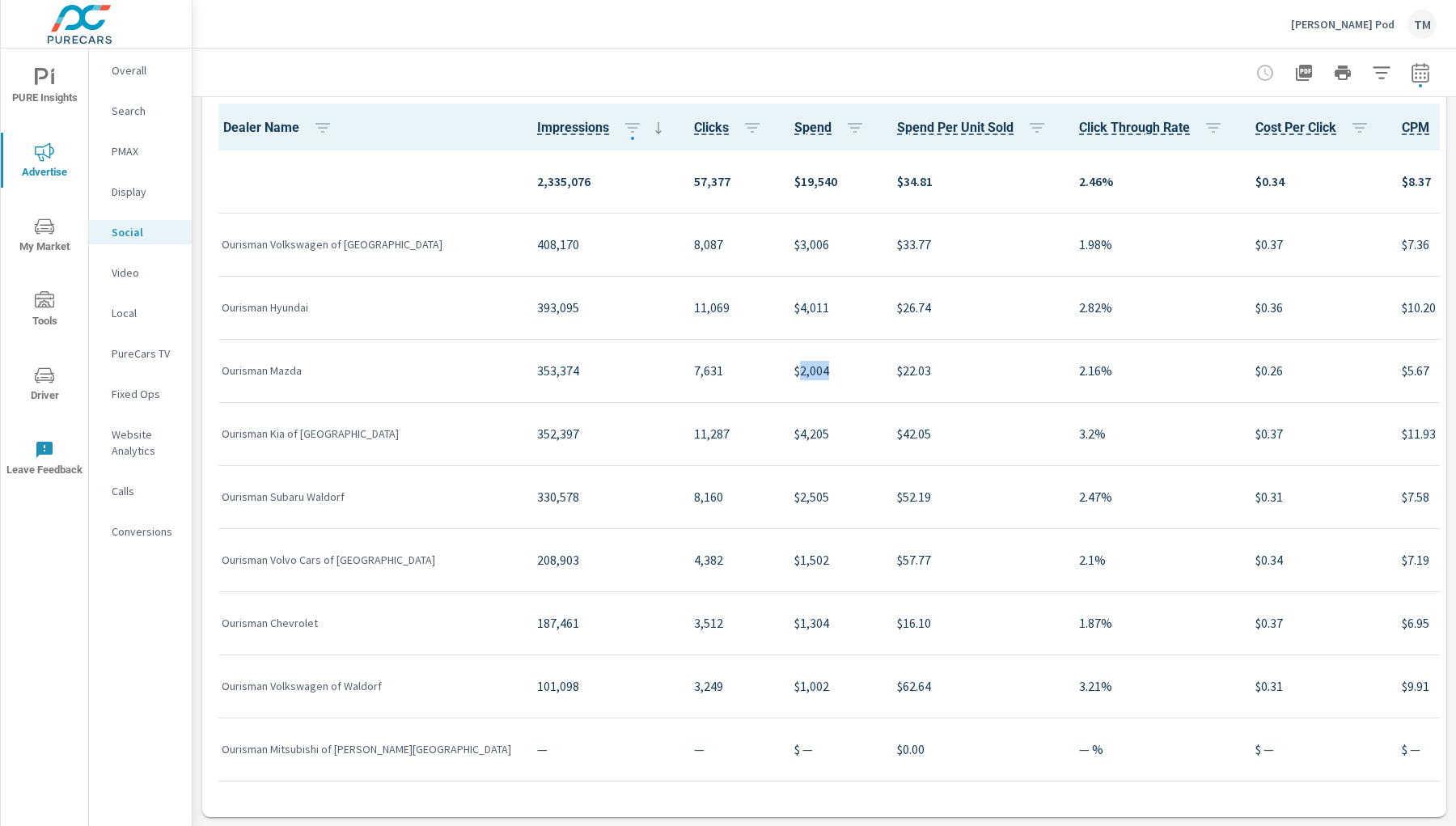
click at [795, 374] on p "$2,004" at bounding box center [833, 370] width 77 height 19
copy p "2,004"
click at [795, 504] on div "$2,505" at bounding box center [833, 497] width 77 height 50
click at [795, 491] on p "$2,505" at bounding box center [833, 497] width 77 height 19
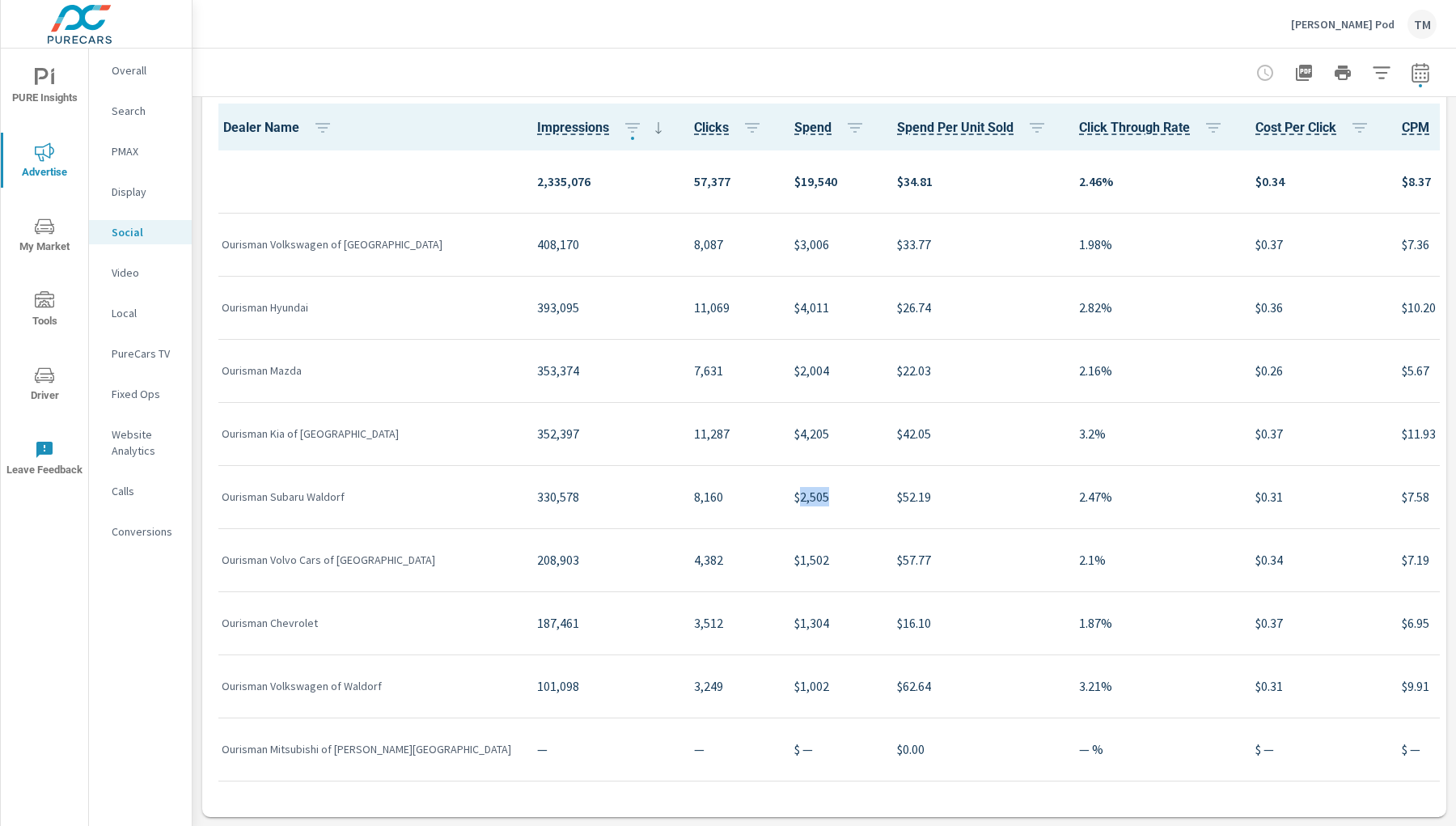
copy p "2,505"
click at [795, 511] on div "$2,505" at bounding box center [833, 497] width 77 height 50
click at [795, 491] on p "$2,505" at bounding box center [833, 497] width 77 height 19
copy p "2,505"
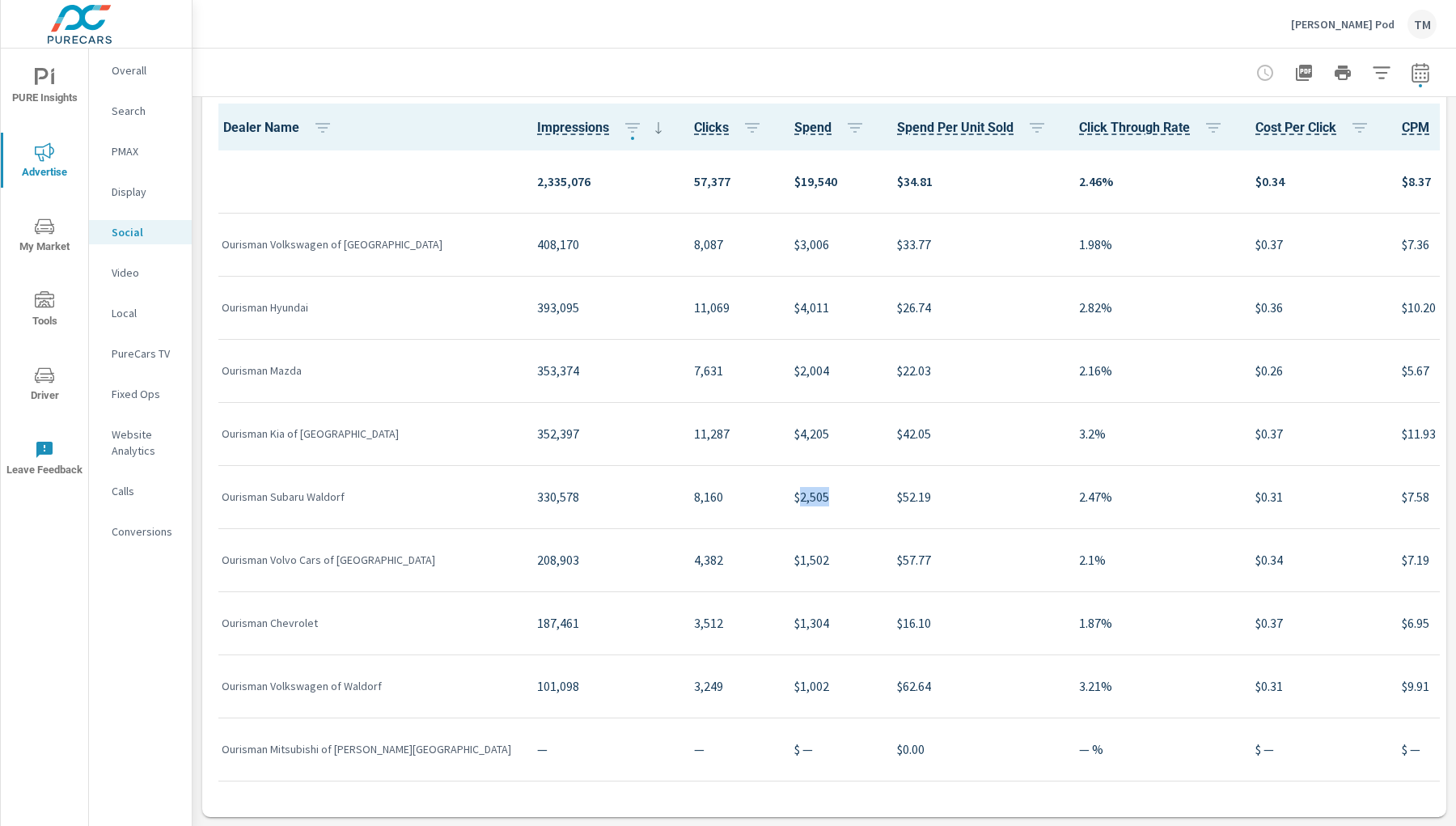
click at [795, 597] on p "$1,002" at bounding box center [833, 686] width 77 height 19
click at [152, 275] on p "Video" at bounding box center [145, 273] width 67 height 17
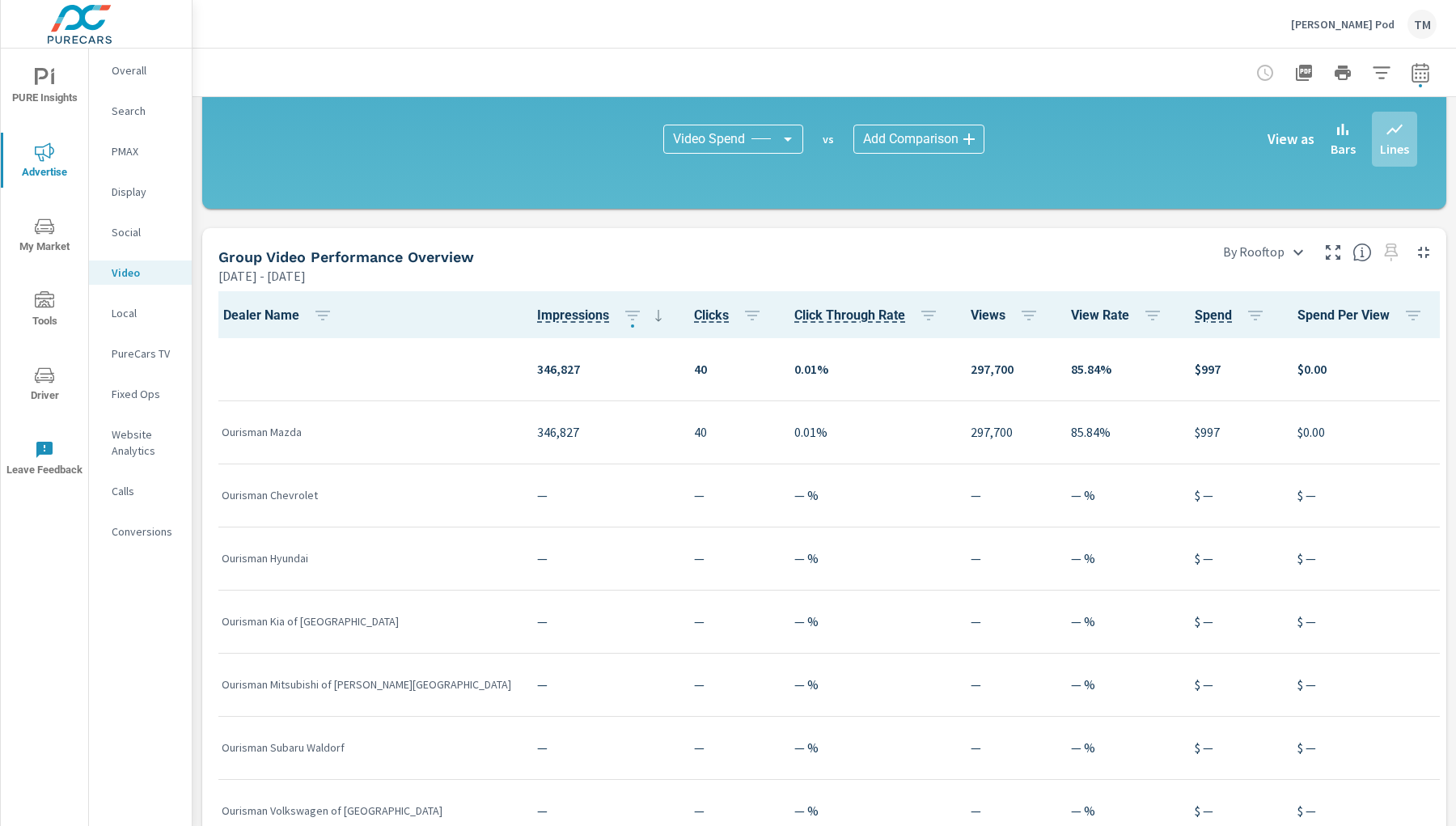
scroll to position [628, 0]
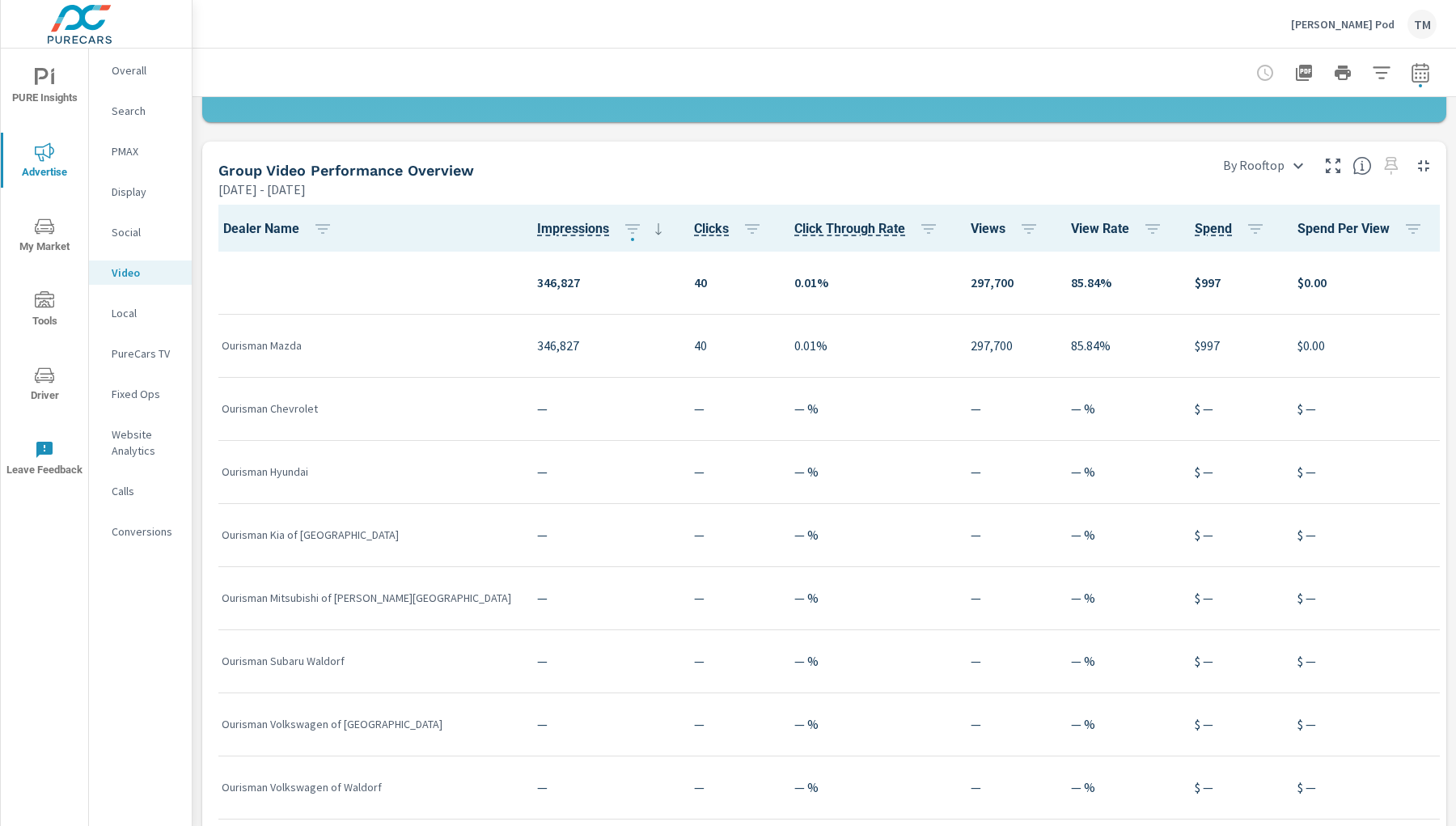
click at [1195, 343] on p "$997" at bounding box center [1233, 345] width 77 height 19
click at [154, 320] on p "Local" at bounding box center [145, 313] width 67 height 17
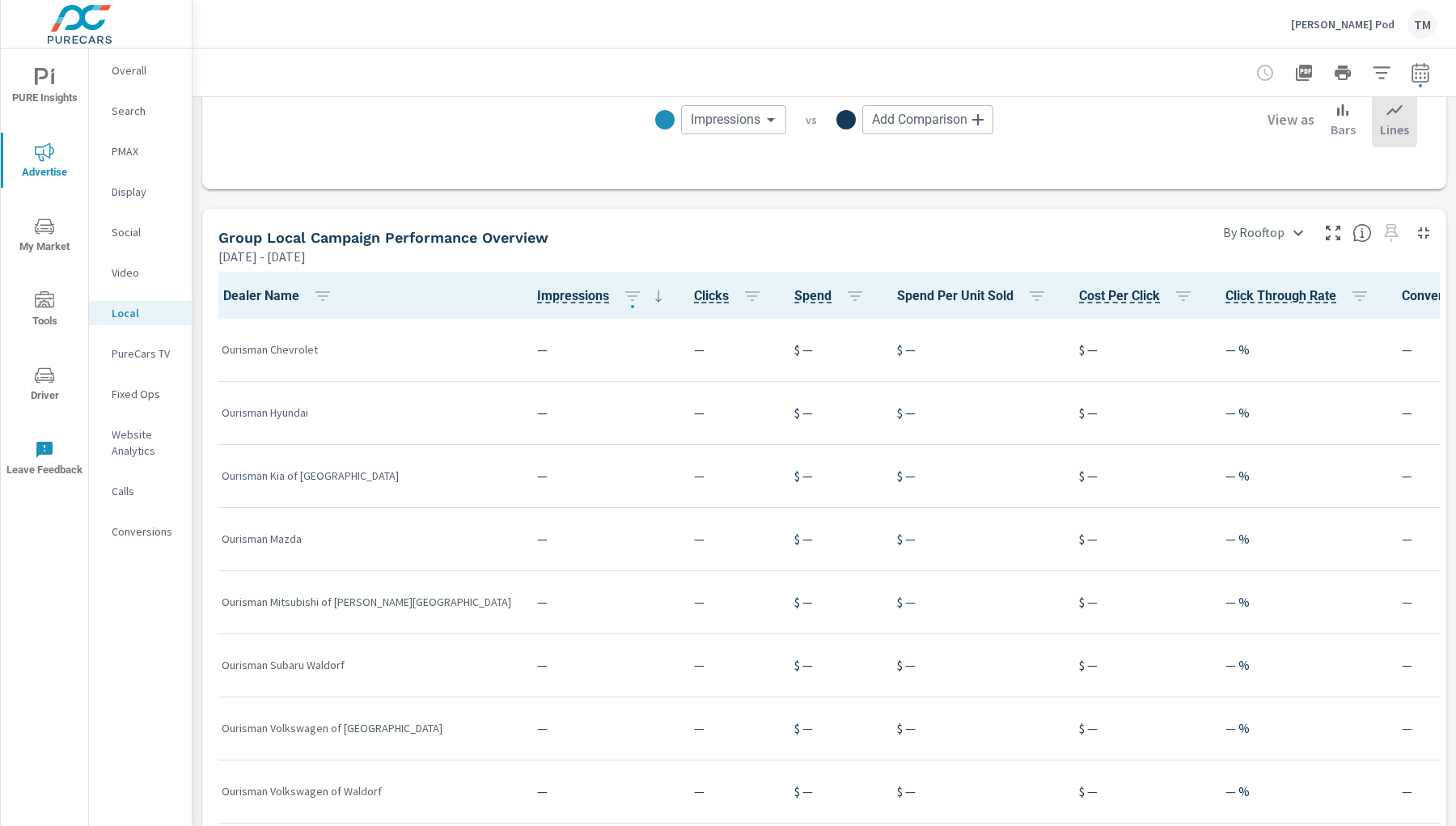
scroll to position [863, 0]
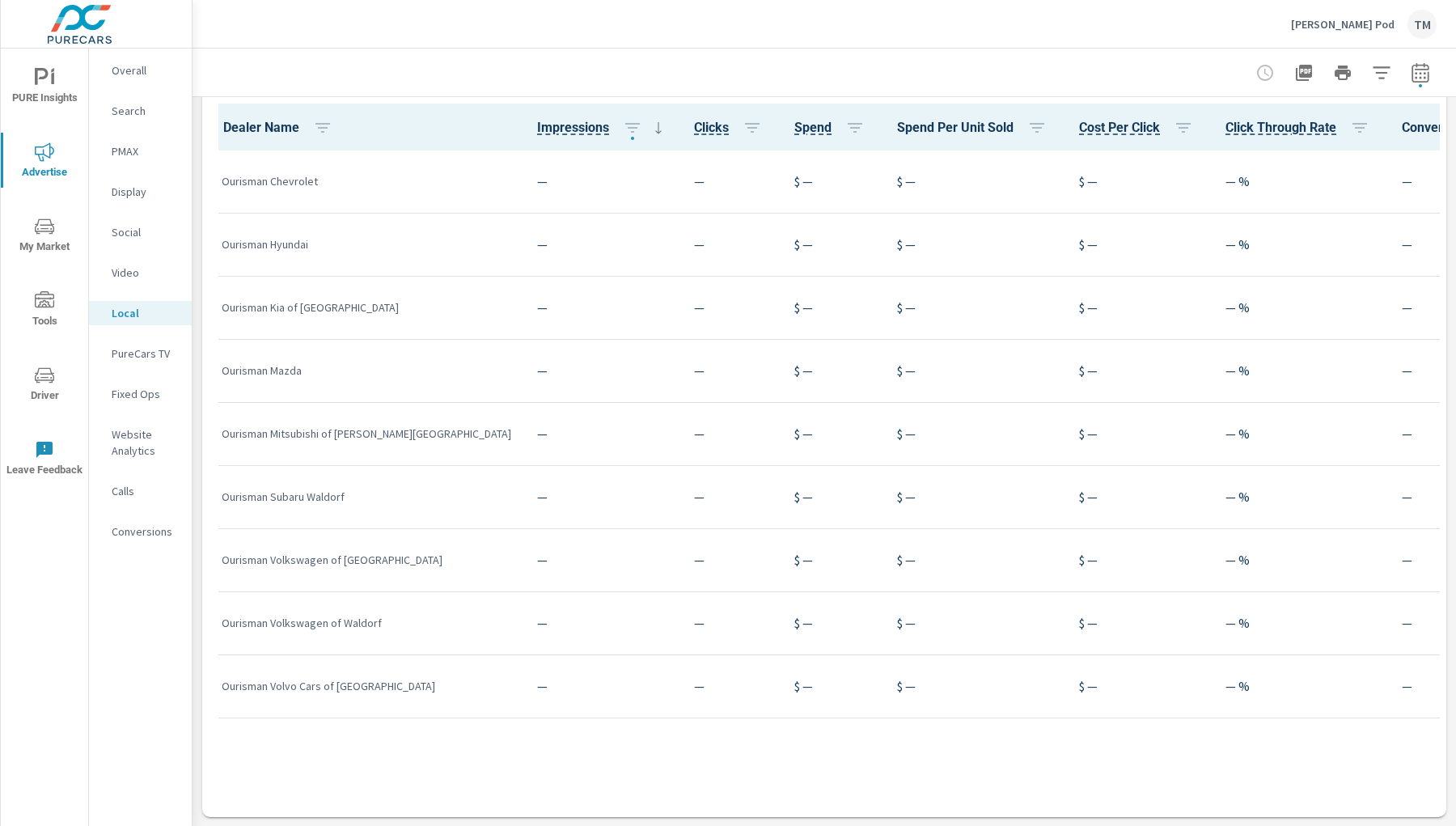
click at [156, 356] on p "PureCars TV" at bounding box center [145, 353] width 67 height 17
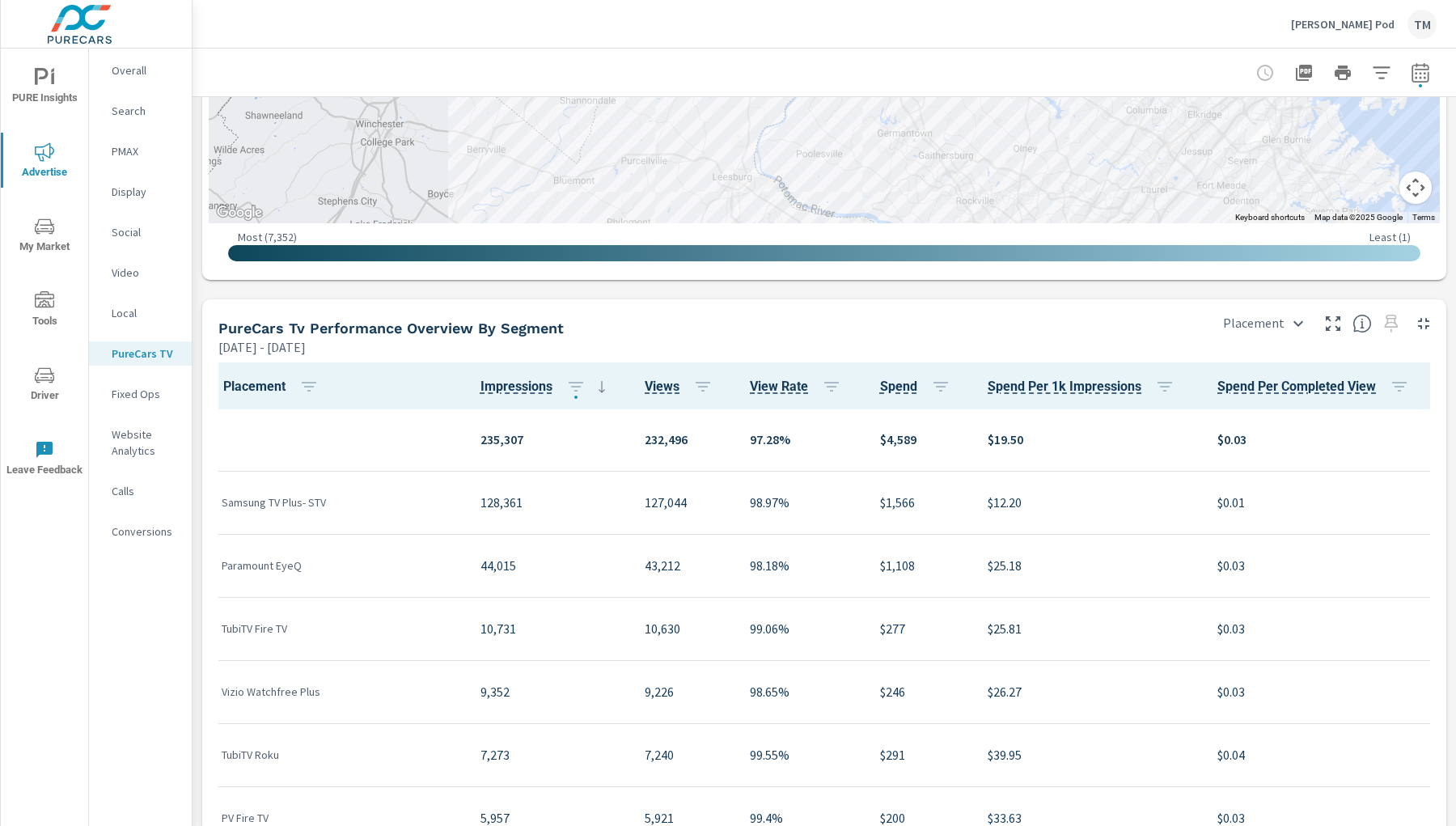
scroll to position [270, 0]
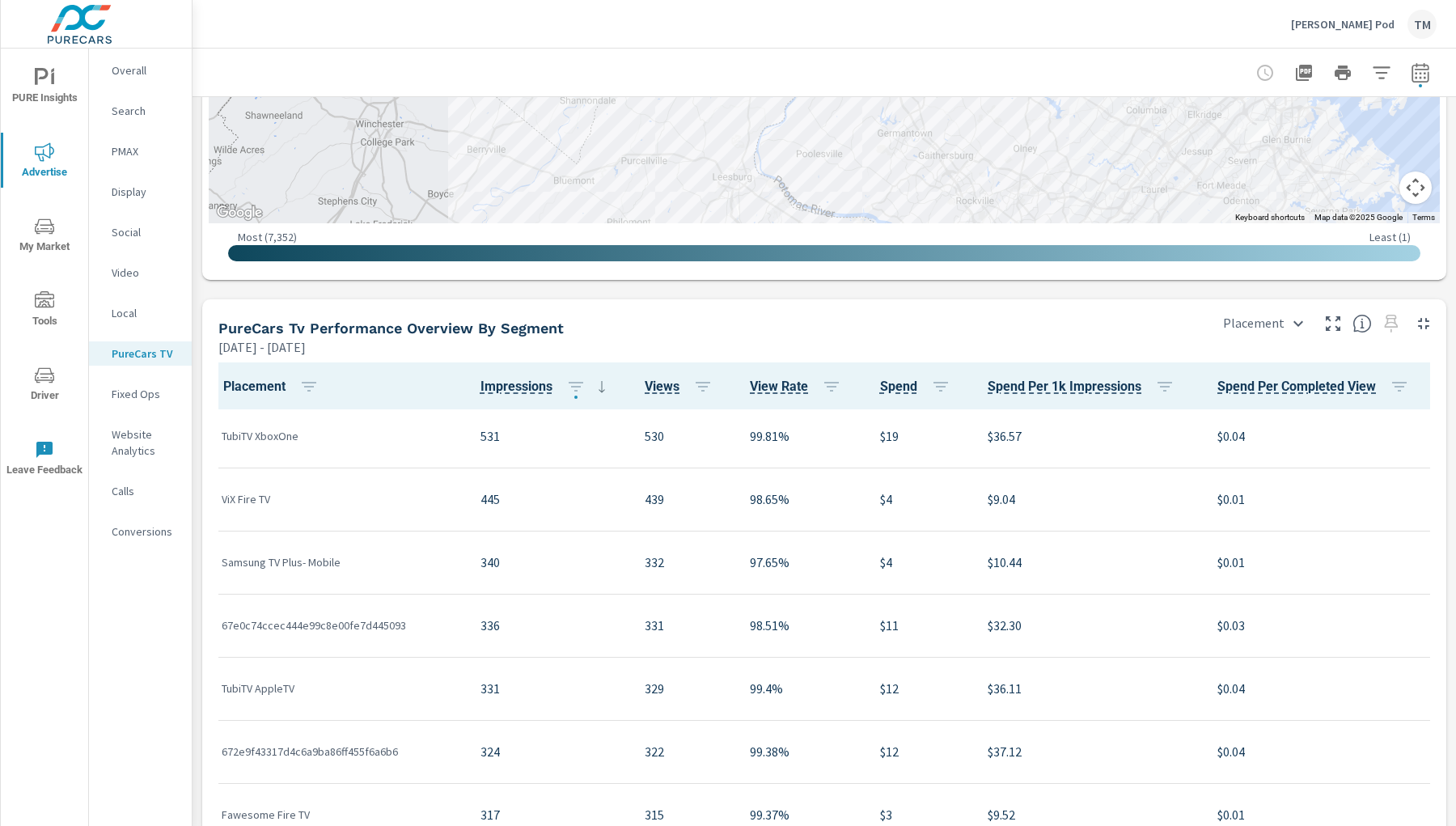
scroll to position [1619, 0]
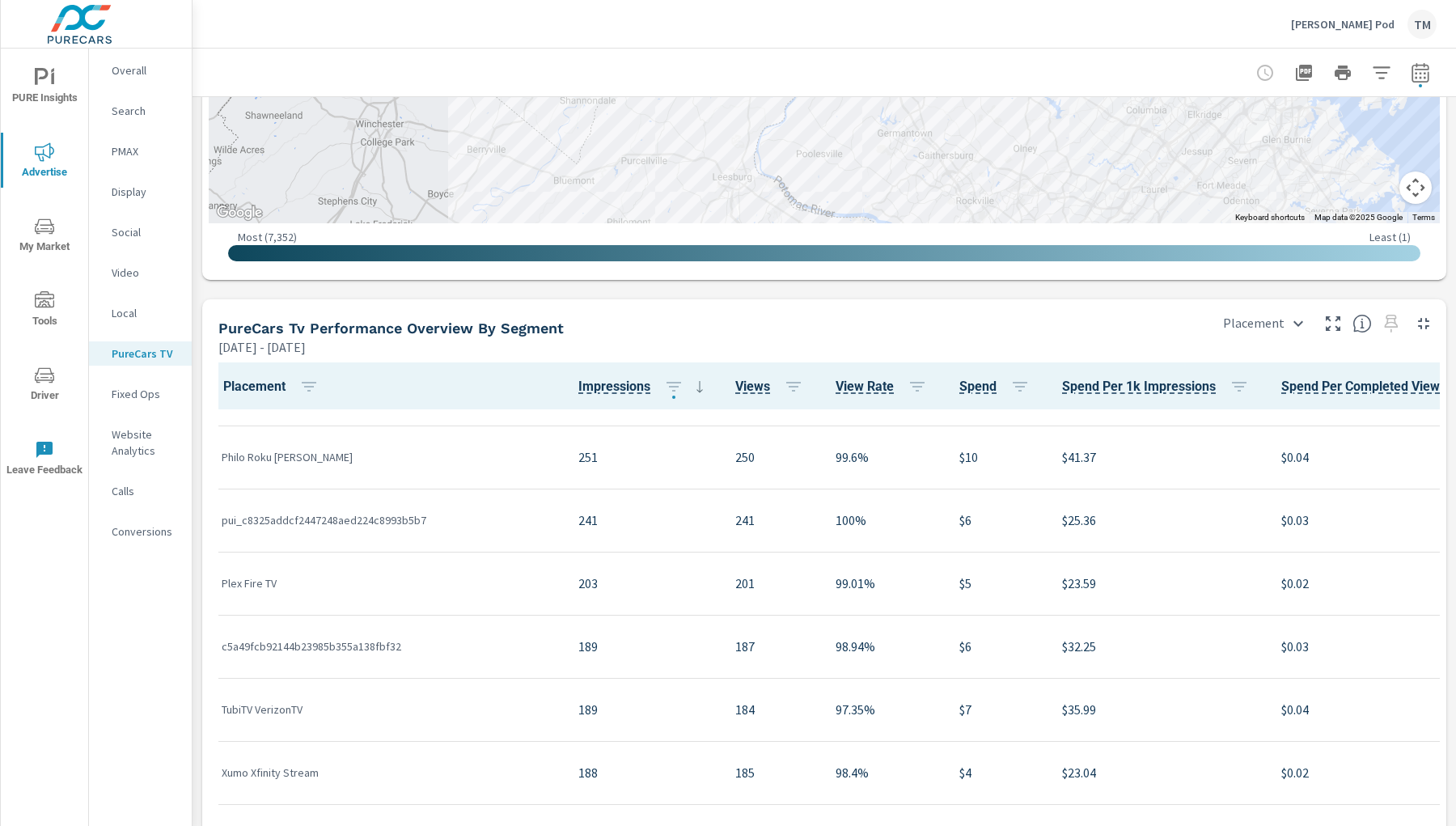
scroll to position [2068, 0]
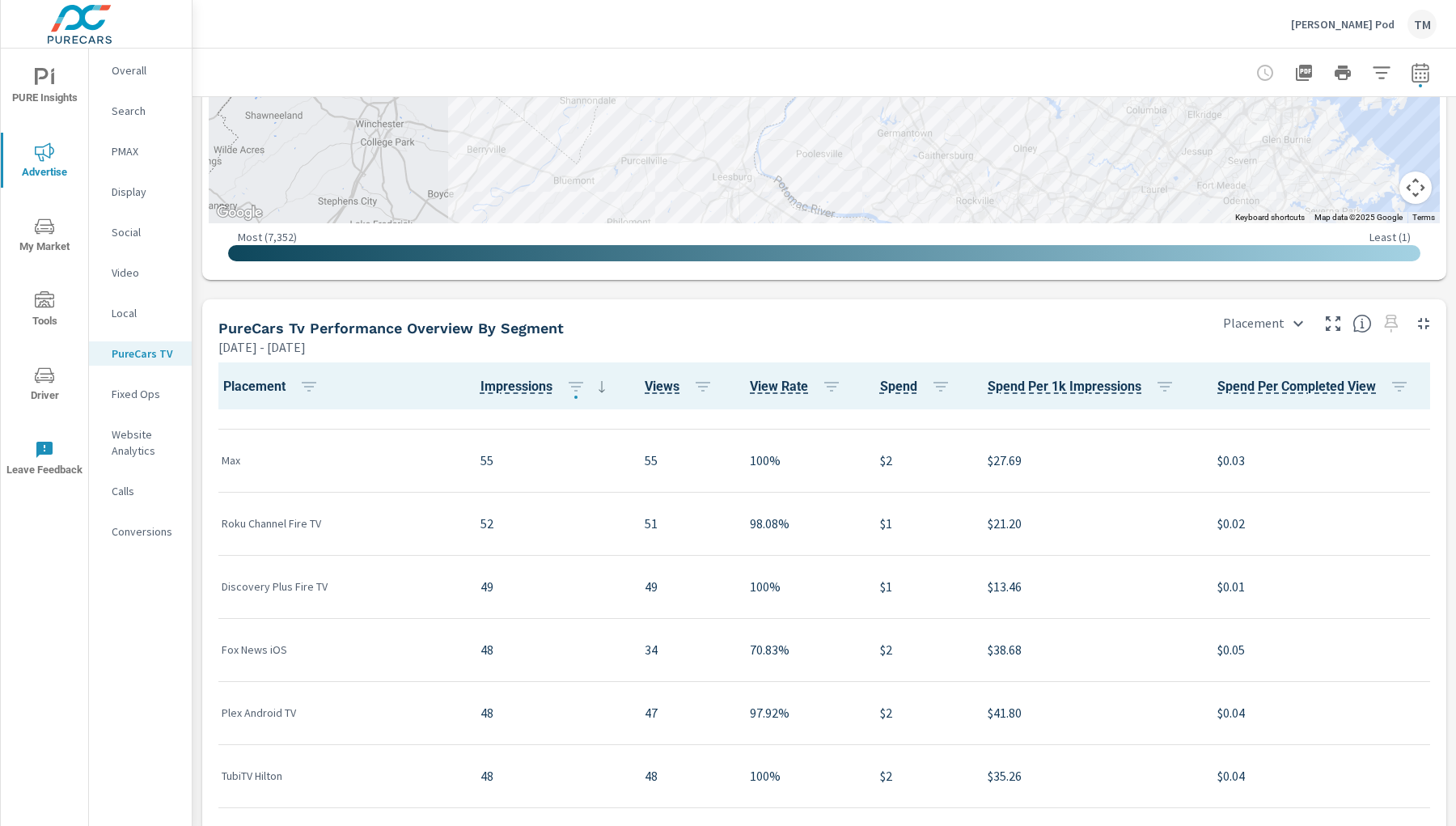
scroll to position [3138, 0]
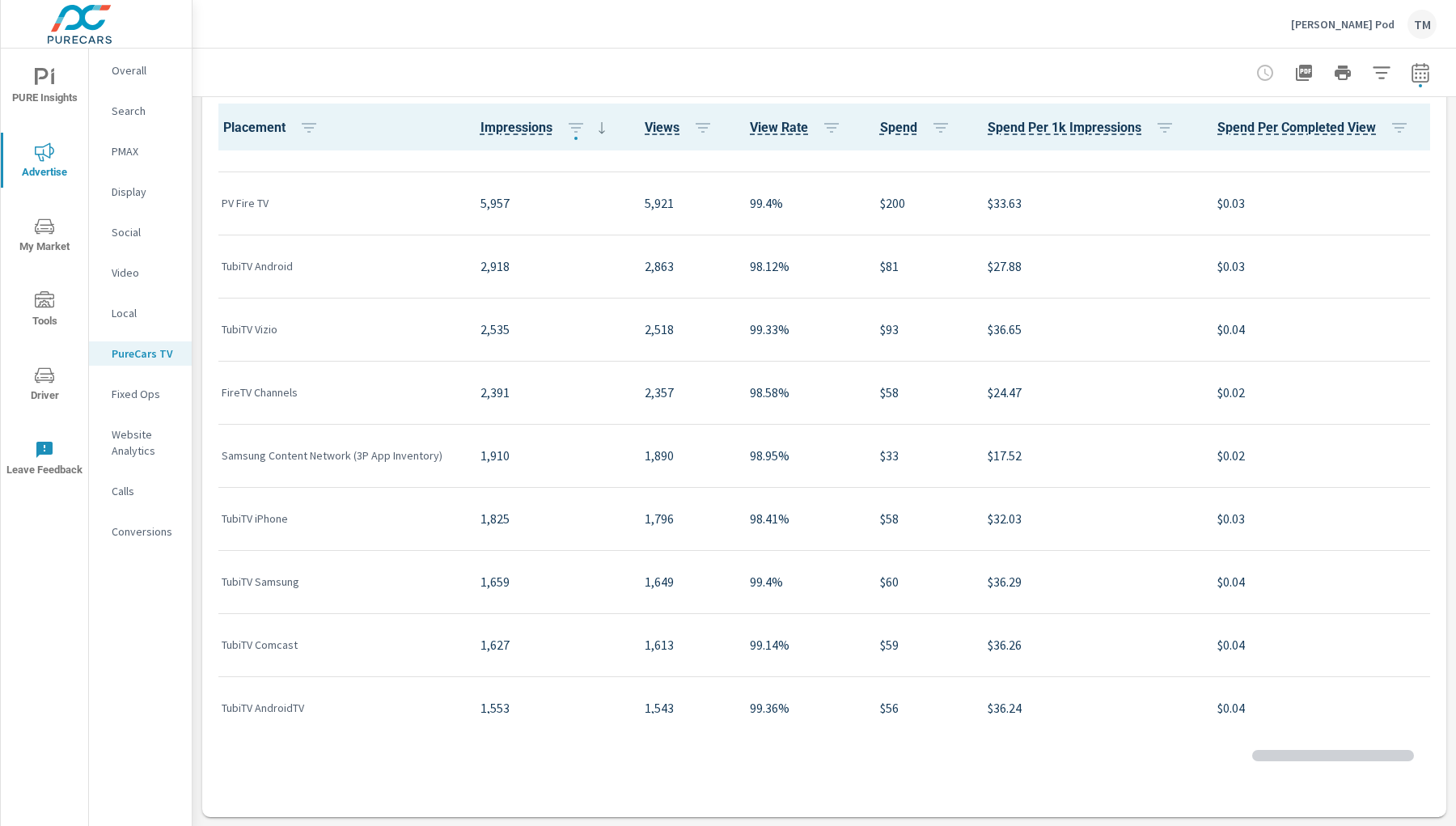
scroll to position [171, 0]
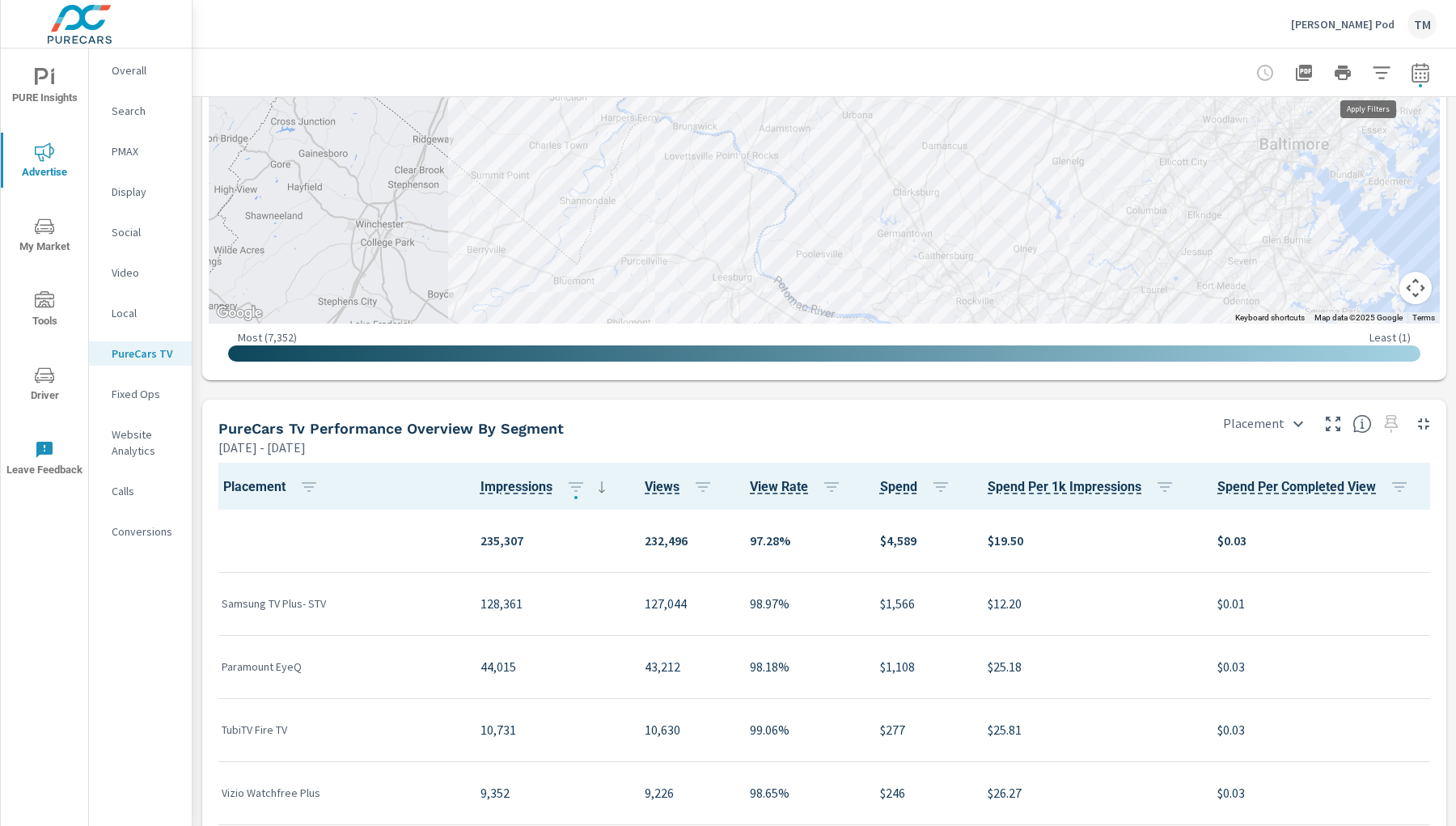
click at [1294, 73] on icon "button" at bounding box center [1381, 72] width 17 height 12
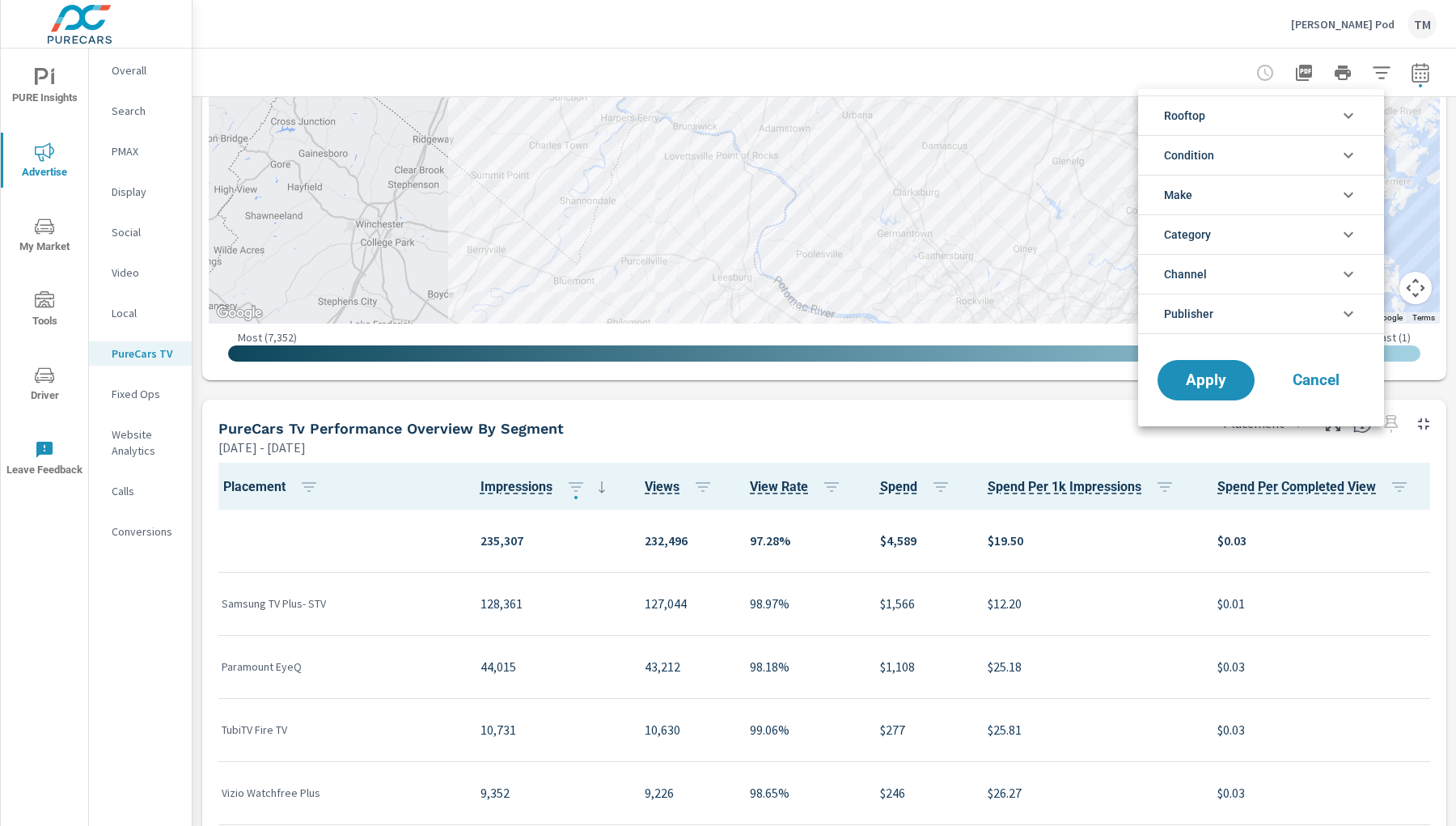
click at [1271, 114] on li "Rooftop" at bounding box center [1261, 115] width 246 height 39
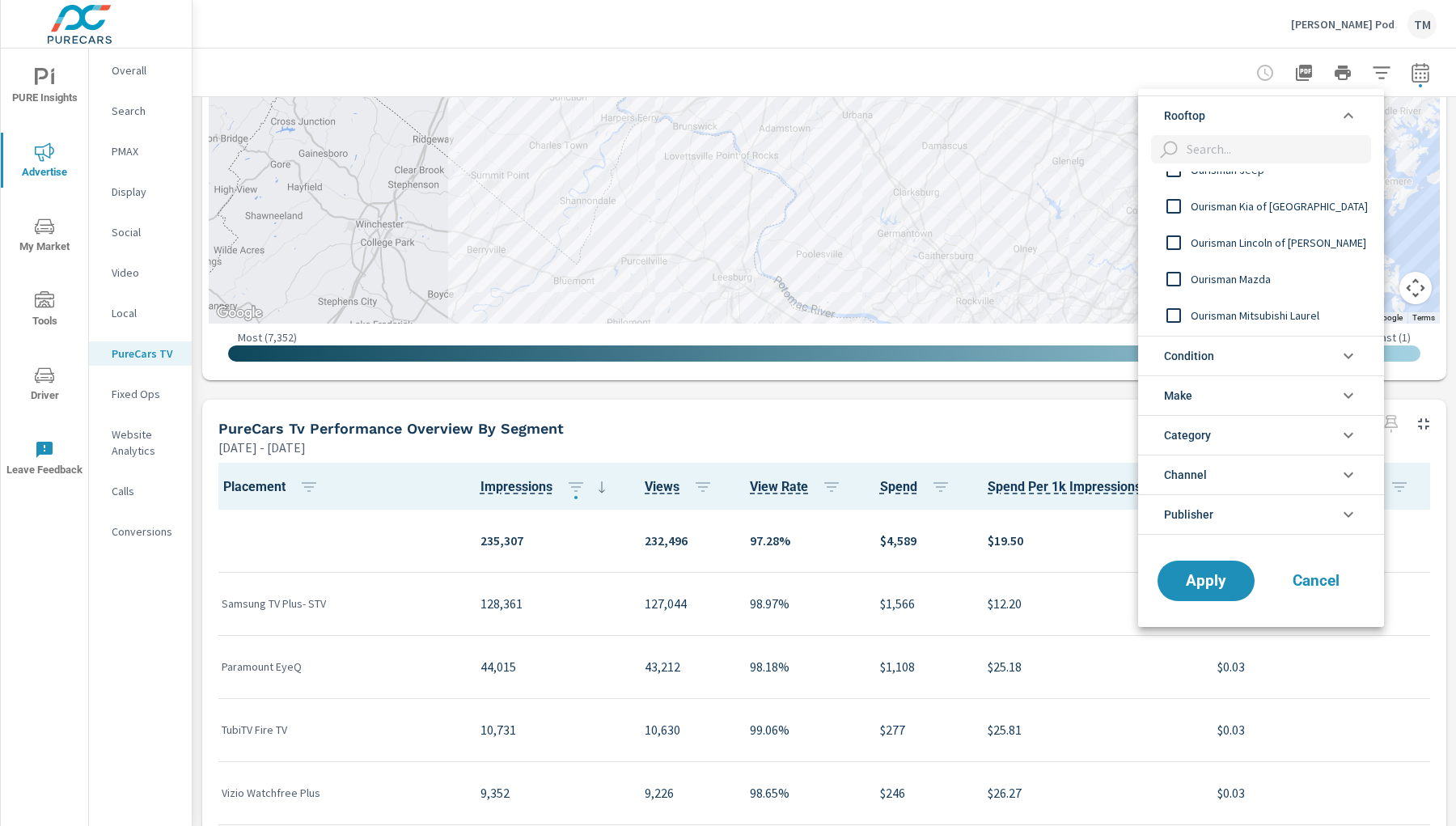
scroll to position [179, 0]
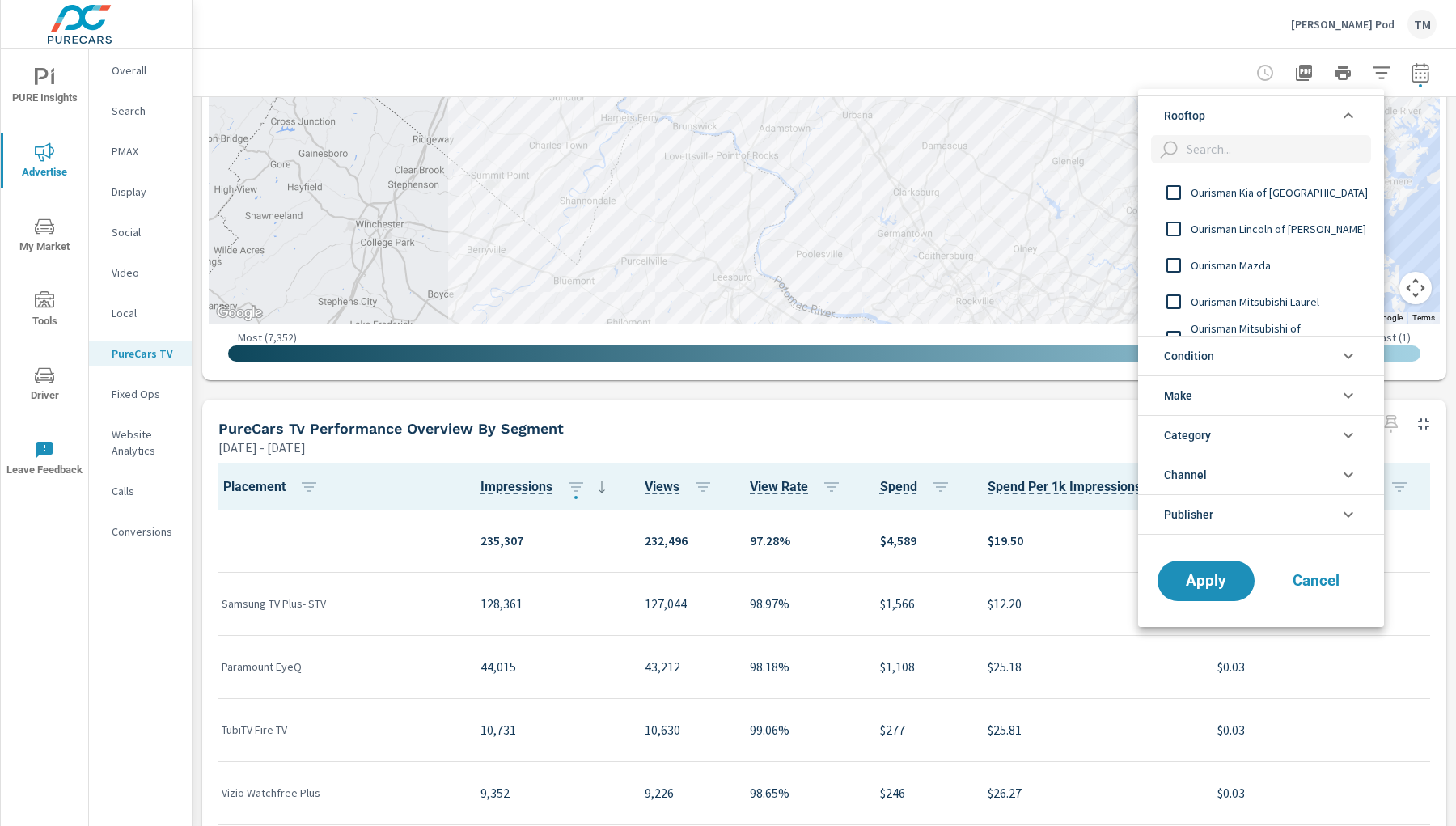
click at [1174, 265] on input "filter options" at bounding box center [1174, 265] width 34 height 34
click at [1213, 586] on span "Apply" at bounding box center [1206, 580] width 66 height 16
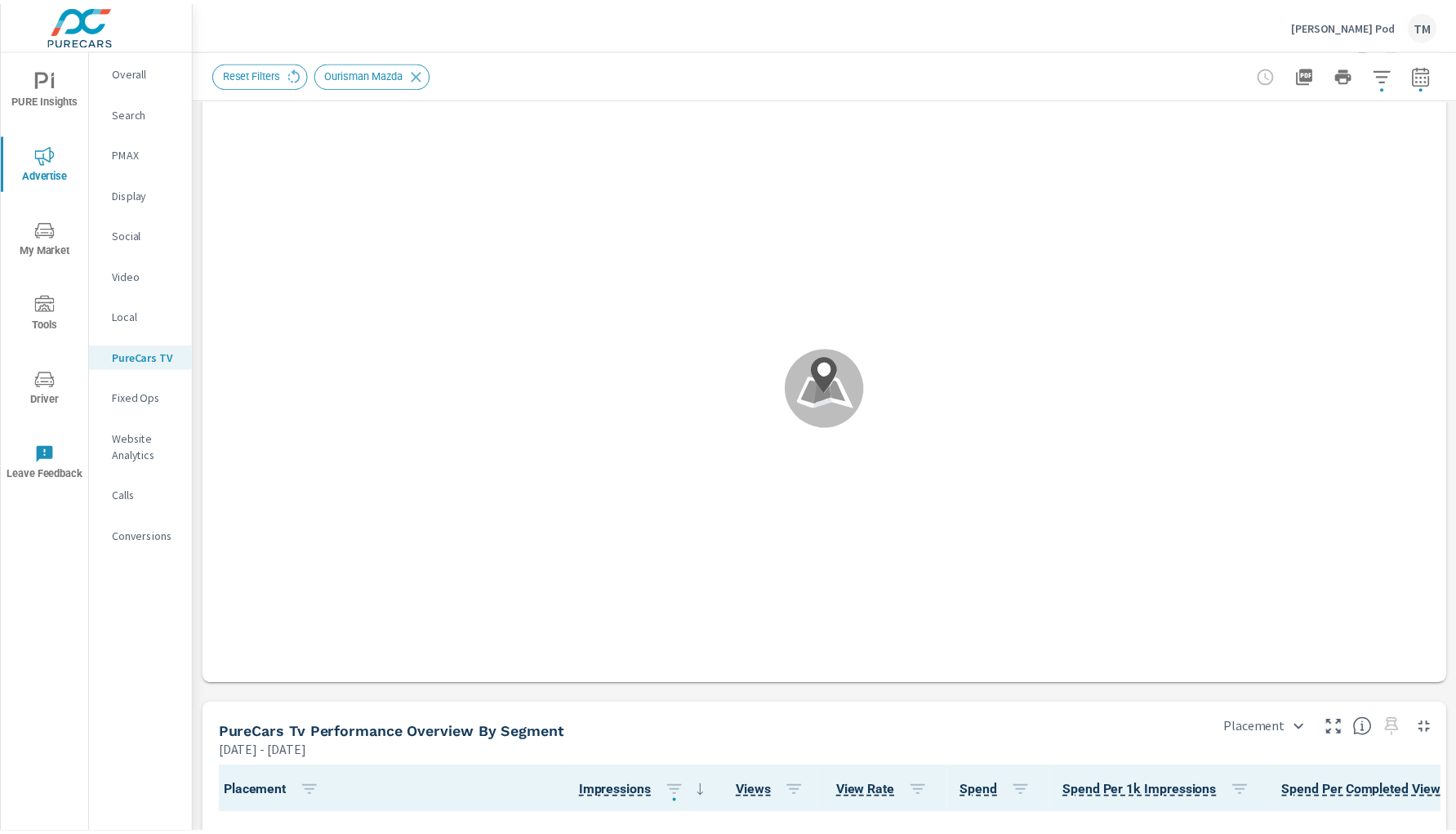
scroll to position [1452, 0]
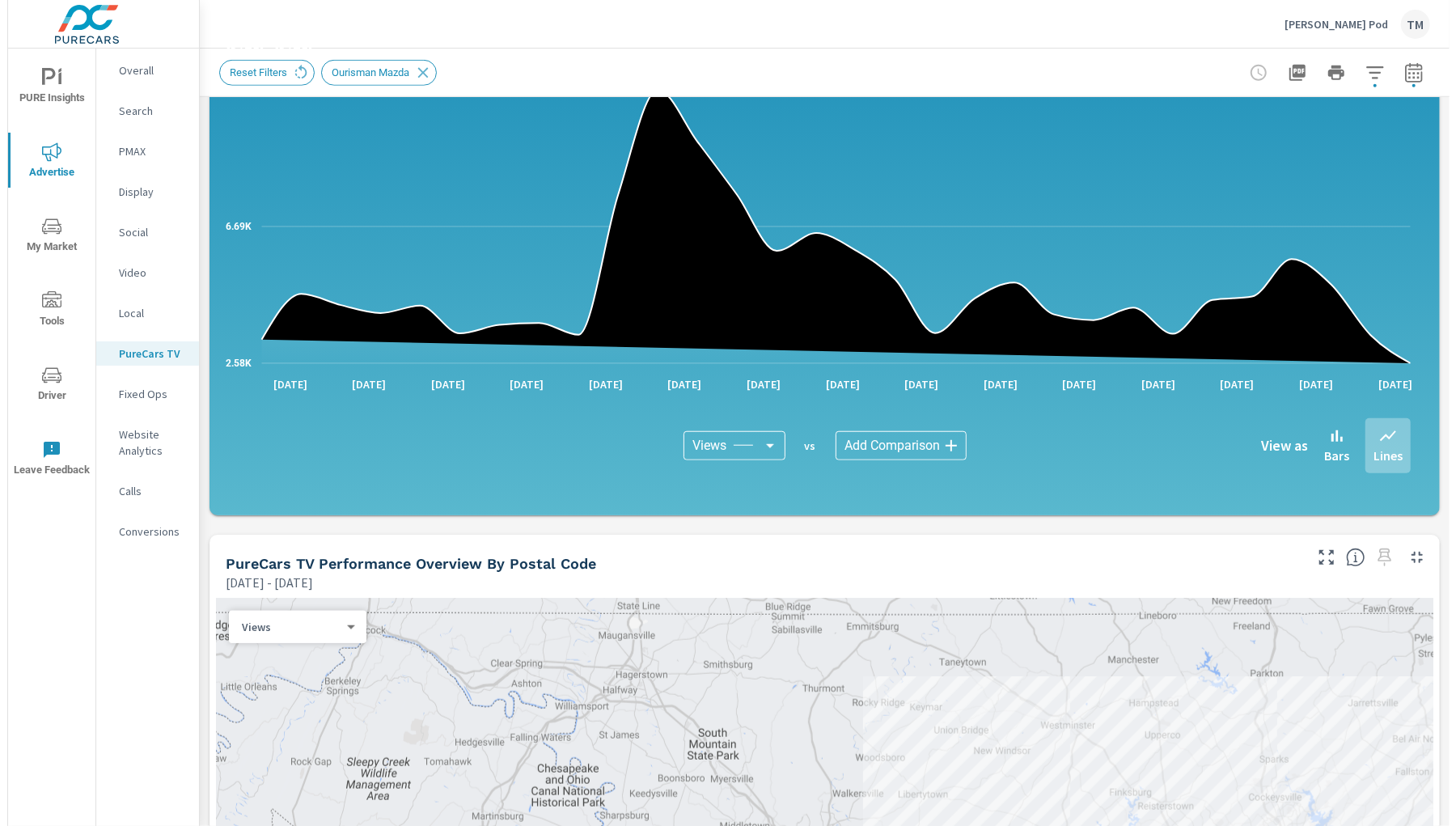
scroll to position [1438, 0]
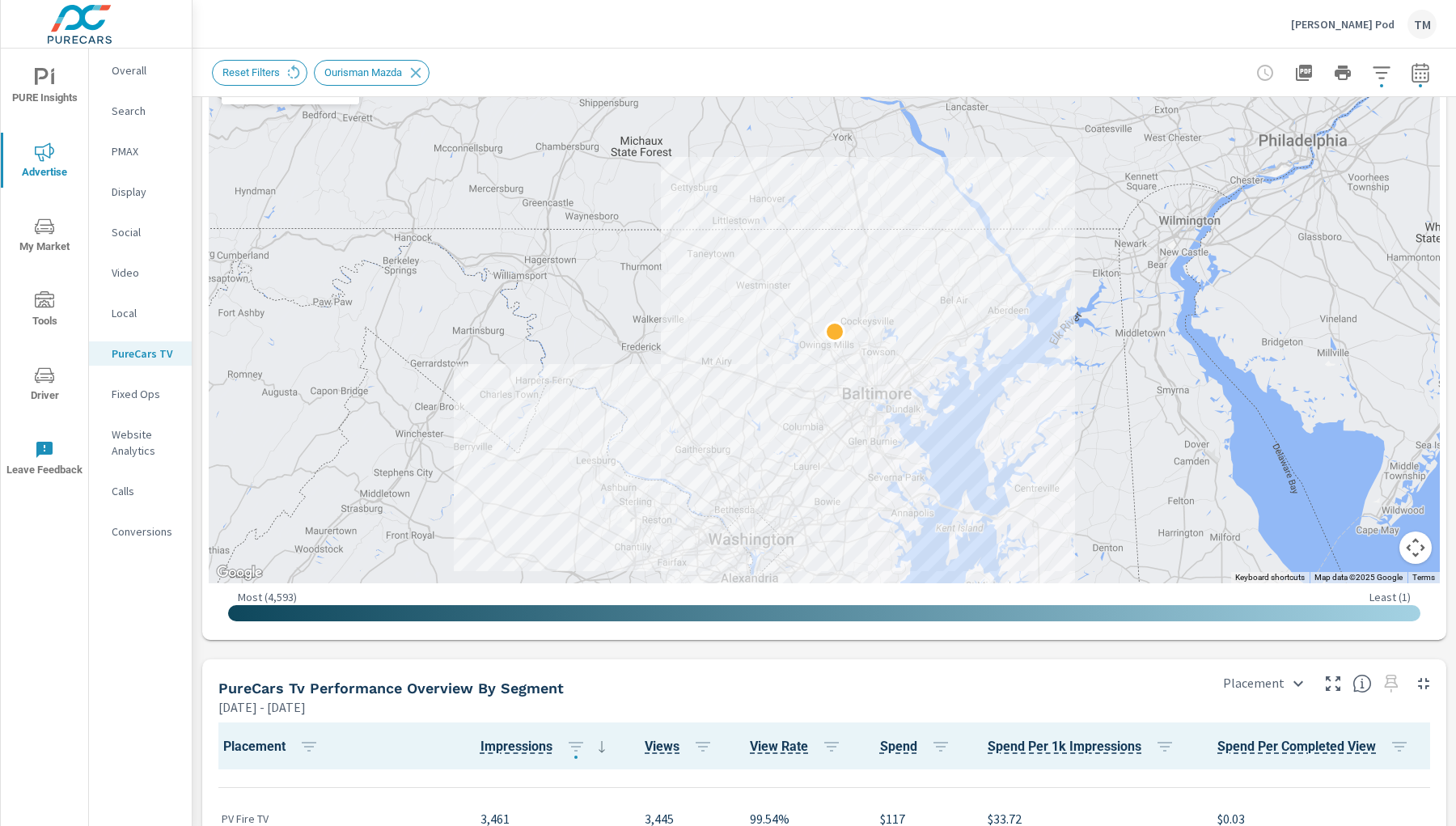
scroll to position [1798, 0]
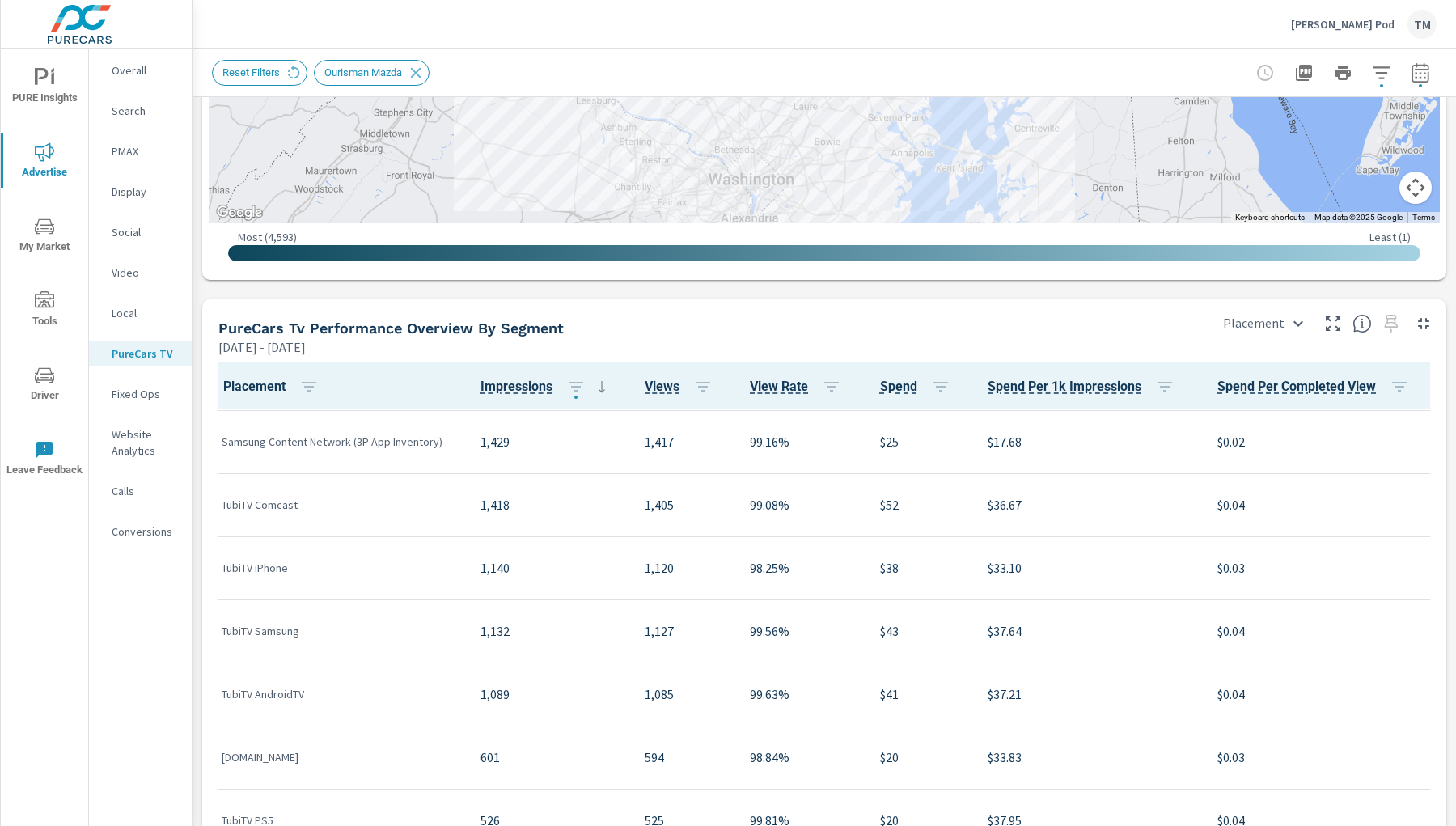
scroll to position [91, 0]
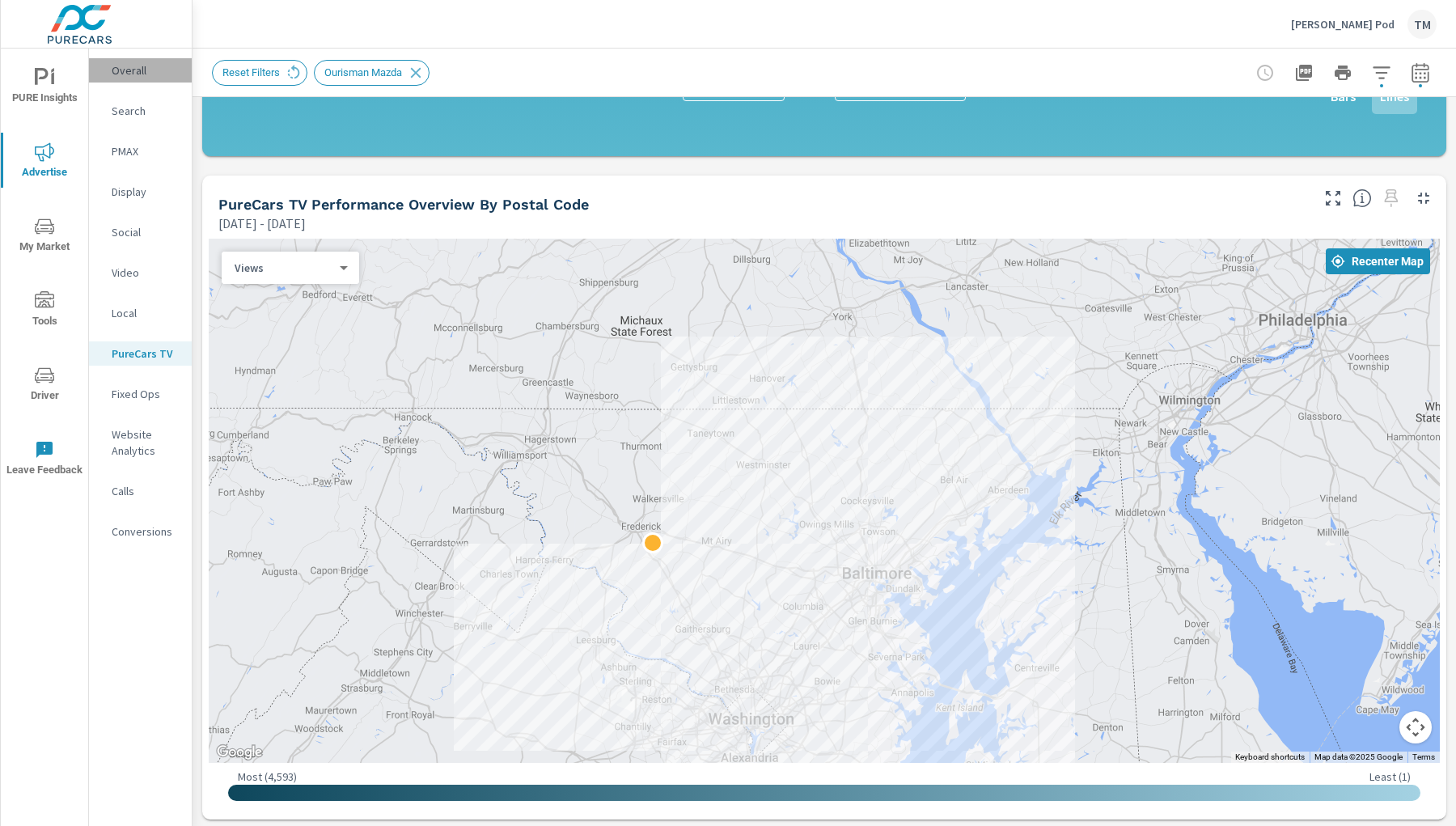
click at [146, 70] on p "Overall" at bounding box center [145, 70] width 67 height 17
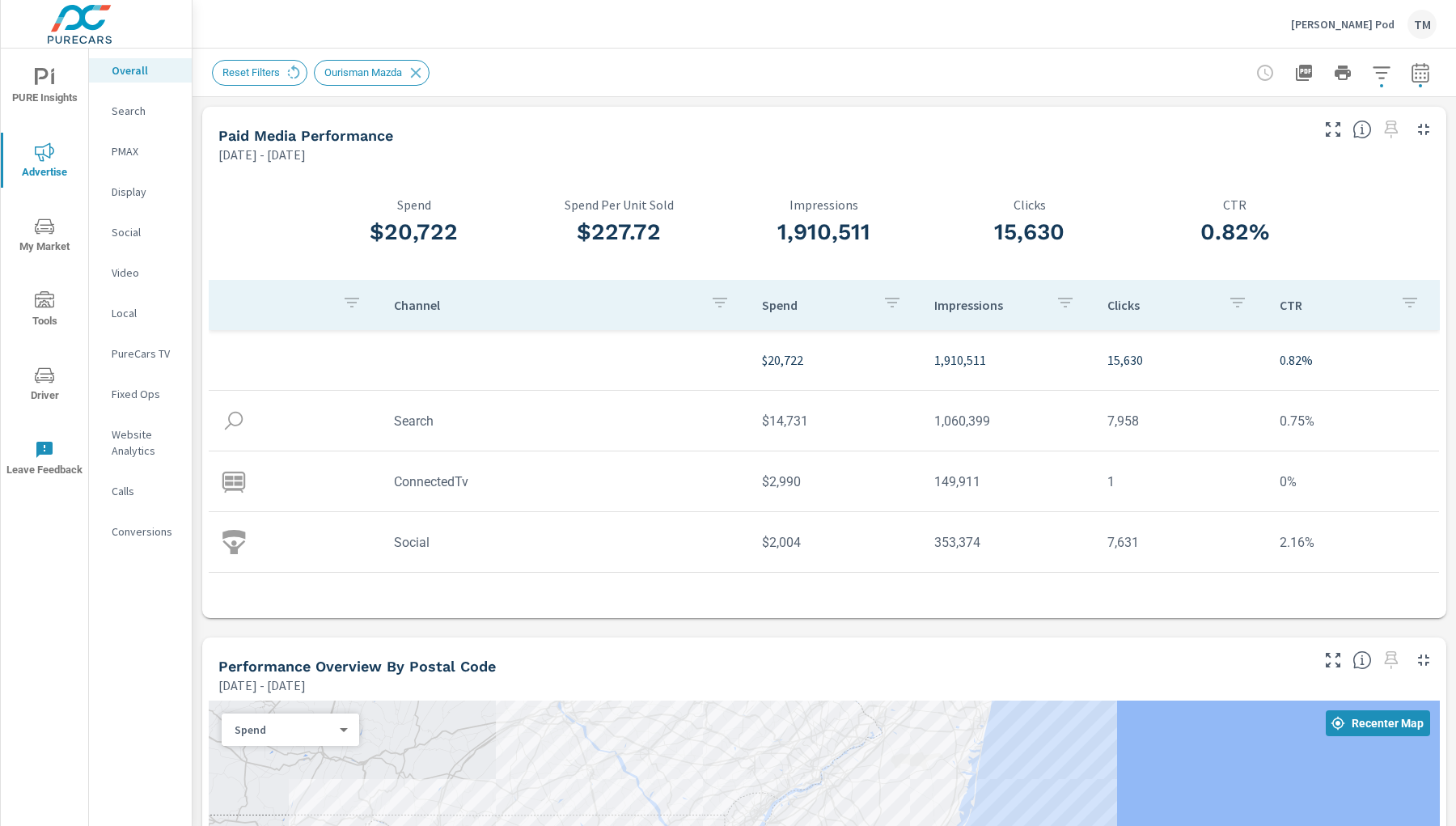
click at [781, 489] on td "$2,990" at bounding box center [836, 481] width 173 height 41
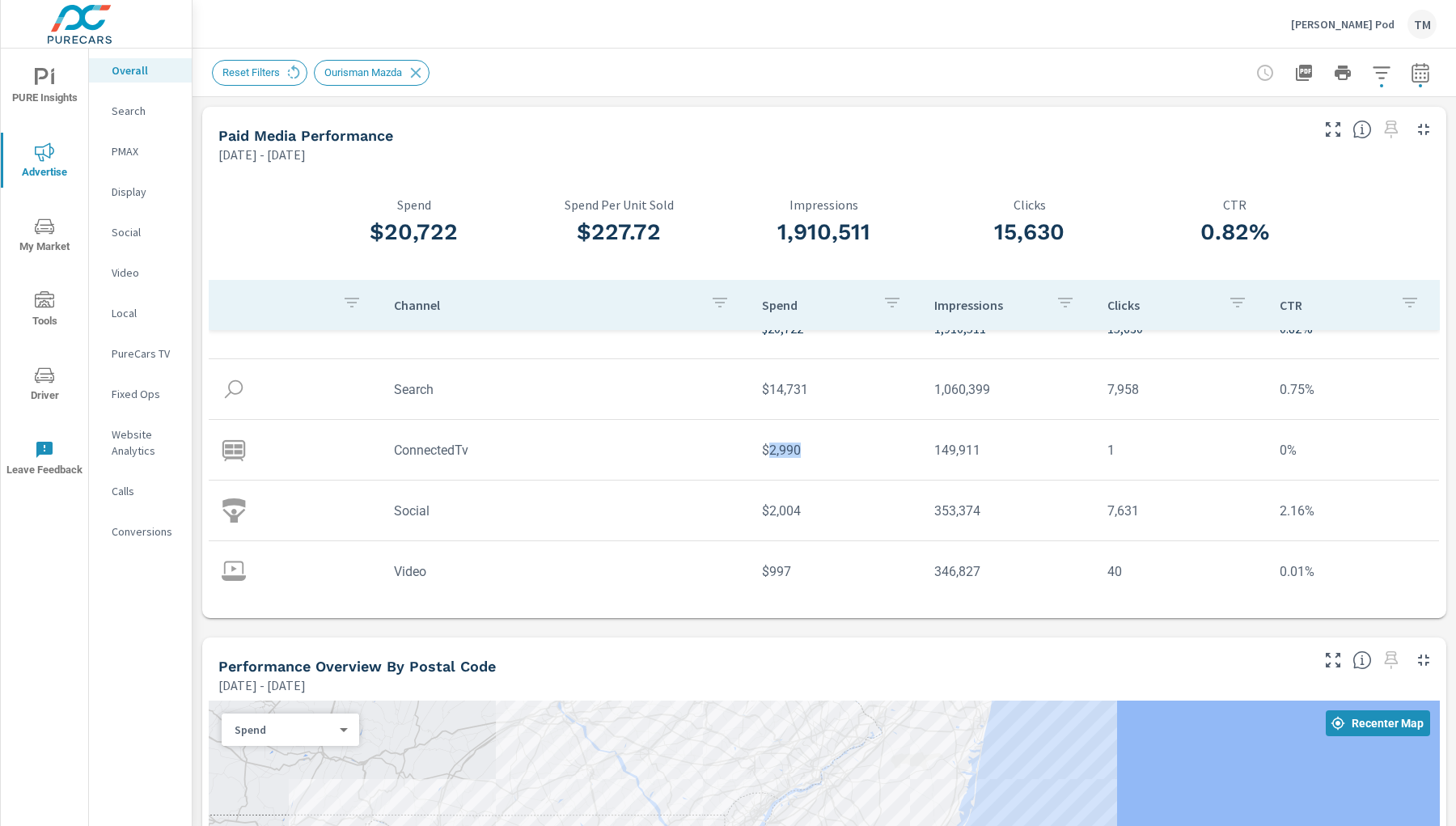
scroll to position [49, 0]
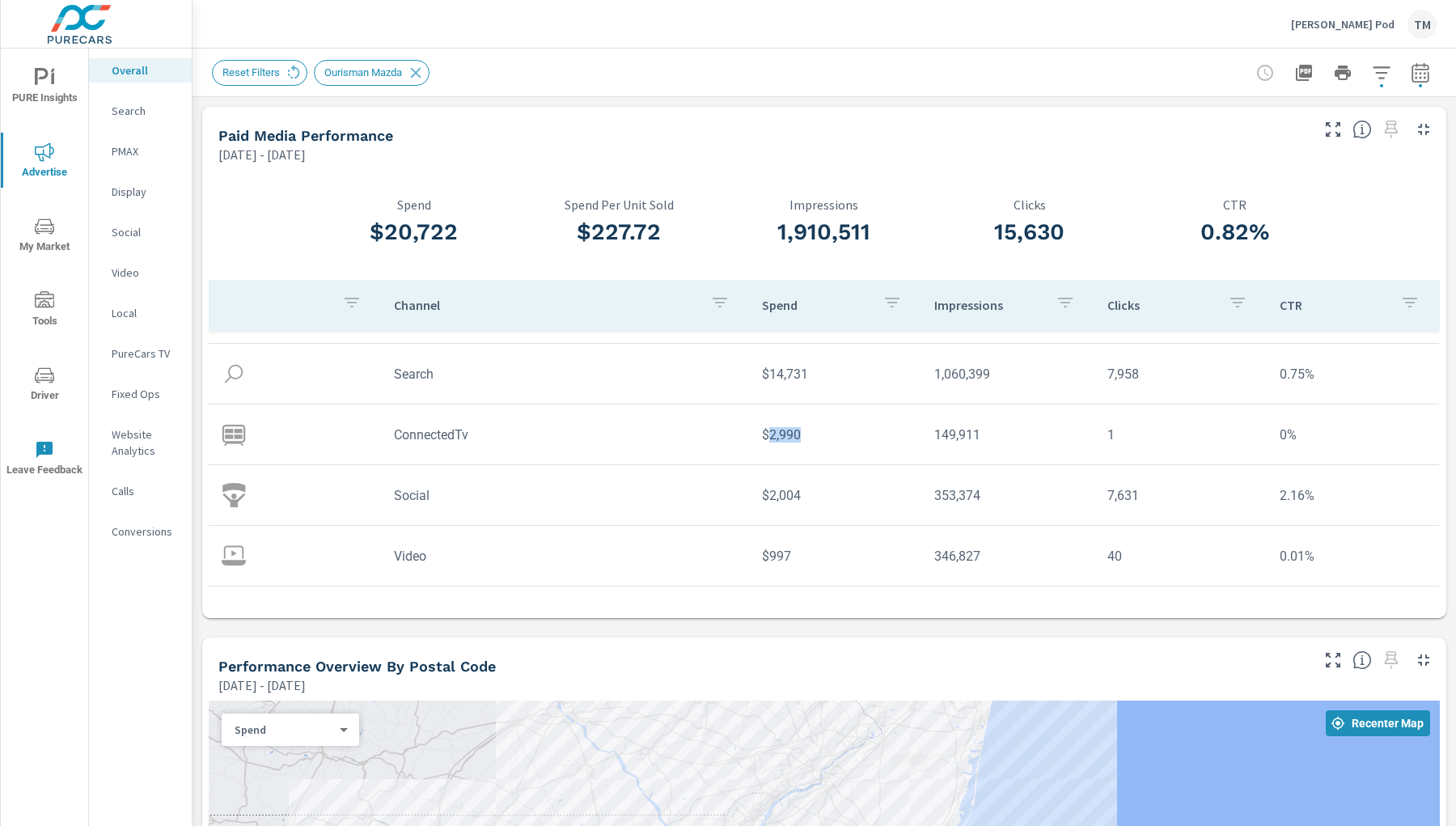
click at [847, 421] on td "$2,990" at bounding box center [836, 434] width 173 height 41
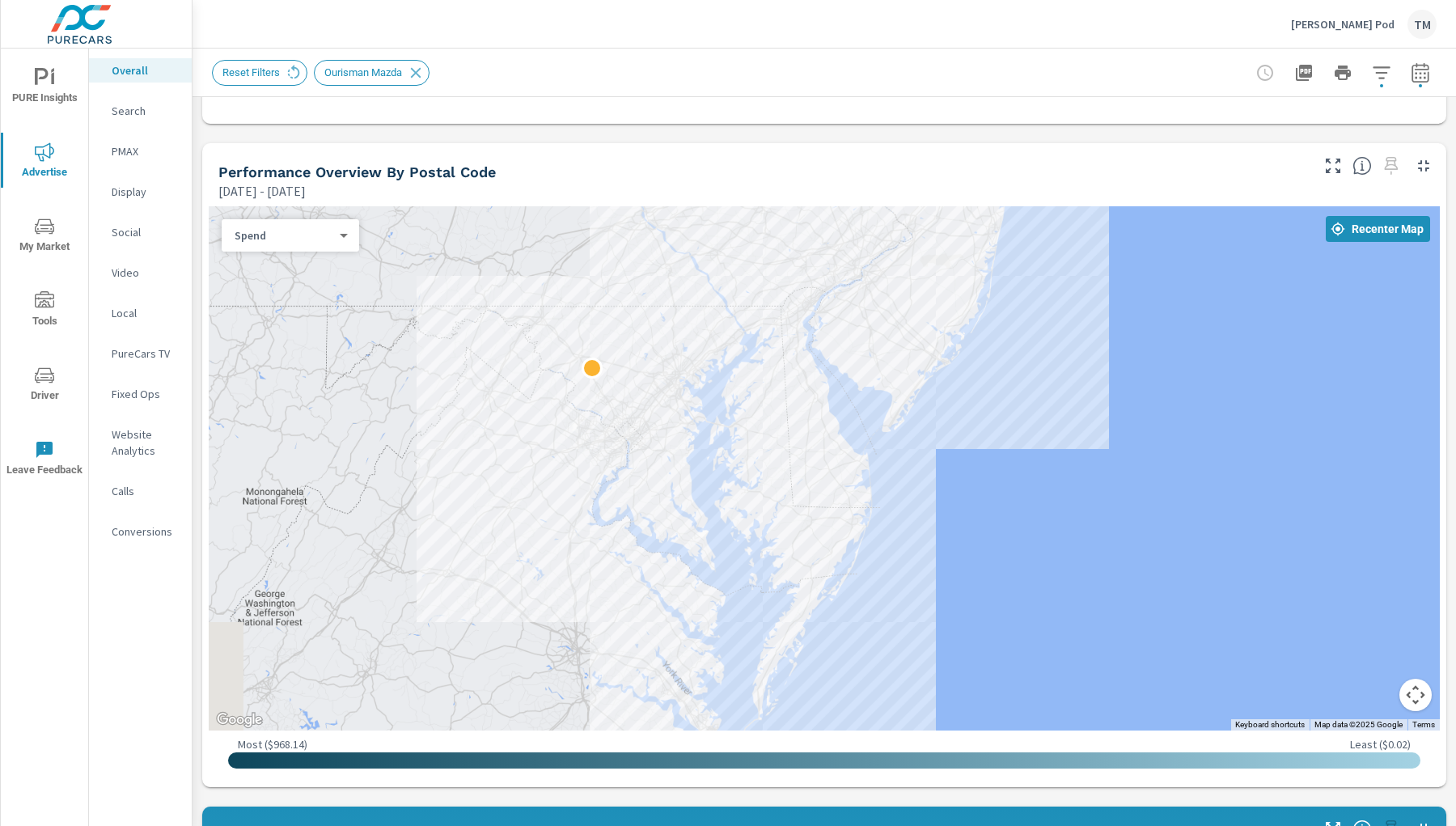
scroll to position [538, 0]
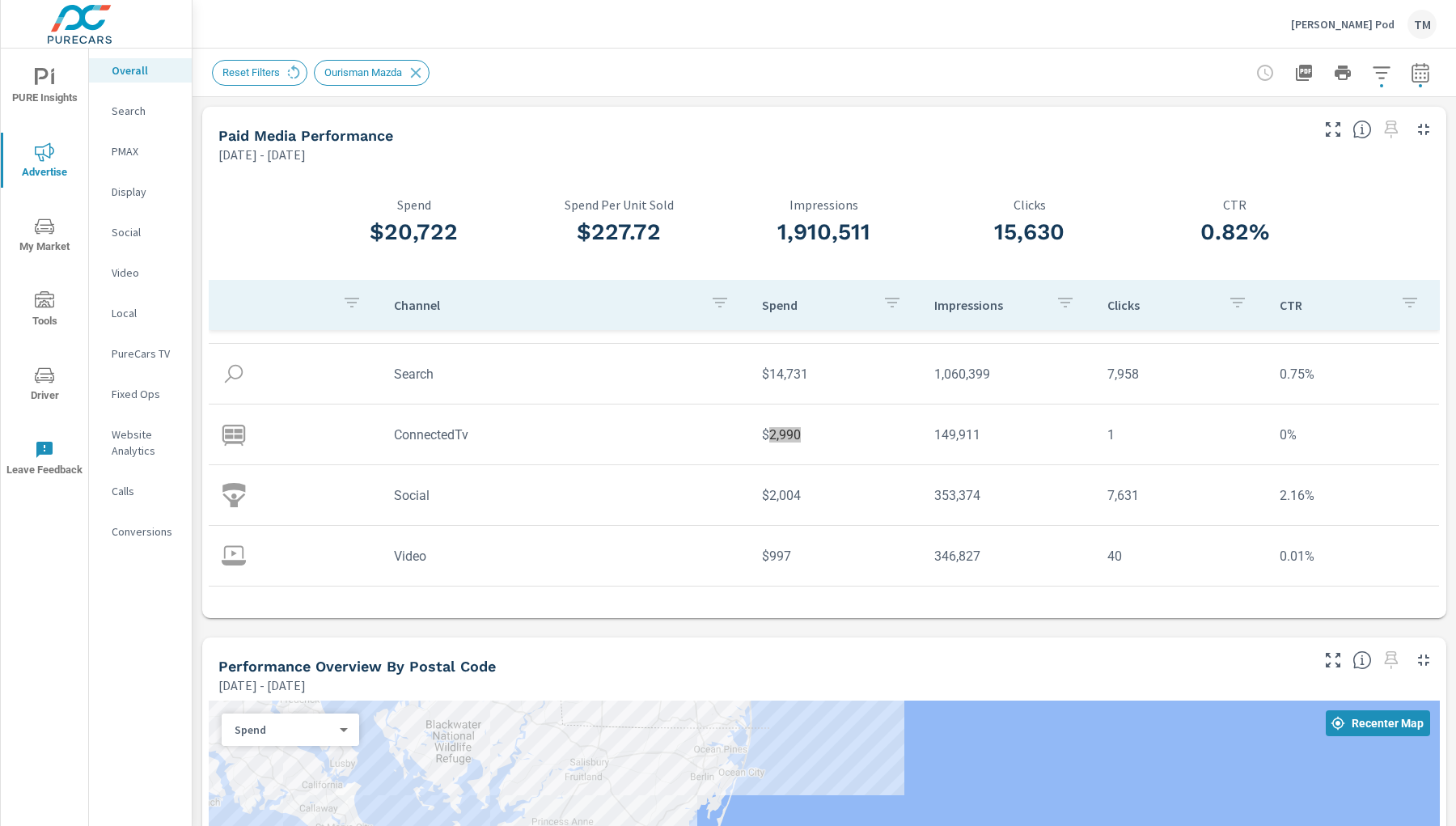
click at [847, 407] on tr "ConnectedTv $2,990 149,911 1 0%" at bounding box center [824, 435] width 1230 height 61
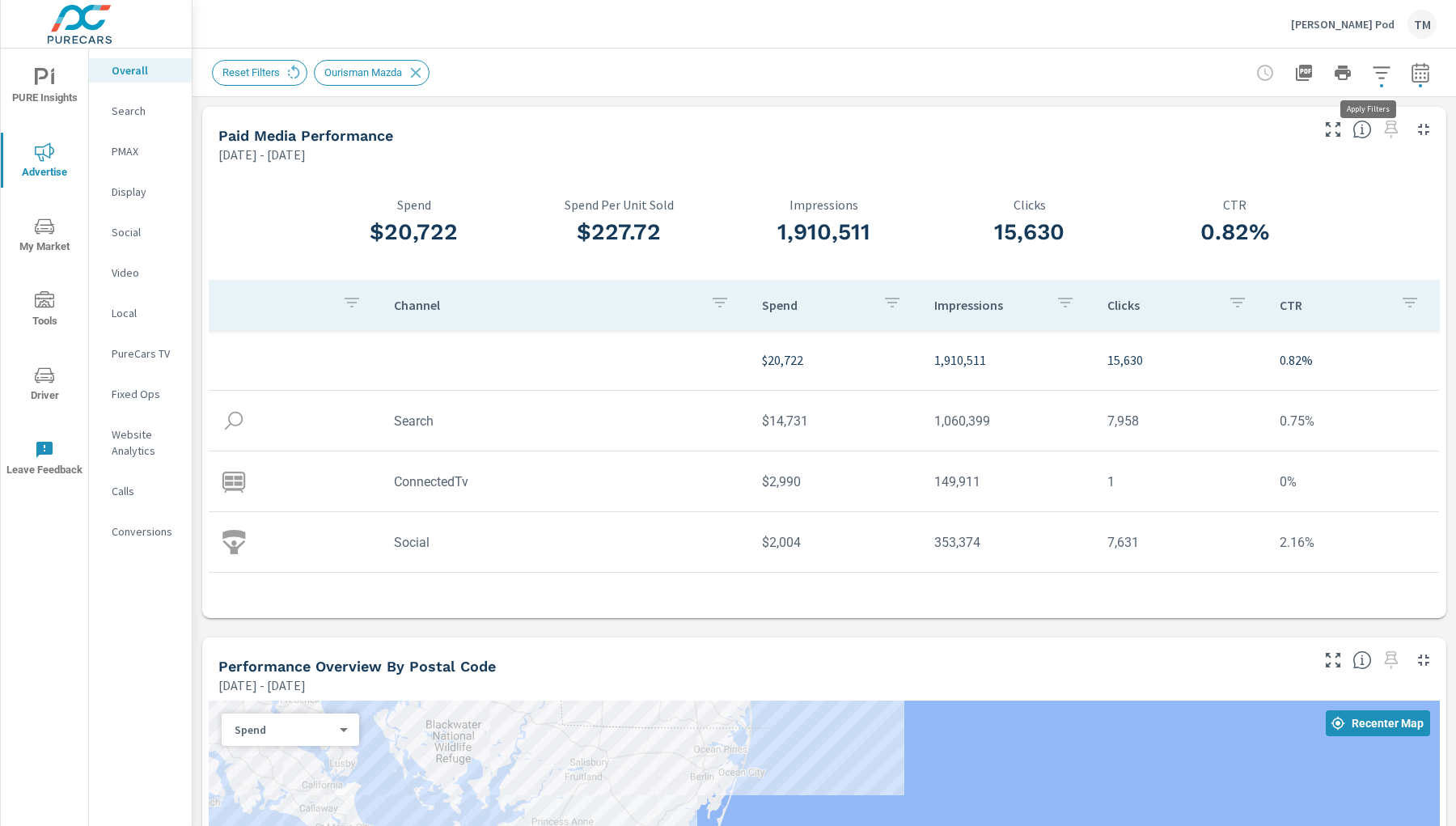
click at [1294, 74] on button "button" at bounding box center [1381, 72] width 32 height 32
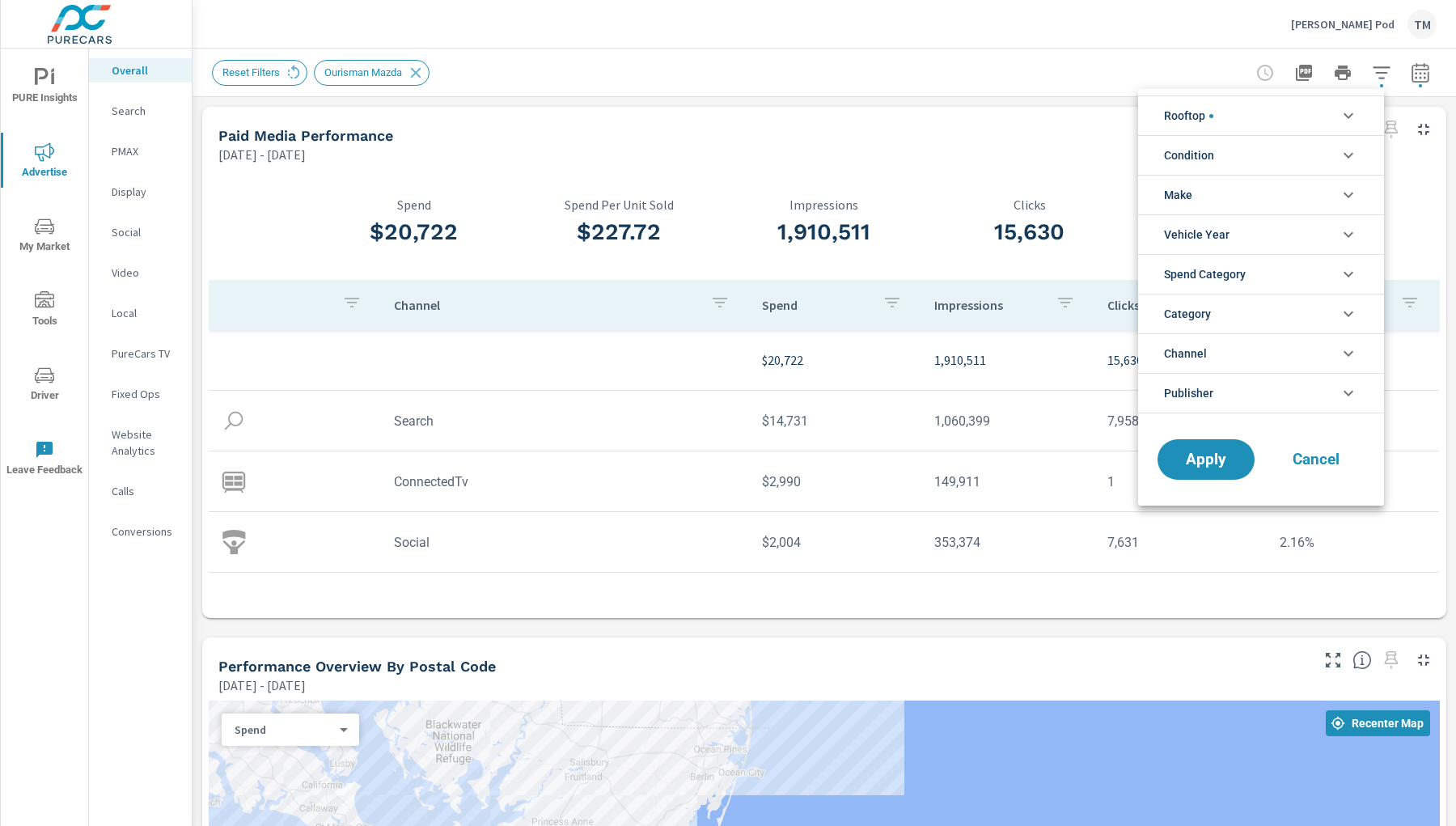
click at [1276, 118] on li "Rooftop" at bounding box center [1261, 115] width 246 height 39
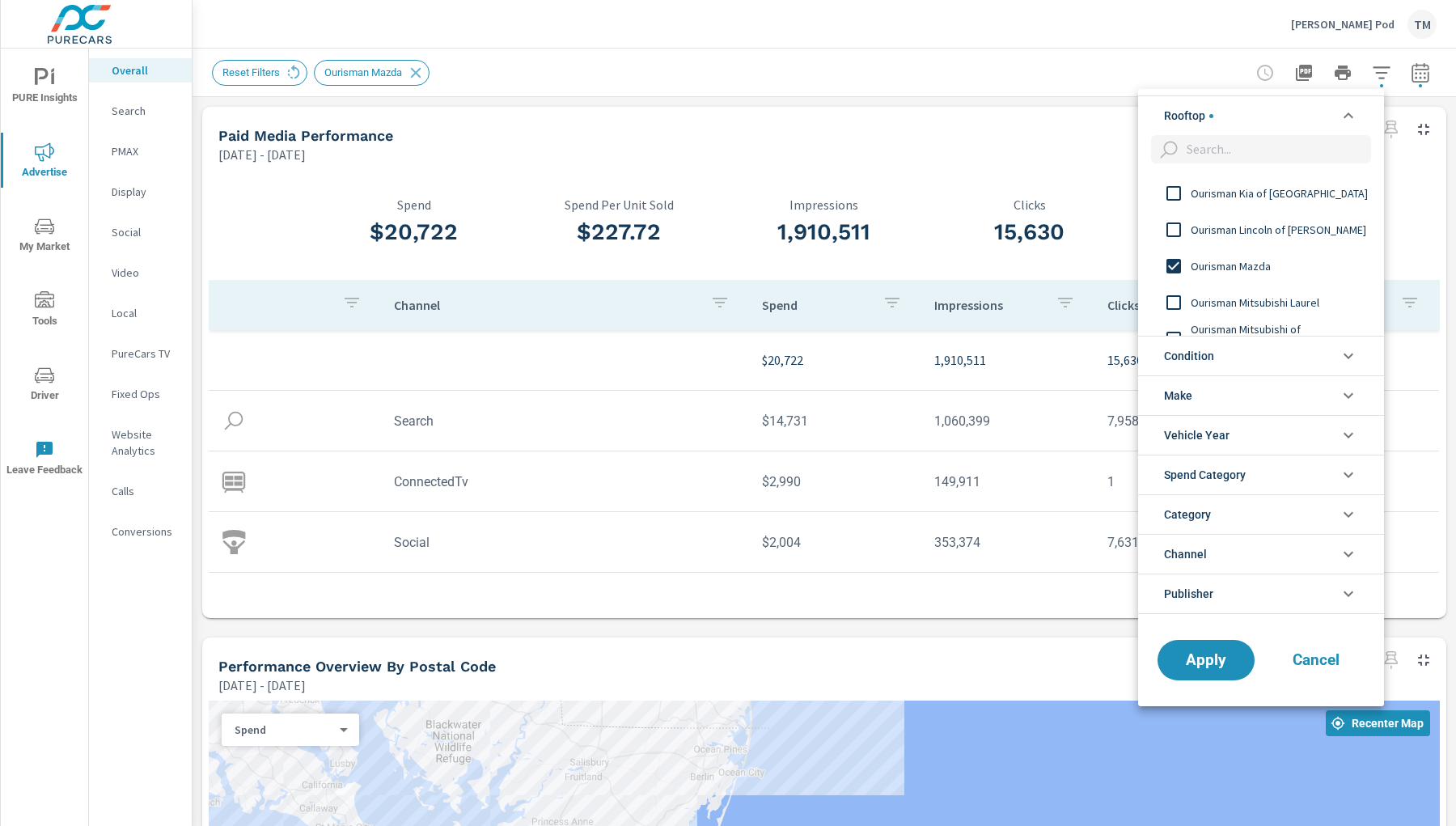
scroll to position [179, 0]
click at [1176, 261] on input "filter options" at bounding box center [1174, 265] width 34 height 34
click at [1177, 192] on input "filter options" at bounding box center [1174, 192] width 34 height 34
click at [1236, 597] on span "Apply" at bounding box center [1206, 660] width 66 height 16
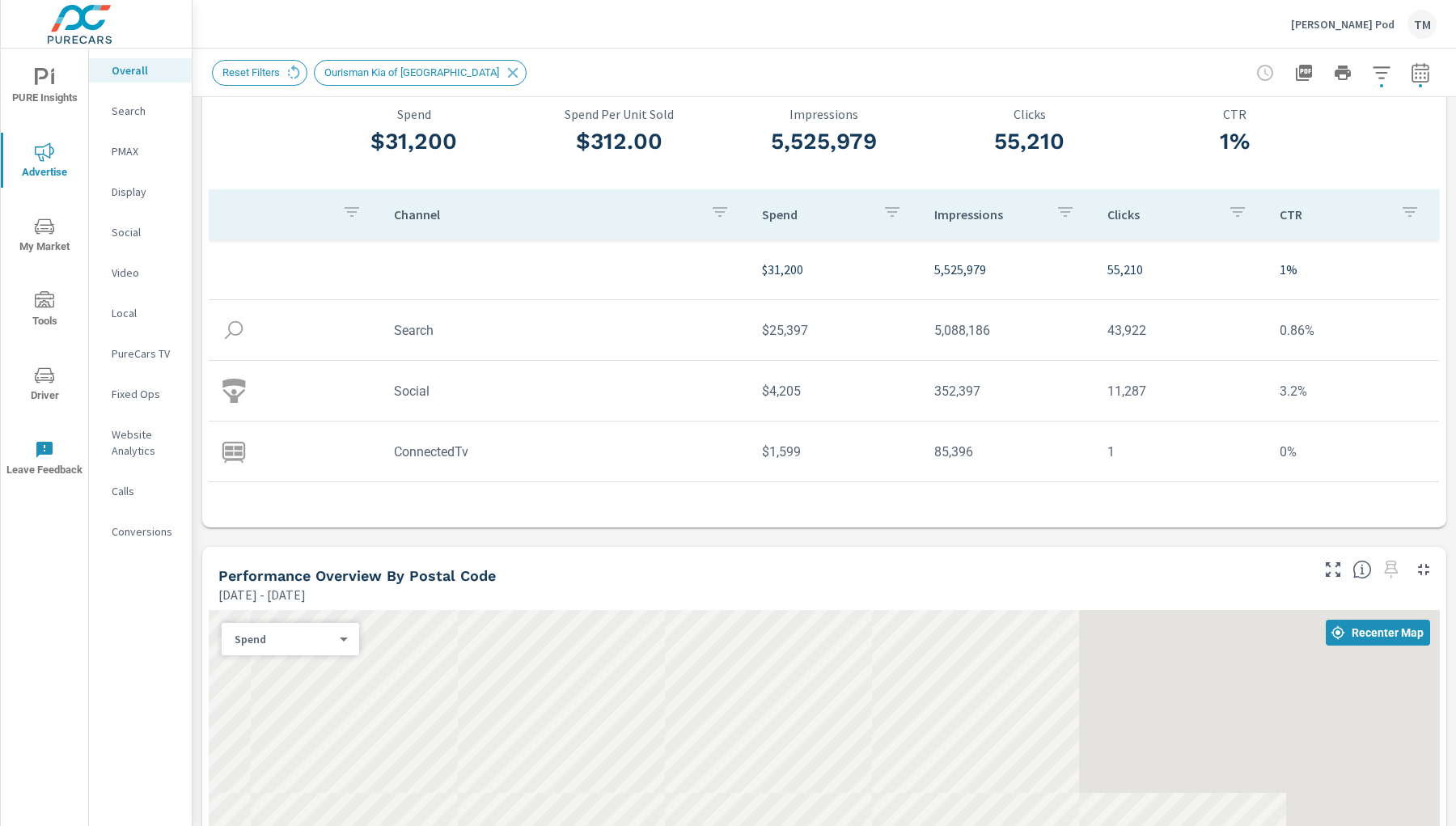
scroll to position [90, 0]
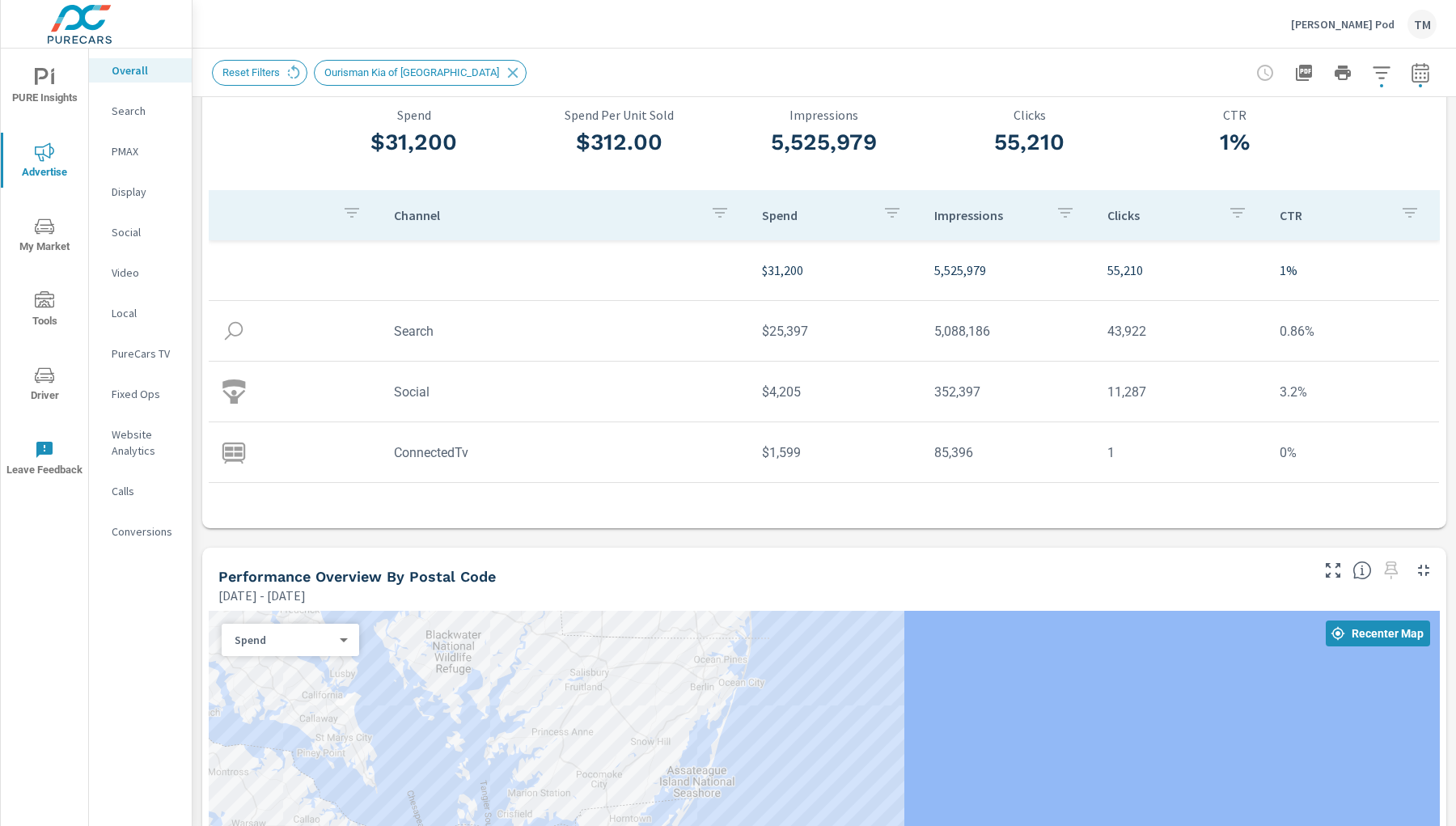
click at [789, 457] on td "$1,599" at bounding box center [836, 452] width 173 height 41
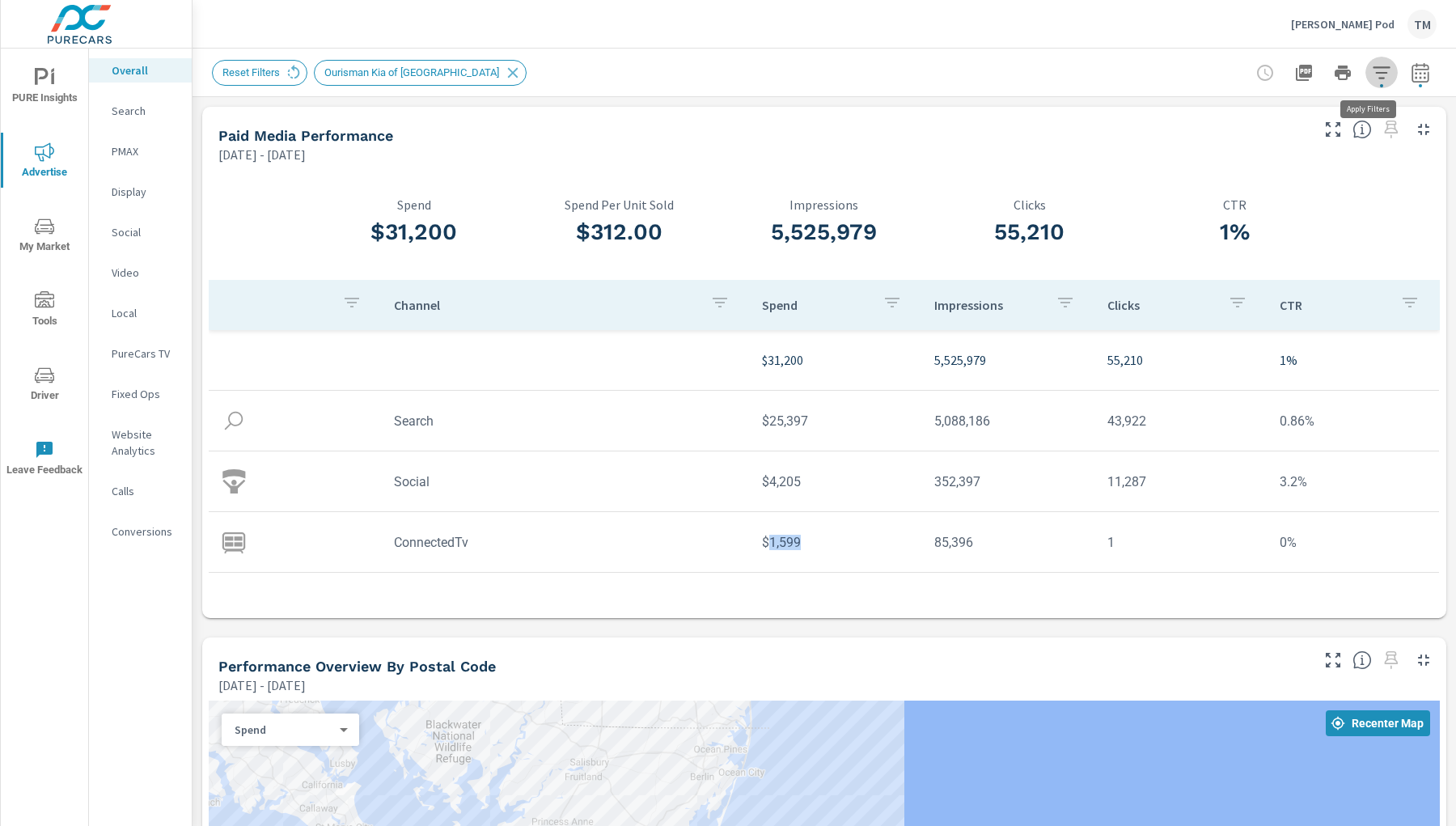
click at [1294, 77] on icon "button" at bounding box center [1381, 72] width 17 height 12
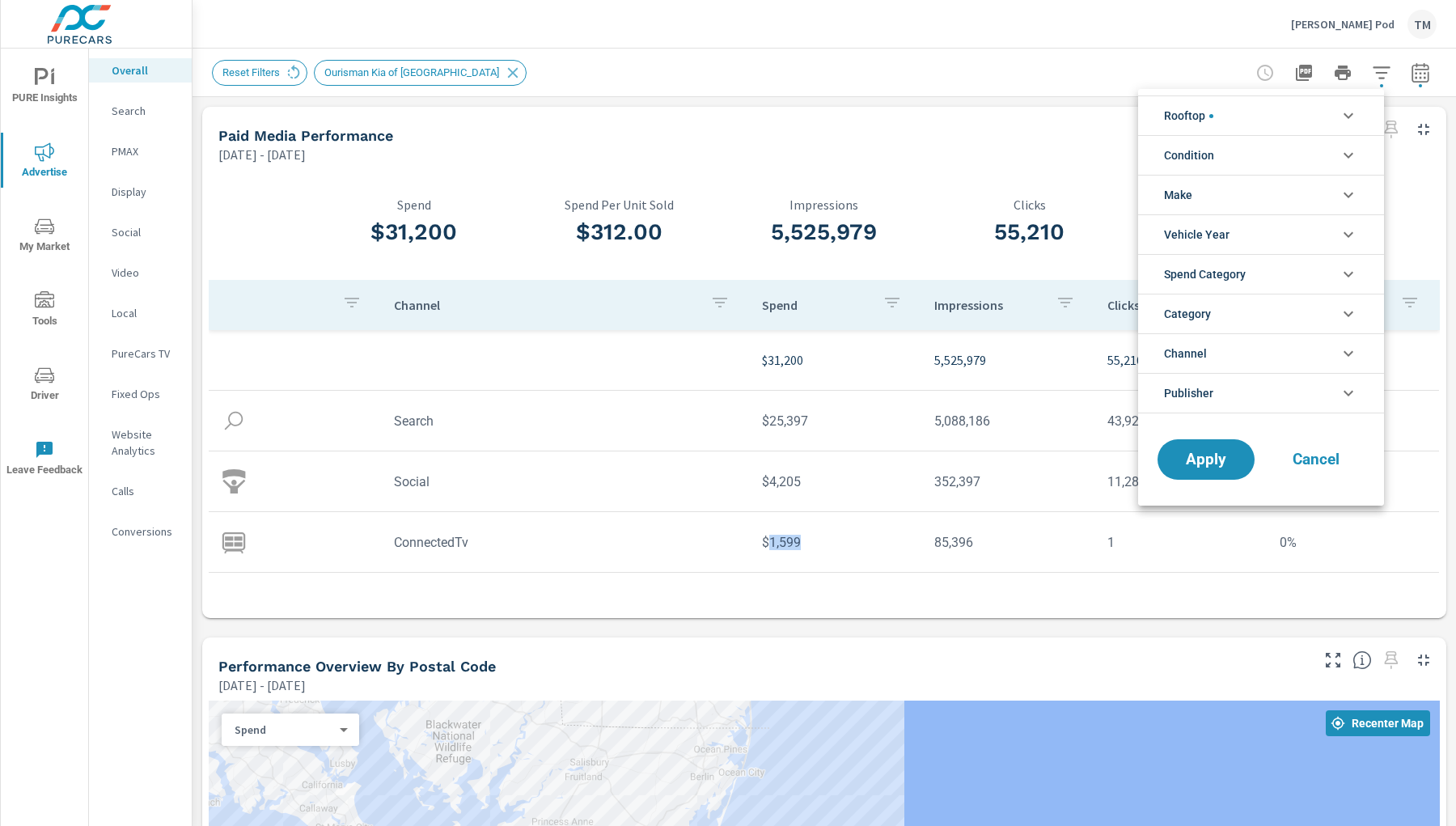
scroll to position [164, 0]
click at [1272, 123] on li "Rooftop" at bounding box center [1261, 115] width 246 height 39
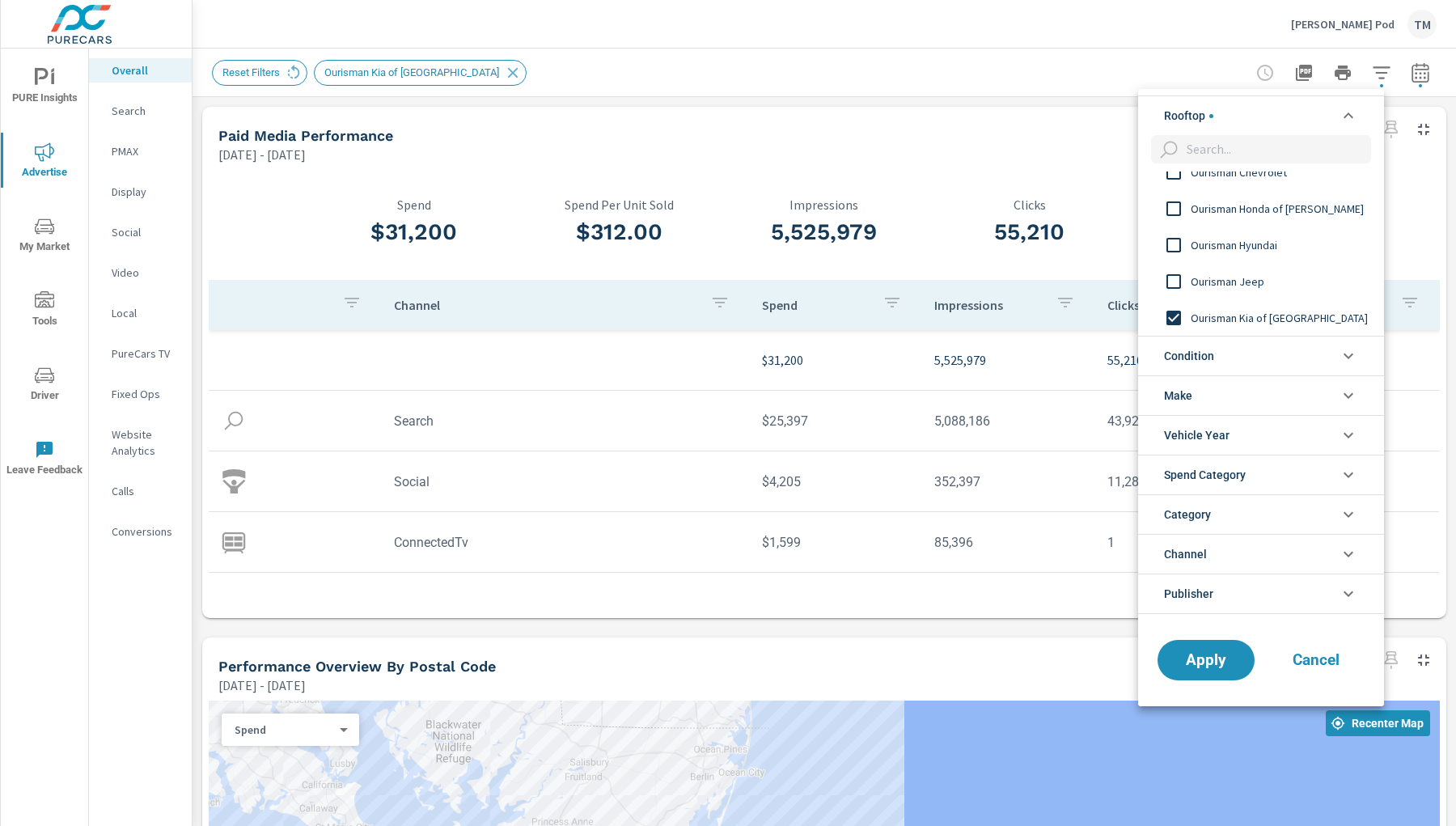
scroll to position [0, 0]
click at [1172, 315] on input "filter options" at bounding box center [1174, 317] width 34 height 34
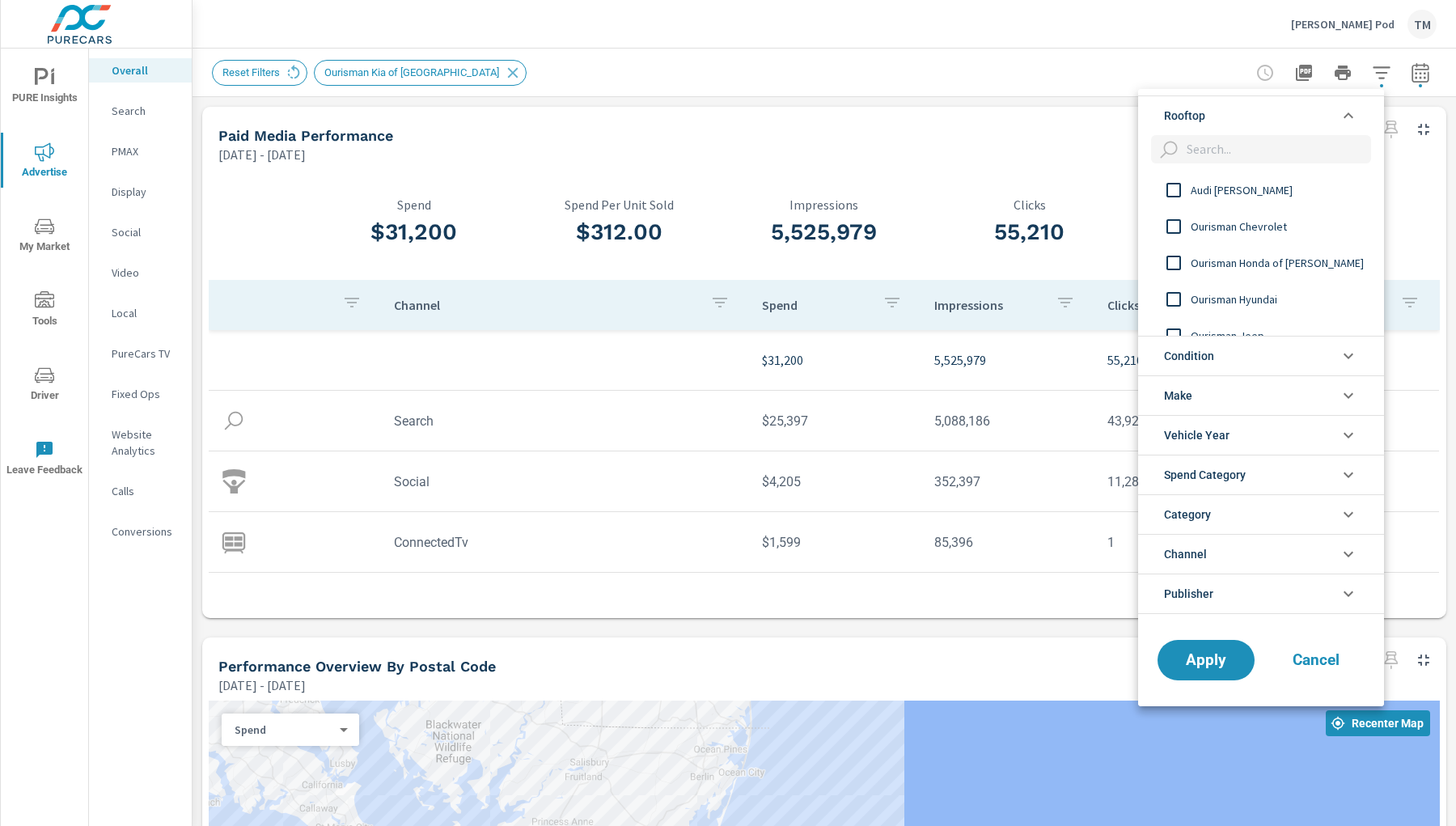
click at [1177, 296] on input "filter options" at bounding box center [1174, 299] width 34 height 34
click at [1231, 597] on span "Apply" at bounding box center [1206, 660] width 66 height 16
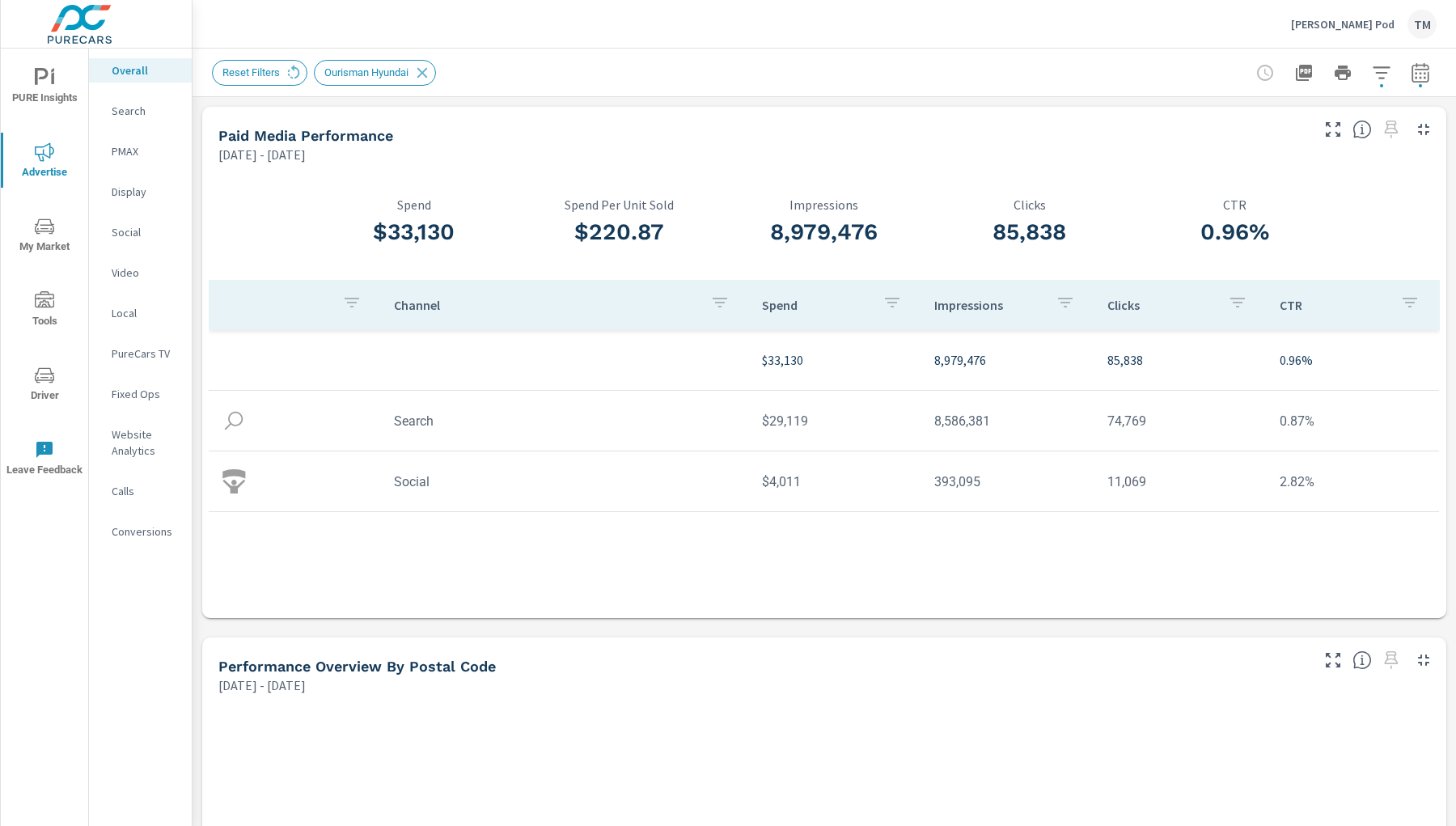
scroll to position [2, 0]
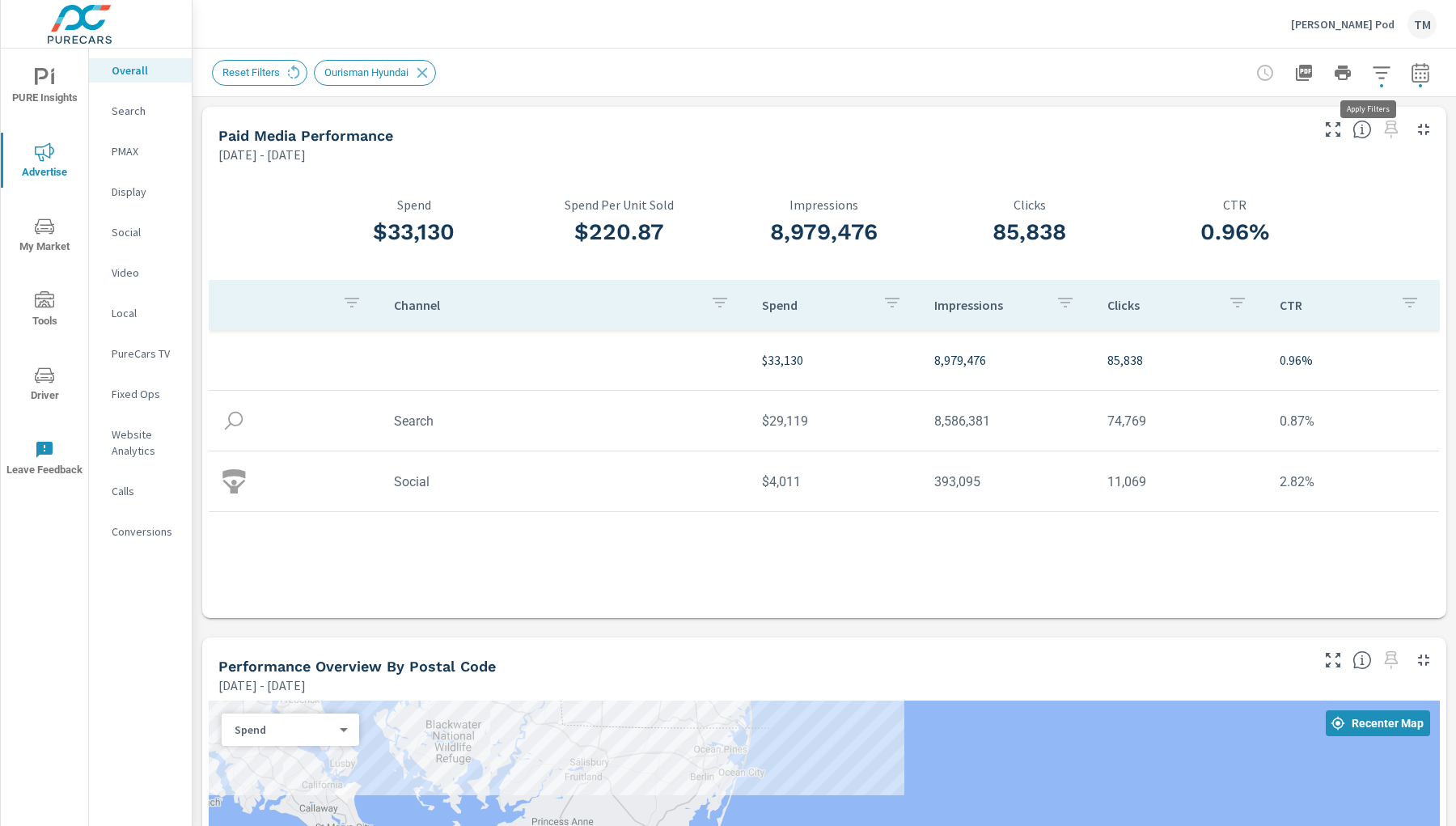
click at [1294, 69] on icon "button" at bounding box center [1382, 72] width 19 height 19
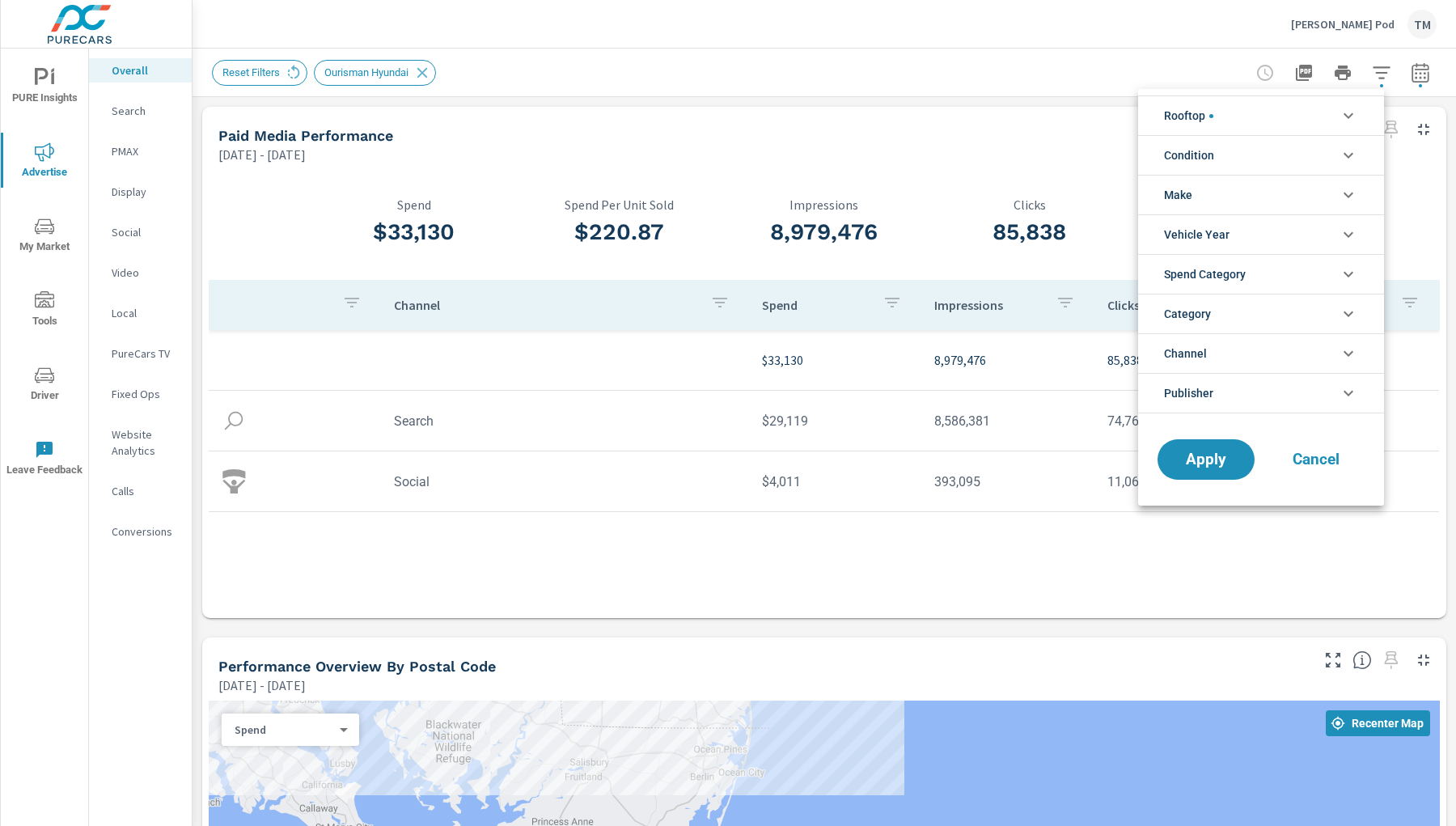
scroll to position [146, 0]
click at [1218, 121] on li "Rooftop" at bounding box center [1261, 115] width 246 height 39
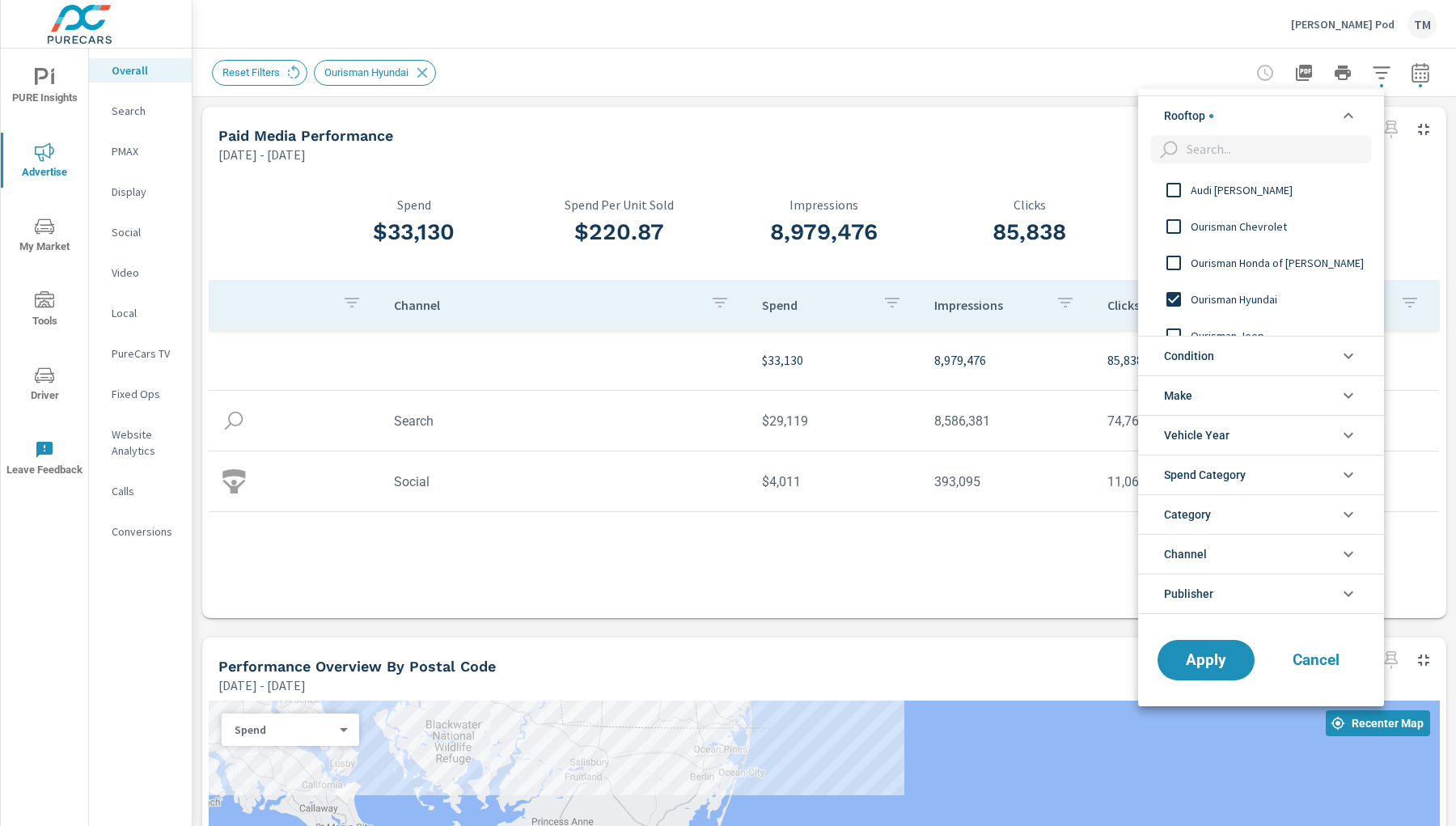
scroll to position [0, 0]
click at [1174, 303] on input "filter options" at bounding box center [1174, 299] width 34 height 34
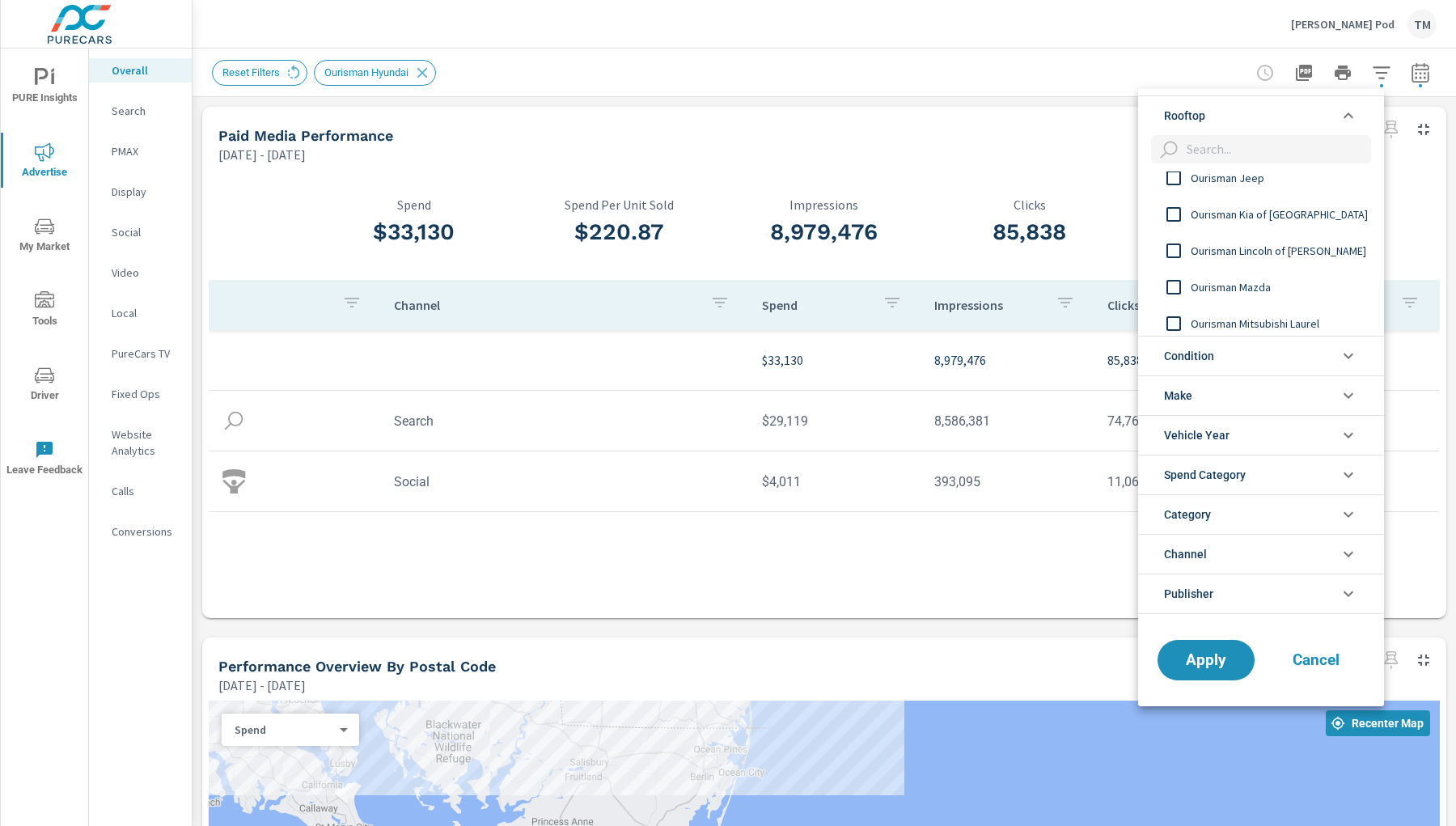
scroll to position [179, 0]
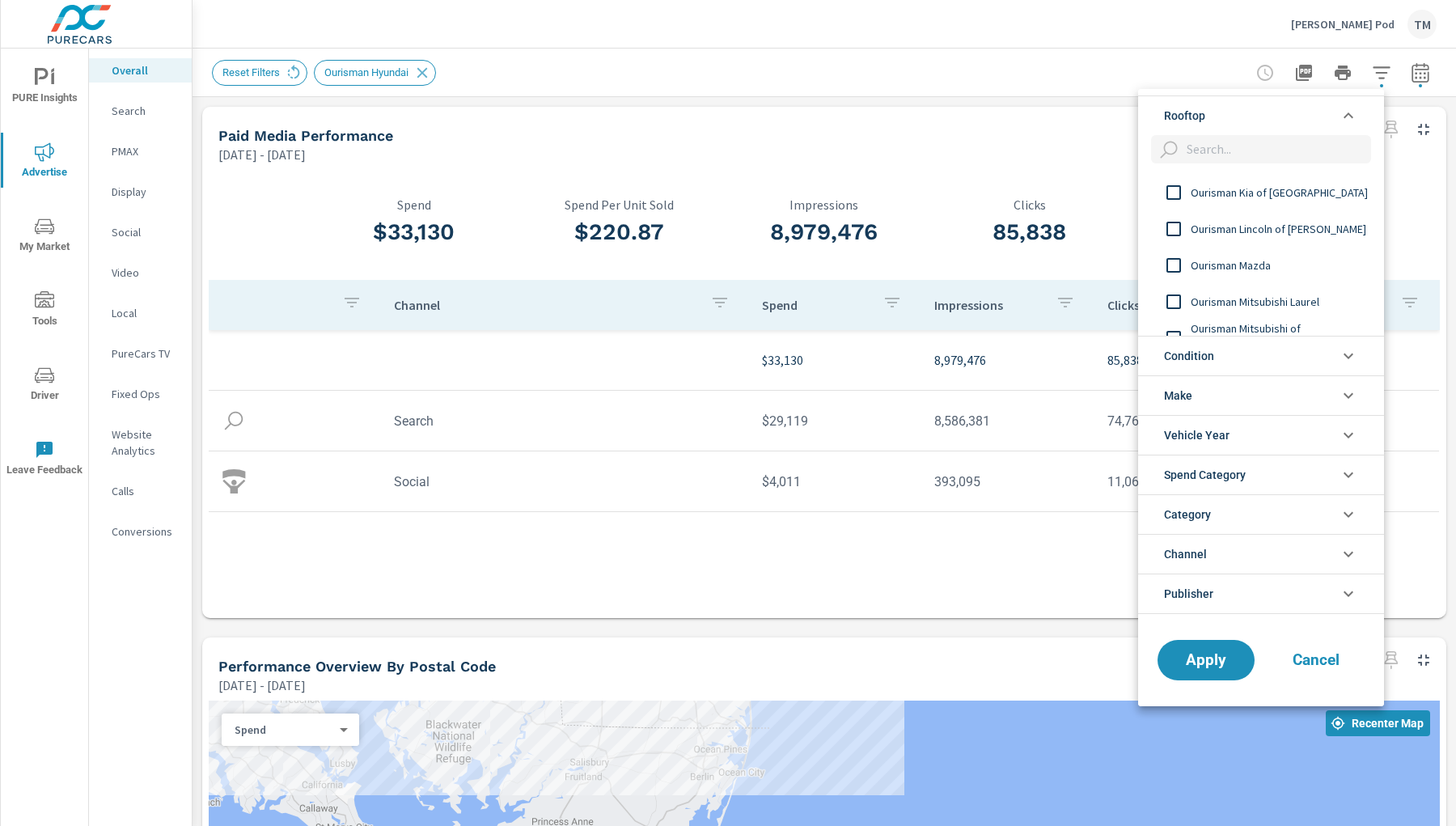
click at [1168, 261] on input "filter options" at bounding box center [1174, 265] width 34 height 34
click at [1229, 597] on span "Apply" at bounding box center [1206, 660] width 66 height 16
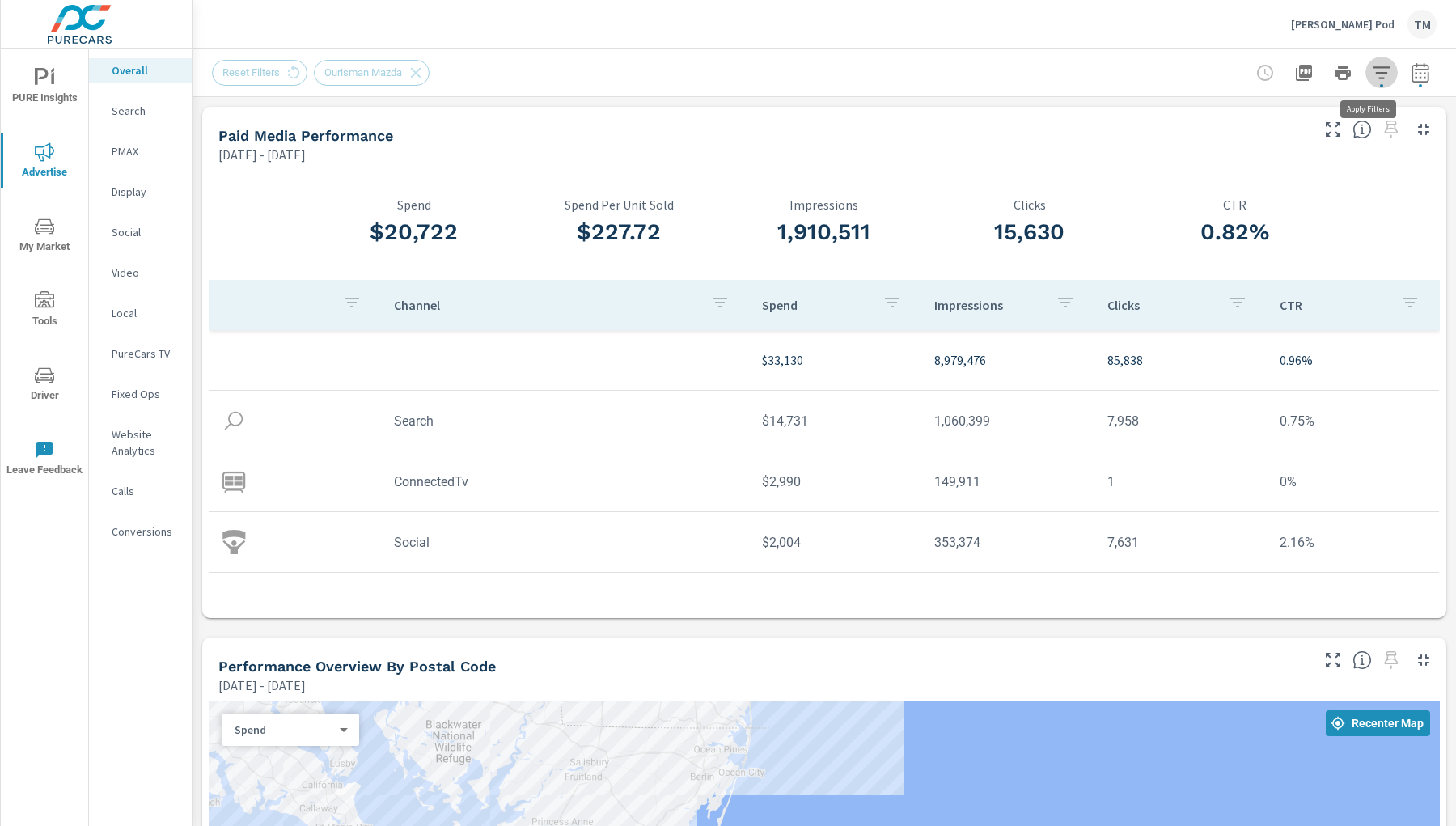
click at [1294, 74] on icon "button" at bounding box center [1382, 72] width 19 height 19
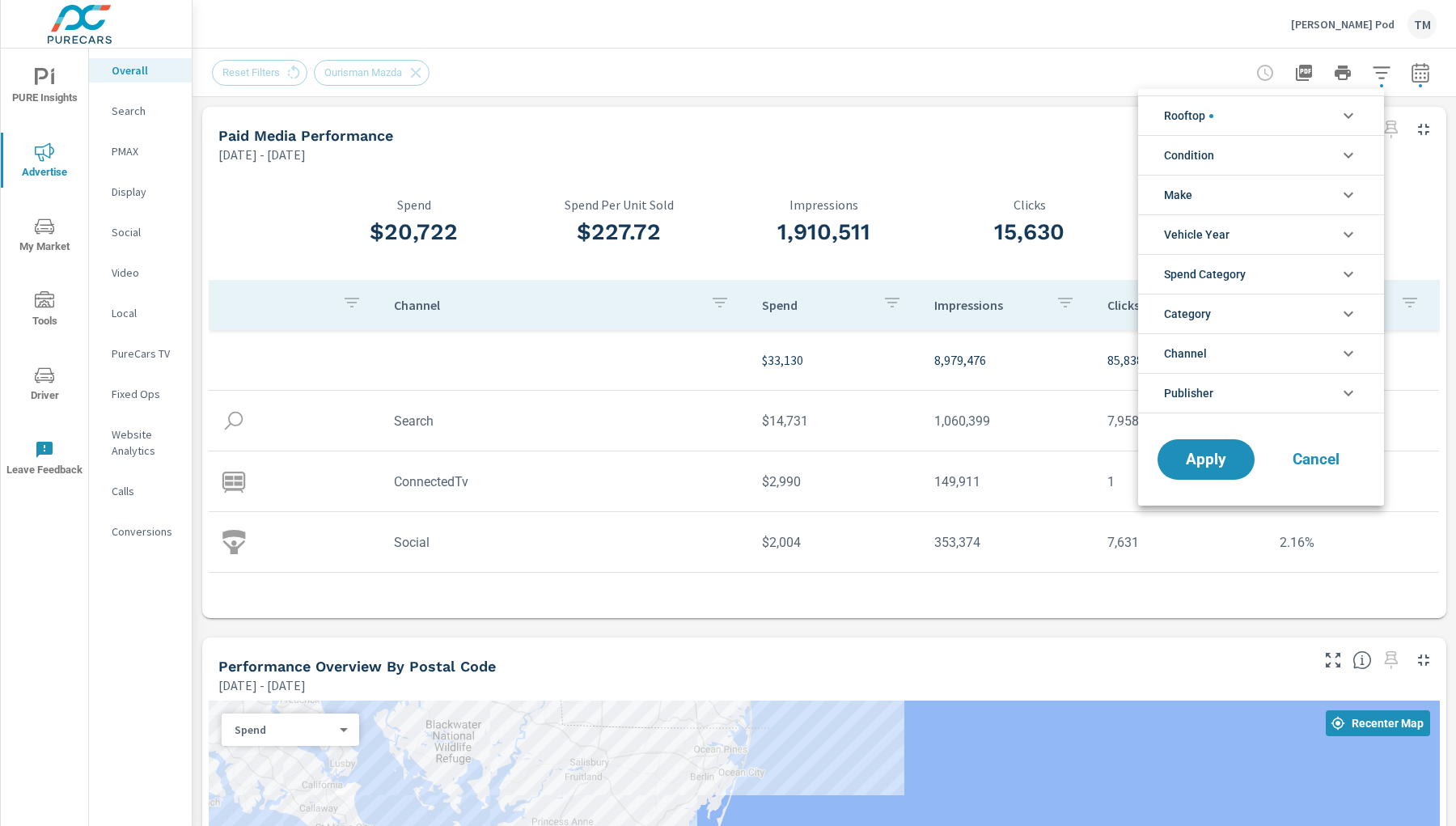
click at [1281, 119] on li "Rooftop" at bounding box center [1261, 115] width 246 height 39
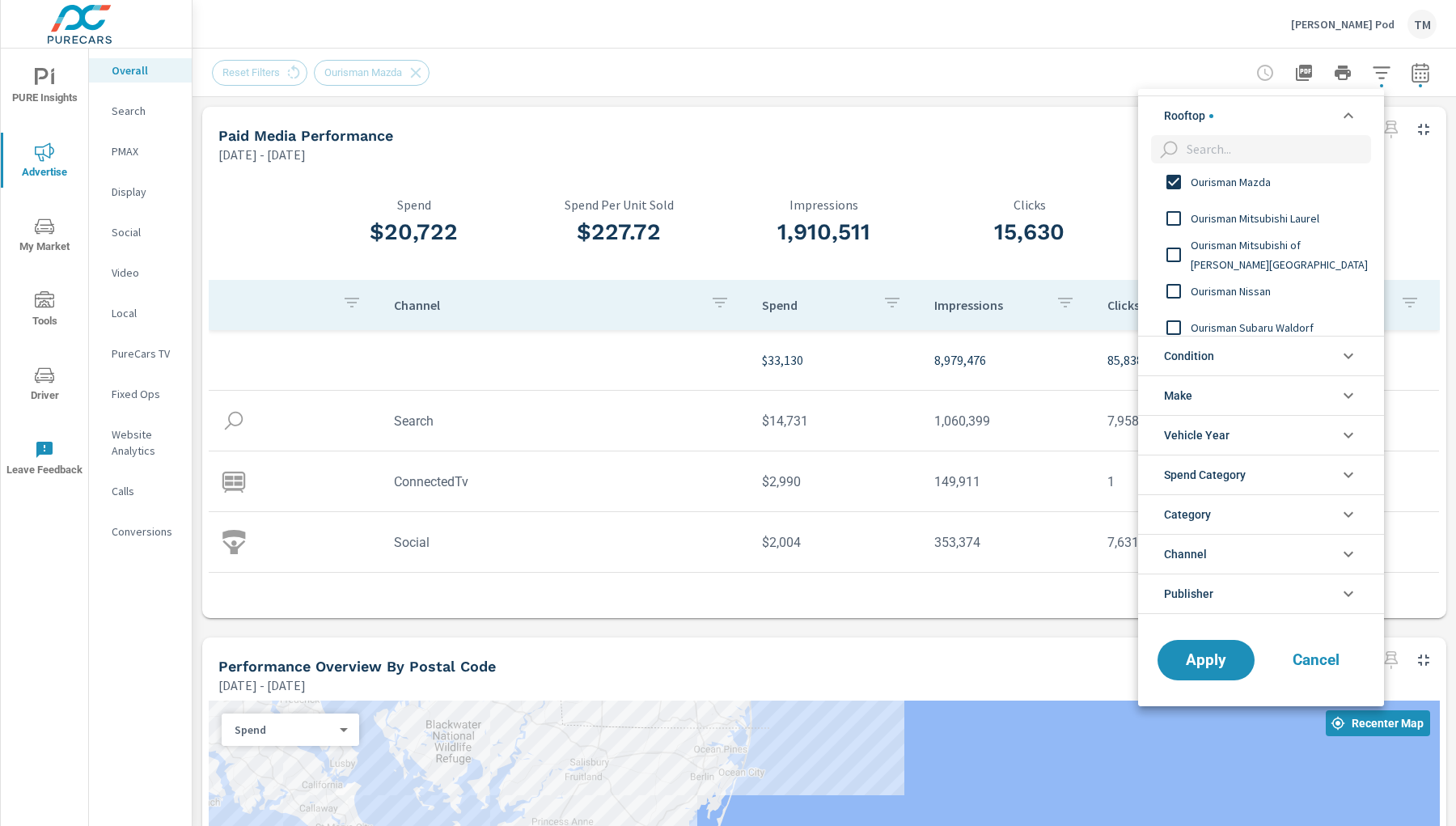
scroll to position [269, 0]
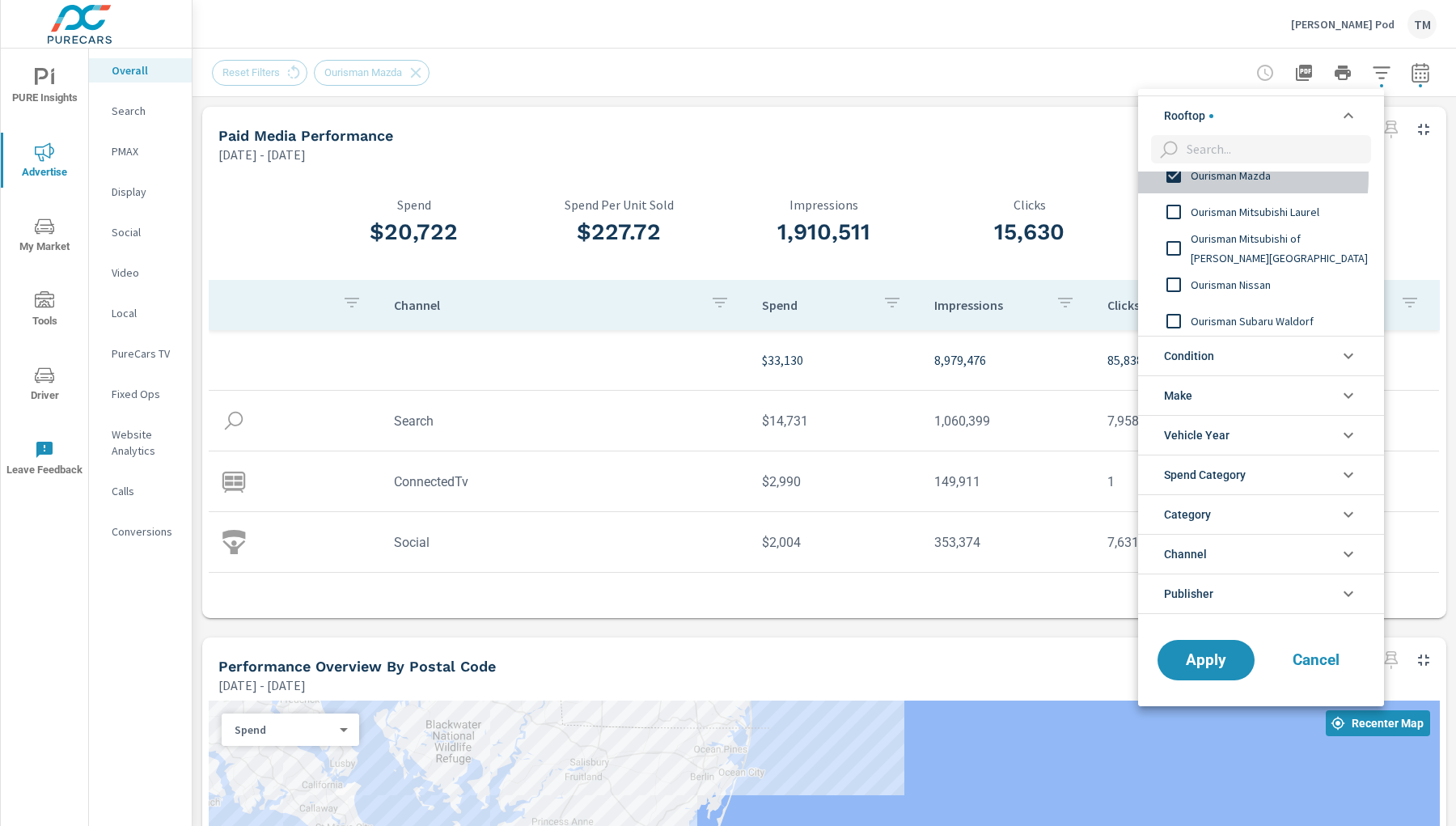
click at [1174, 175] on input "filter options" at bounding box center [1174, 175] width 34 height 34
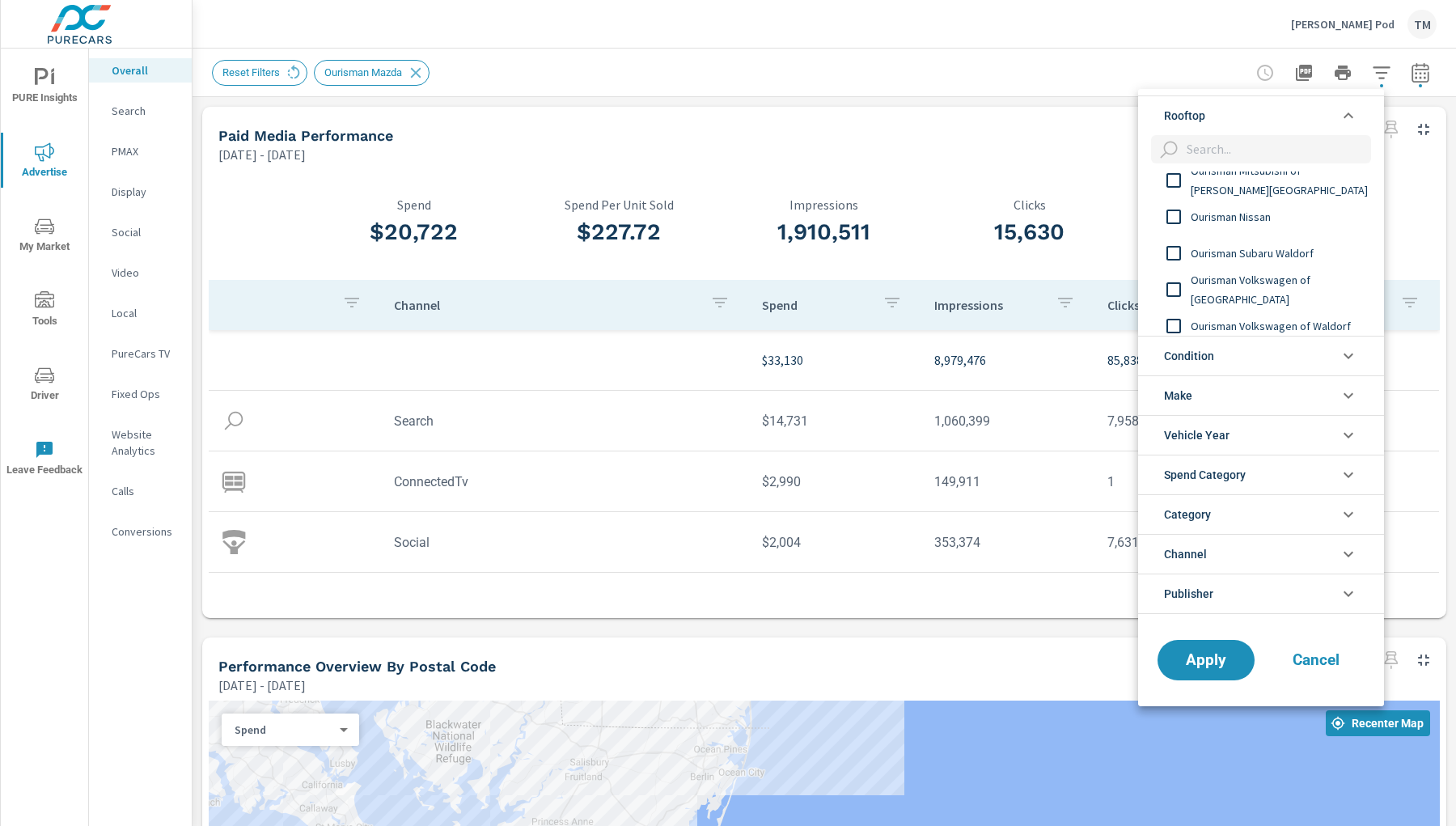
scroll to position [359, 0]
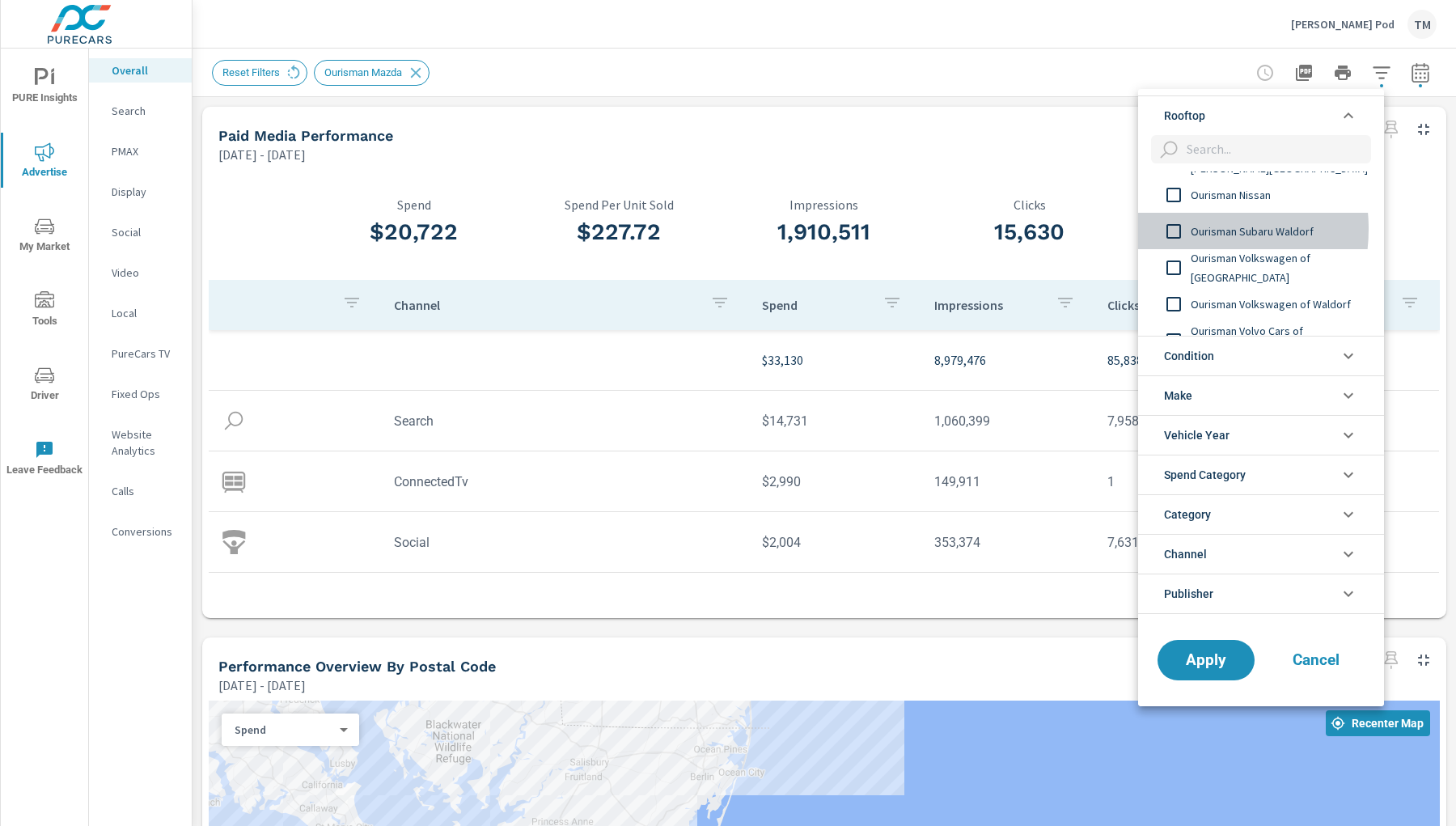
click at [1182, 228] on input "filter options" at bounding box center [1174, 231] width 34 height 34
click at [1222, 597] on span "Apply" at bounding box center [1206, 660] width 66 height 16
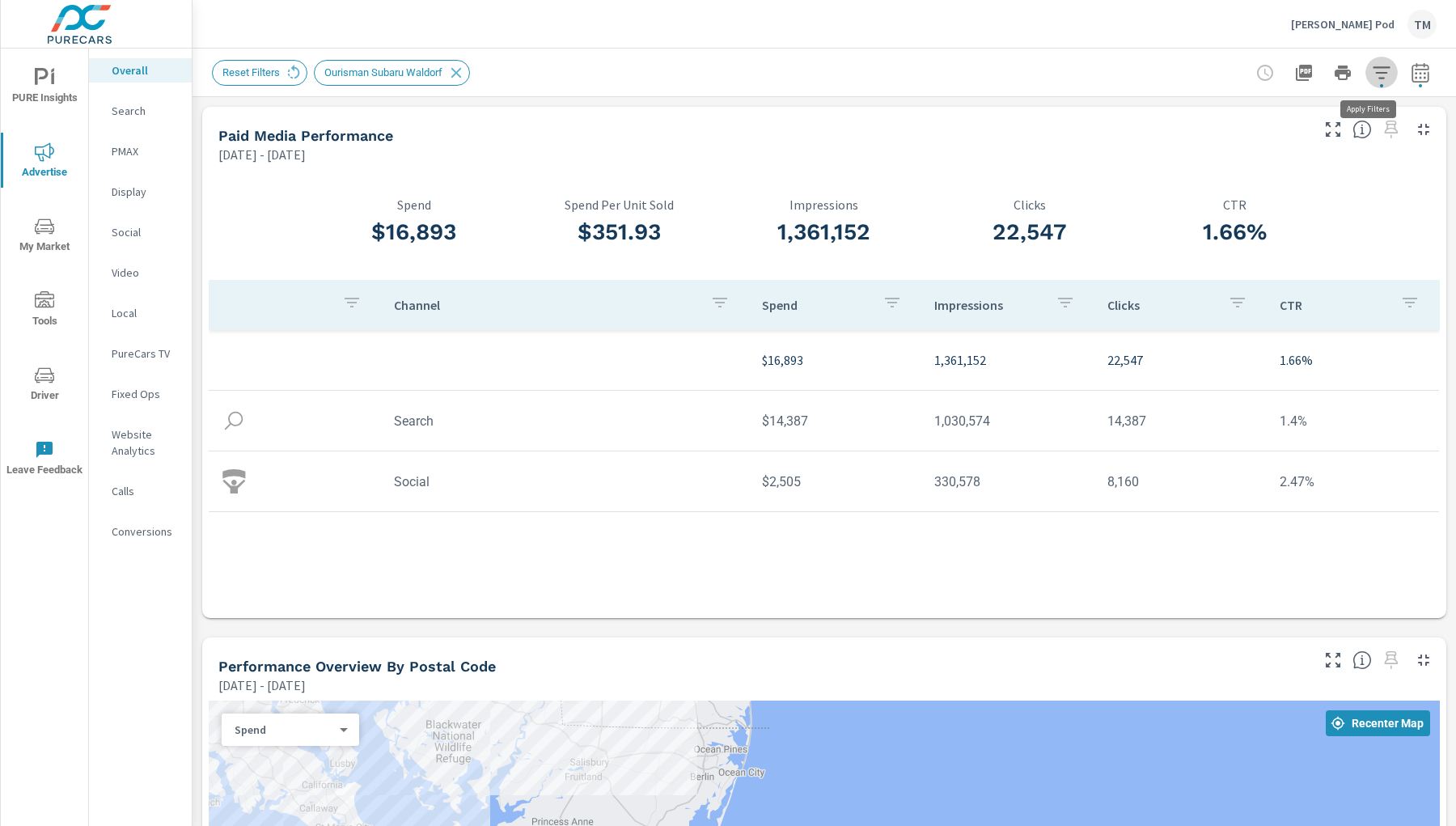
click at [1294, 77] on icon "button" at bounding box center [1381, 72] width 17 height 12
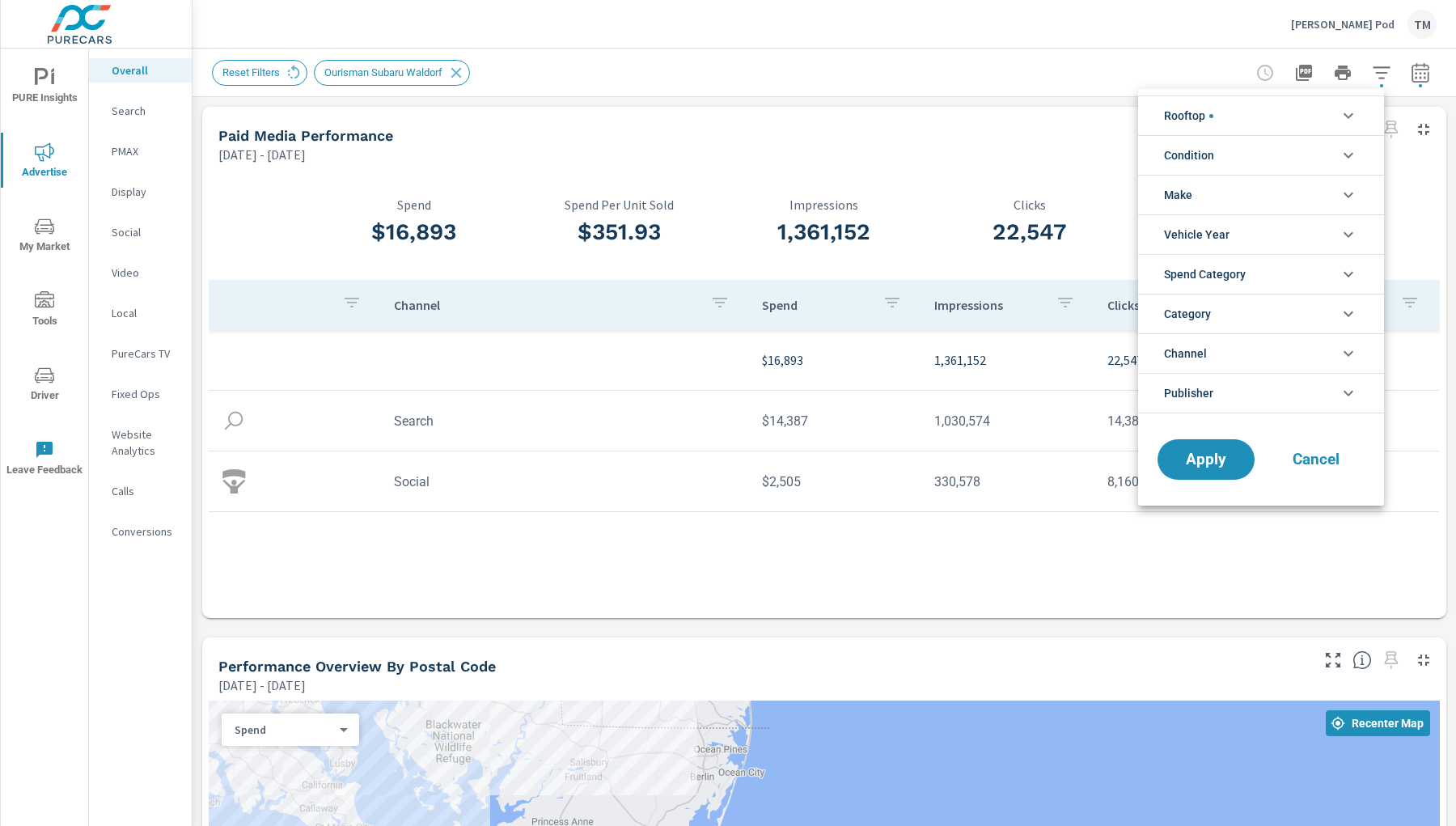
click at [1274, 116] on li "Rooftop" at bounding box center [1261, 115] width 246 height 39
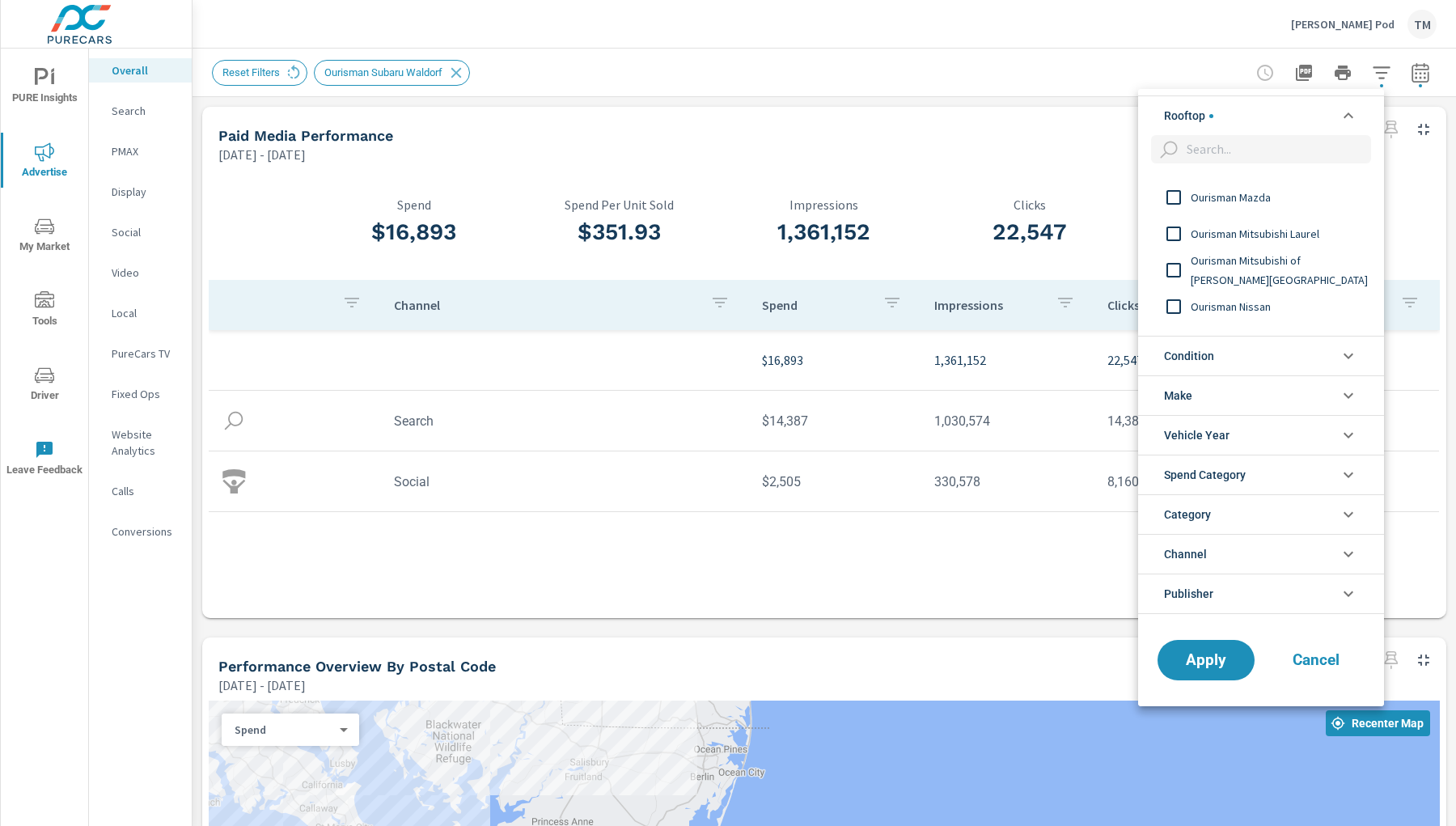
scroll to position [269, 0]
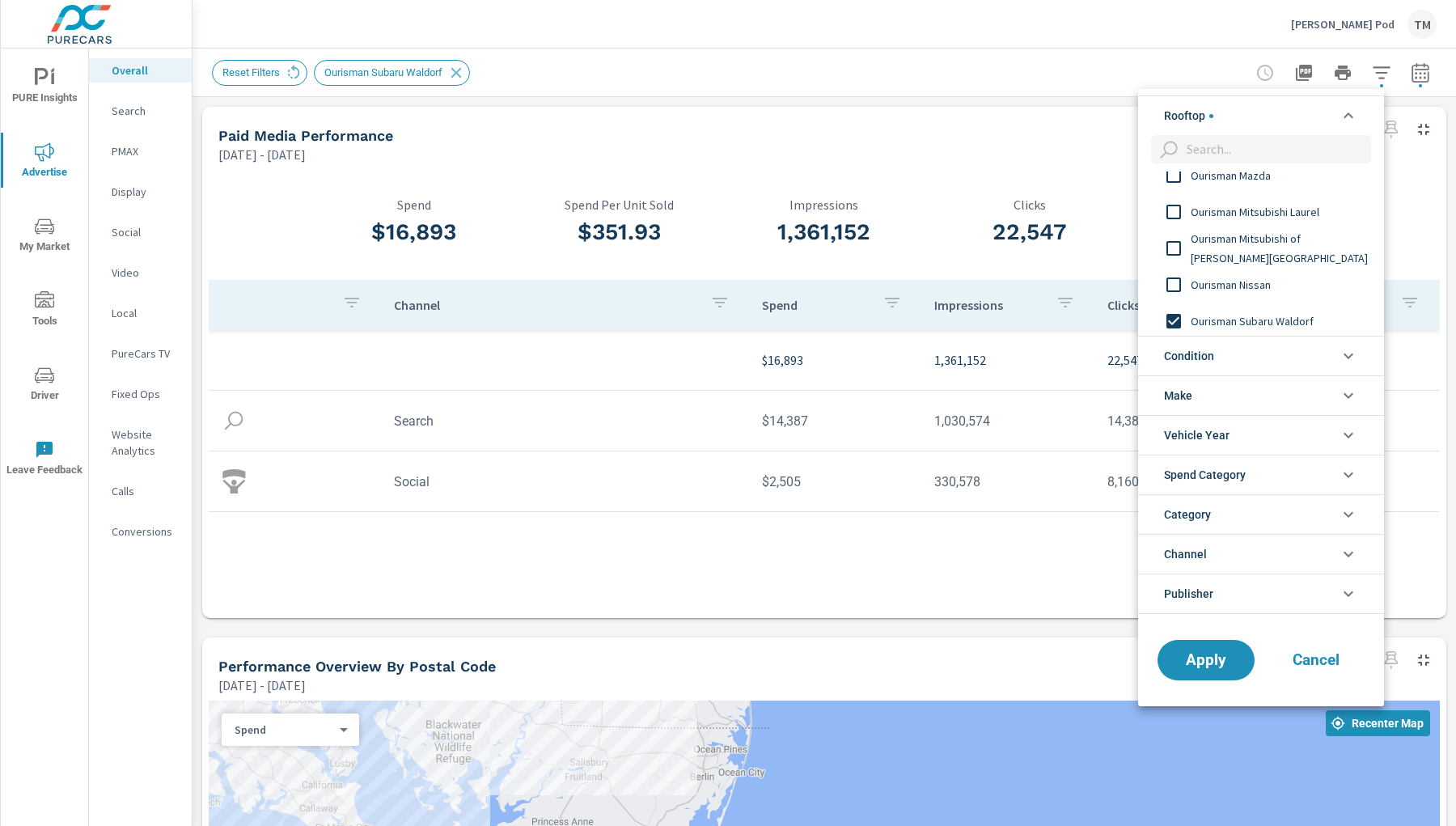
click at [1173, 321] on input "filter options" at bounding box center [1174, 321] width 34 height 34
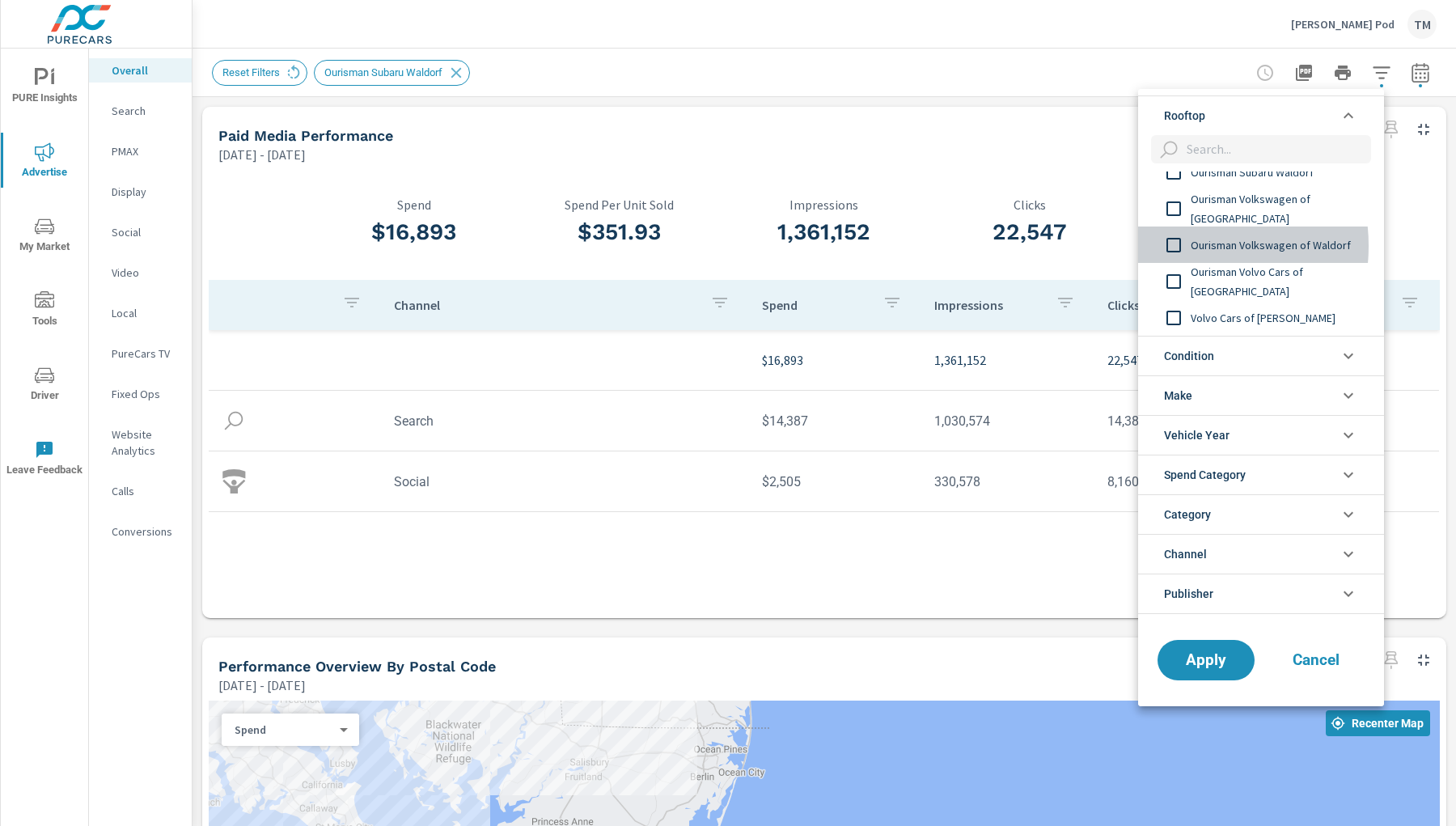
click at [1174, 245] on input "filter options" at bounding box center [1174, 245] width 34 height 34
click at [1212, 597] on span "Apply" at bounding box center [1206, 660] width 66 height 16
